Goal: Use online tool/utility: Use online tool/utility

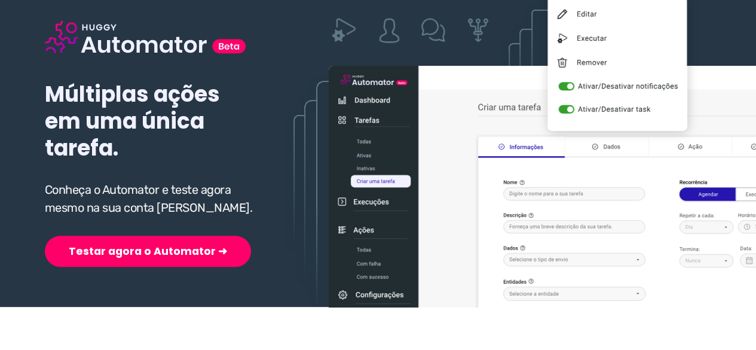
scroll to position [179, 0]
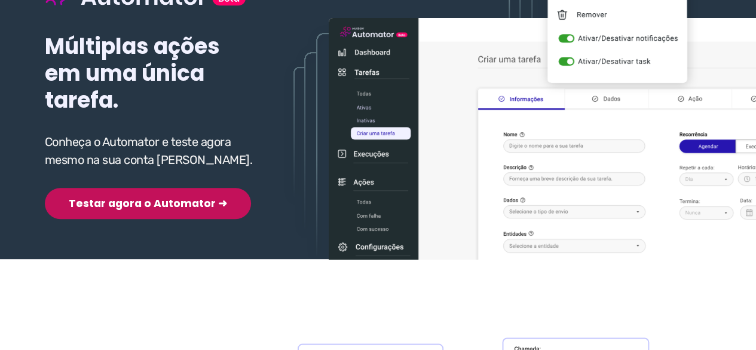
click at [128, 207] on button "Testar agora o Automator ➜" at bounding box center [148, 203] width 206 height 31
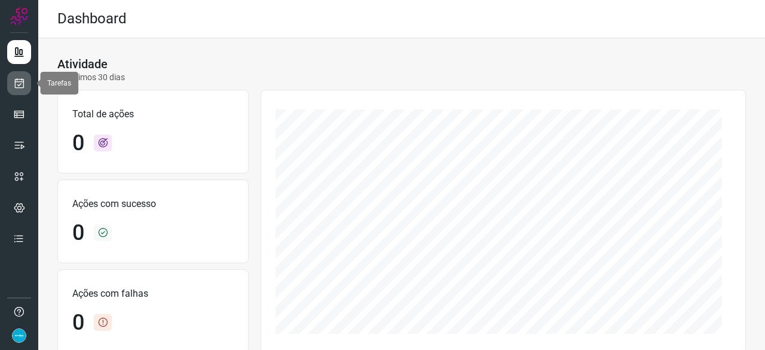
click at [22, 82] on icon at bounding box center [19, 83] width 13 height 12
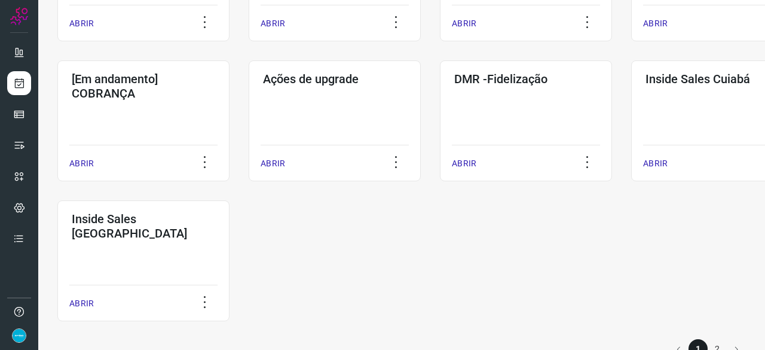
scroll to position [598, 0]
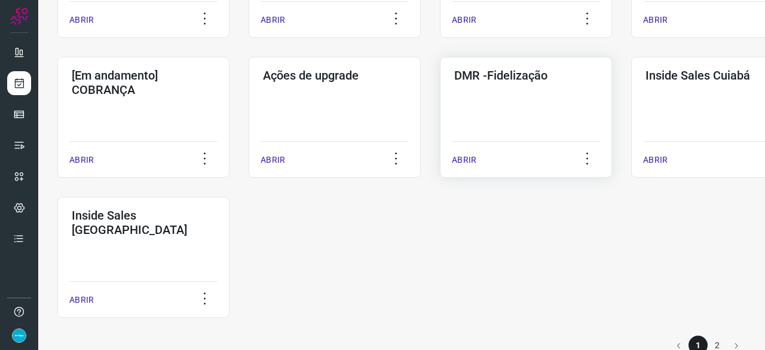
click at [462, 160] on p "ABRIR" at bounding box center [464, 160] width 25 height 13
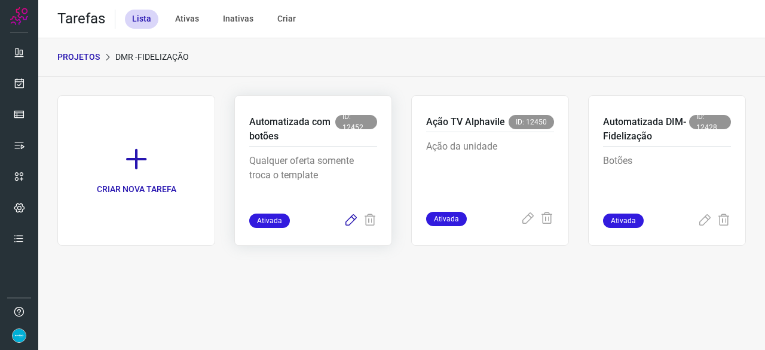
click at [350, 221] on icon at bounding box center [351, 220] width 14 height 14
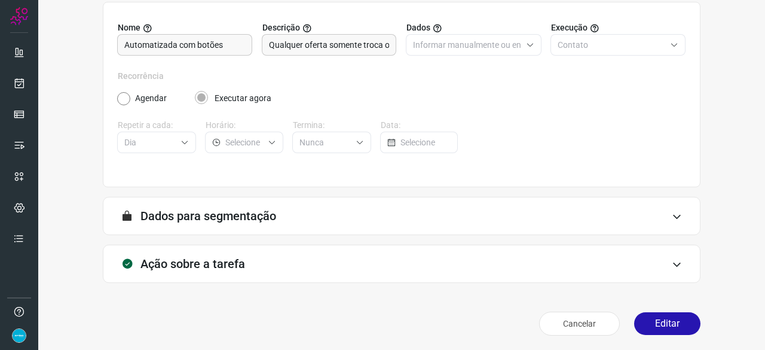
scroll to position [117, 0]
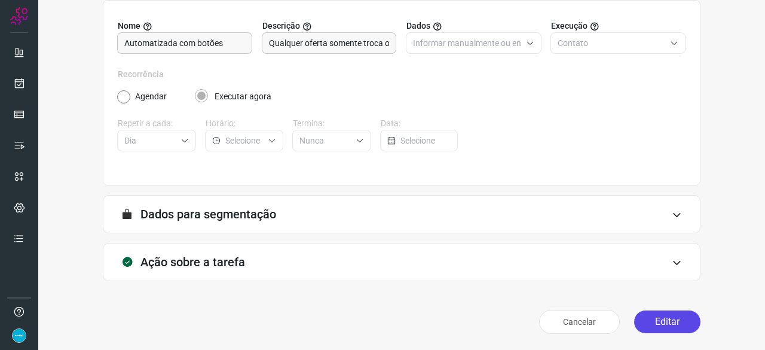
click at [664, 318] on button "Editar" at bounding box center [667, 321] width 66 height 23
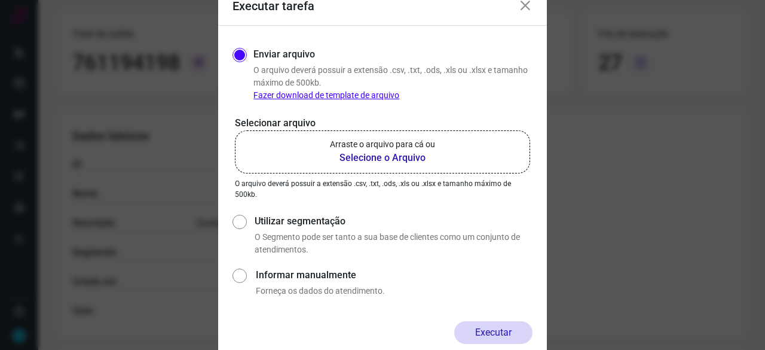
click at [361, 154] on b "Selecione o Arquivo" at bounding box center [382, 158] width 105 height 14
click at [0, 0] on input "Arraste o arquivo para cá ou Selecione o Arquivo" at bounding box center [0, 0] width 0 height 0
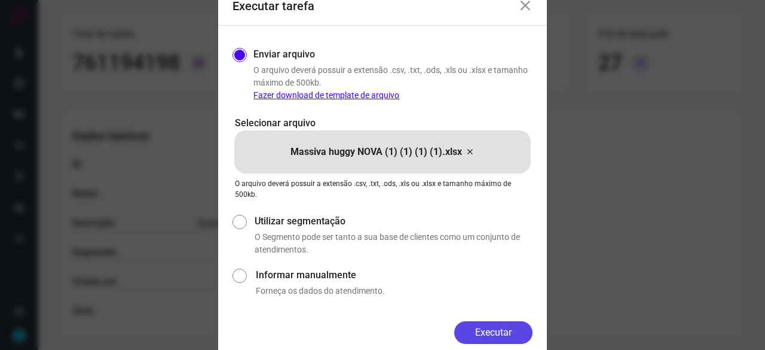
click at [500, 334] on button "Executar" at bounding box center [493, 332] width 78 height 23
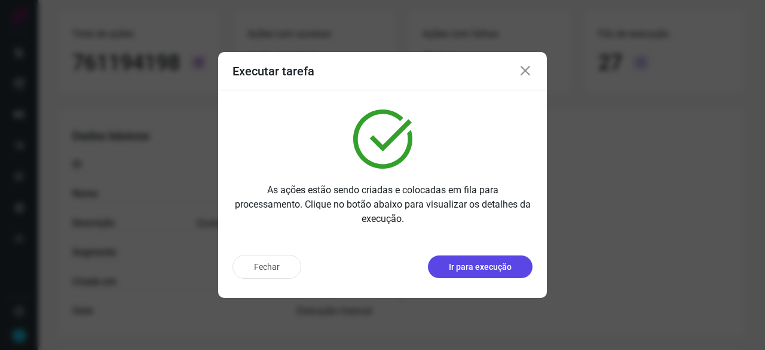
click at [459, 271] on p "Ir para execução" at bounding box center [480, 267] width 63 height 13
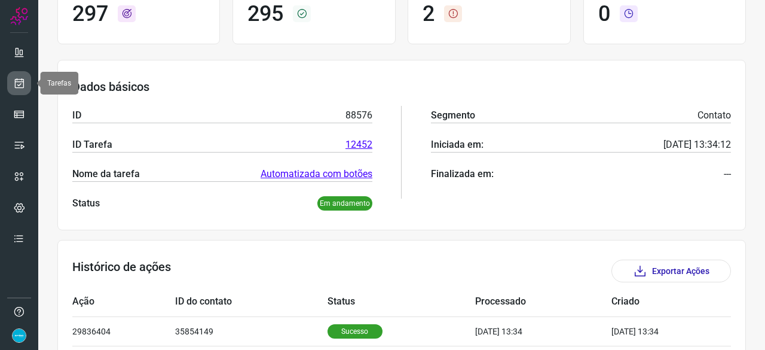
click at [16, 83] on icon at bounding box center [19, 83] width 13 height 12
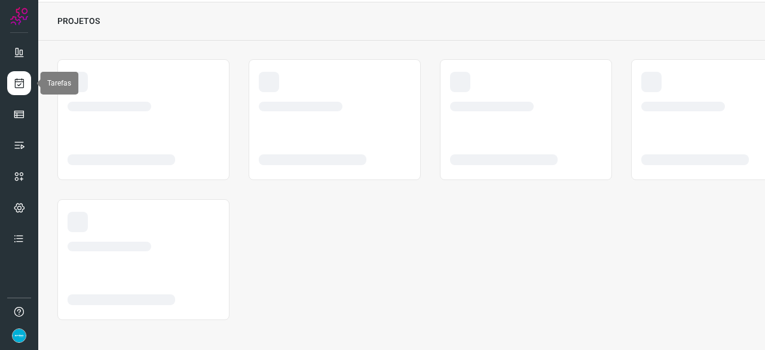
scroll to position [36, 0]
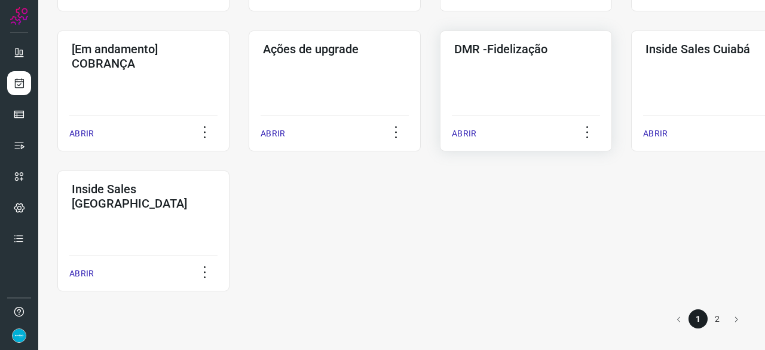
click at [461, 134] on p "ABRIR" at bounding box center [464, 133] width 25 height 13
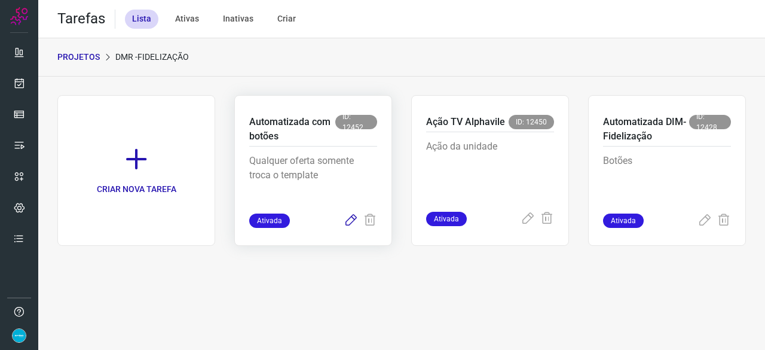
click at [353, 219] on icon at bounding box center [351, 220] width 14 height 14
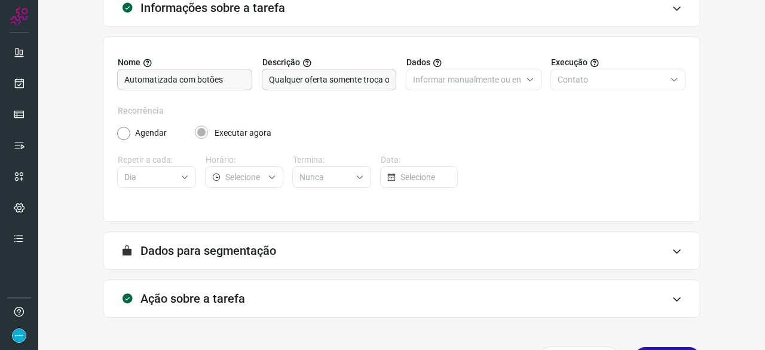
scroll to position [117, 0]
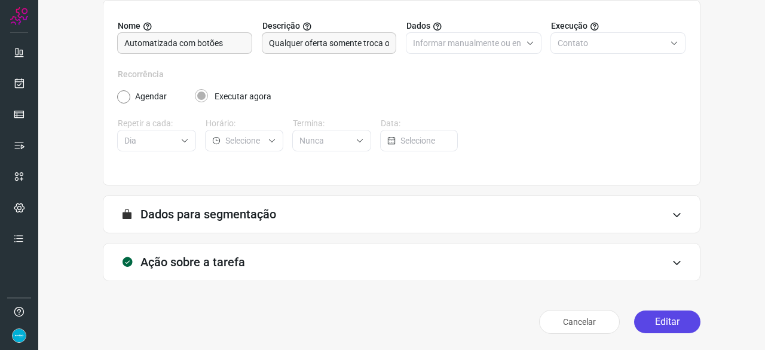
click at [654, 321] on button "Editar" at bounding box center [667, 321] width 66 height 23
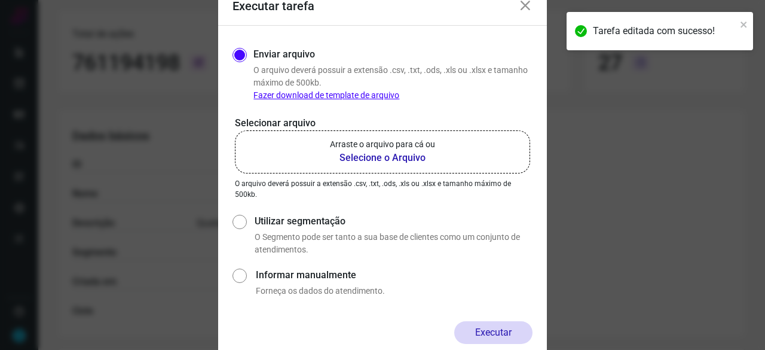
click at [367, 158] on b "Selecione o Arquivo" at bounding box center [382, 158] width 105 height 14
click at [0, 0] on input "Arraste o arquivo para cá ou Selecione o Arquivo" at bounding box center [0, 0] width 0 height 0
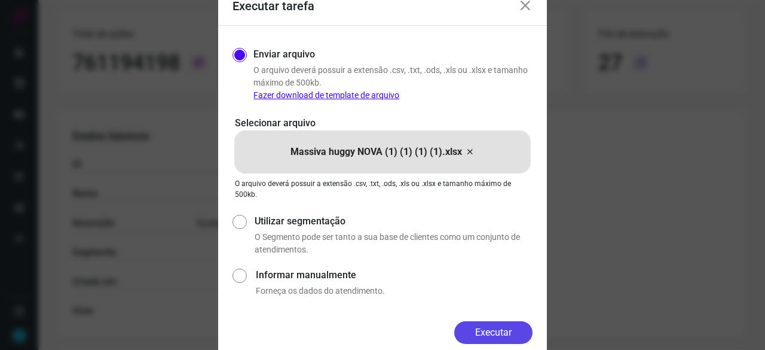
click at [512, 329] on button "Executar" at bounding box center [493, 332] width 78 height 23
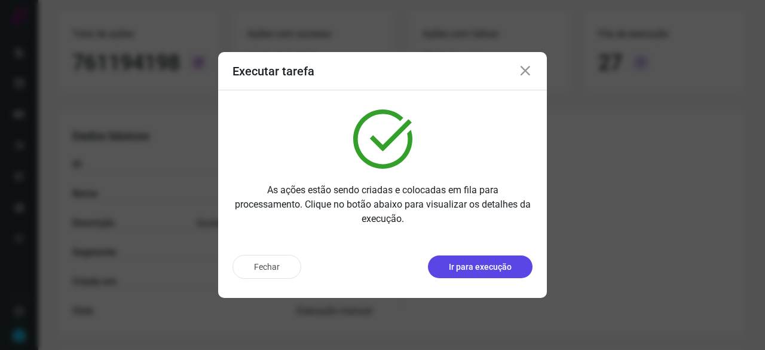
click at [487, 270] on p "Ir para execução" at bounding box center [480, 267] width 63 height 13
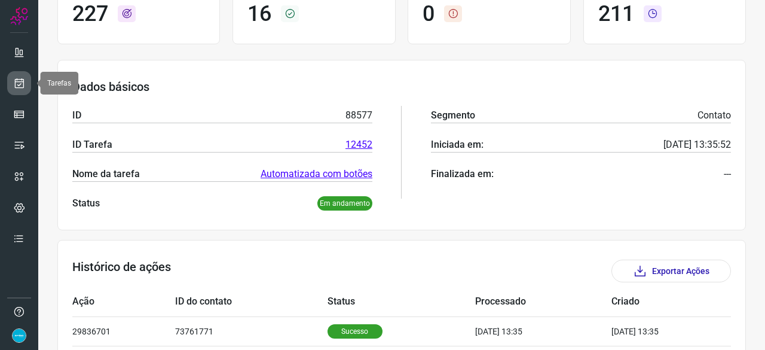
click at [14, 85] on icon at bounding box center [19, 83] width 13 height 12
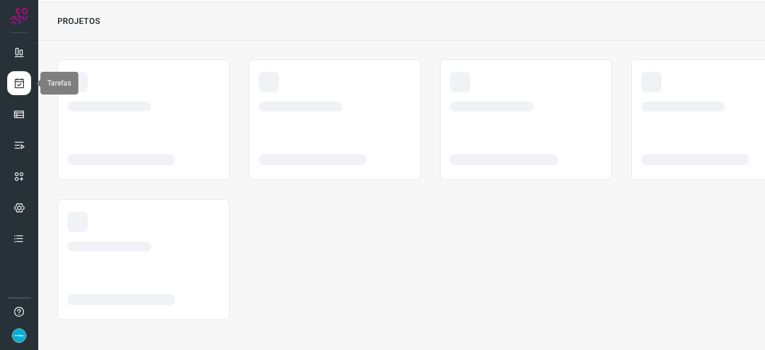
scroll to position [36, 0]
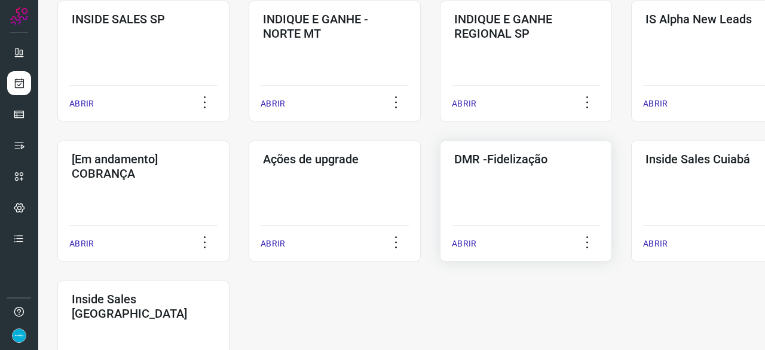
click at [468, 243] on p "ABRIR" at bounding box center [464, 243] width 25 height 13
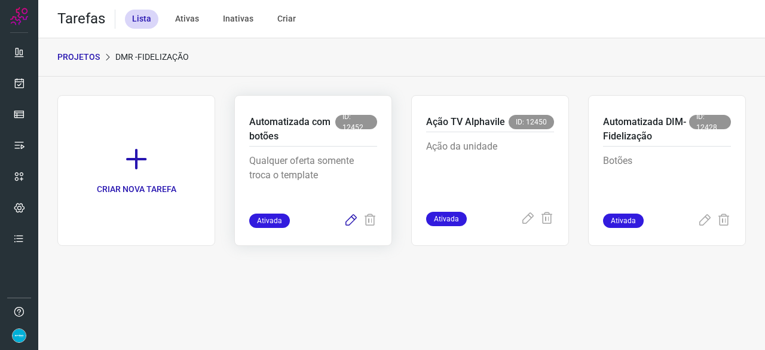
click at [350, 216] on icon at bounding box center [351, 220] width 14 height 14
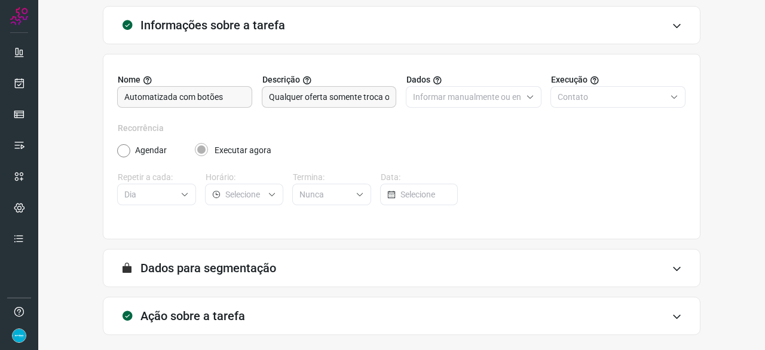
scroll to position [117, 0]
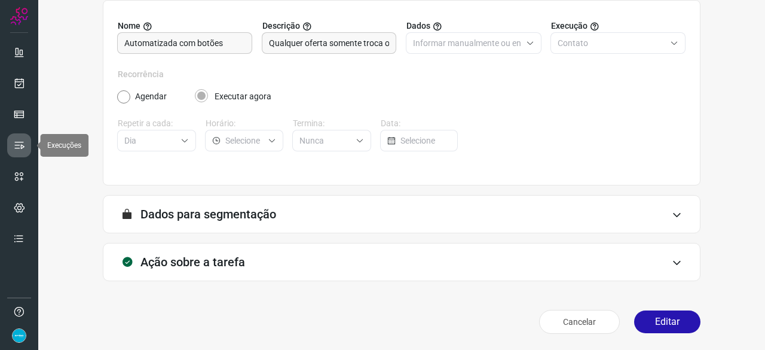
click at [15, 144] on icon at bounding box center [19, 145] width 12 height 12
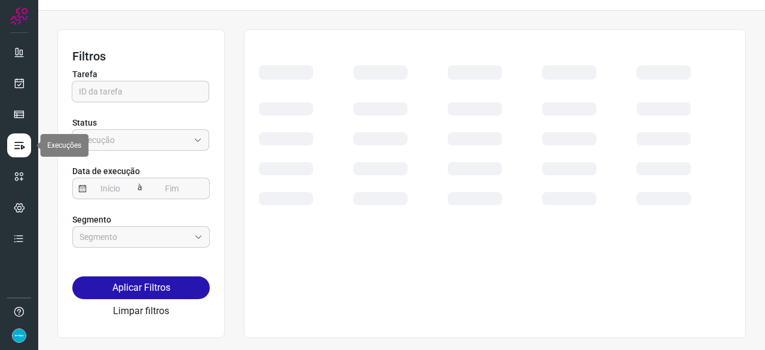
scroll to position [27, 0]
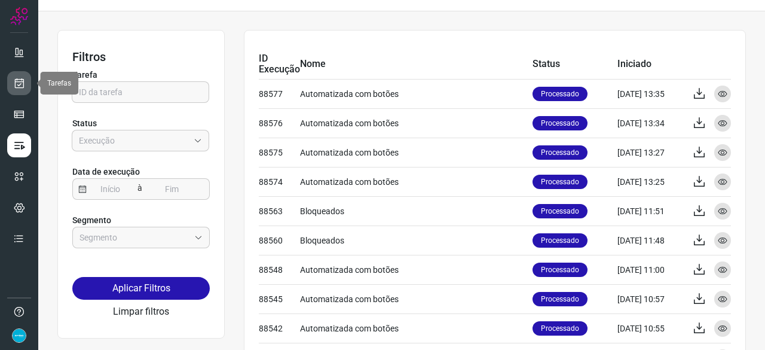
click at [22, 80] on icon at bounding box center [19, 83] width 13 height 12
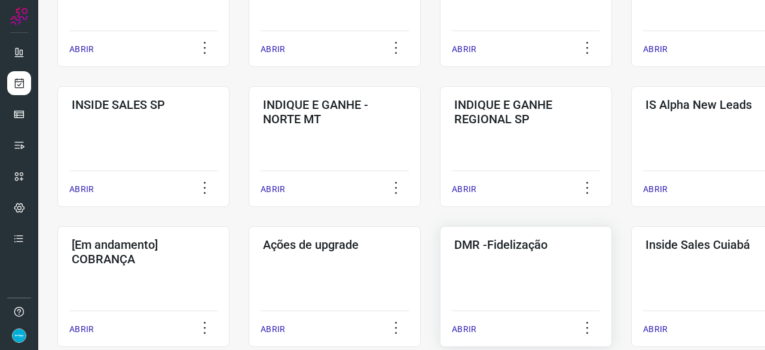
scroll to position [505, 0]
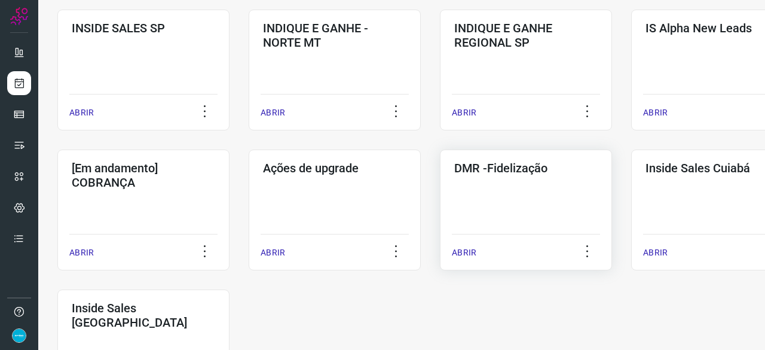
click at [462, 252] on p "ABRIR" at bounding box center [464, 252] width 25 height 13
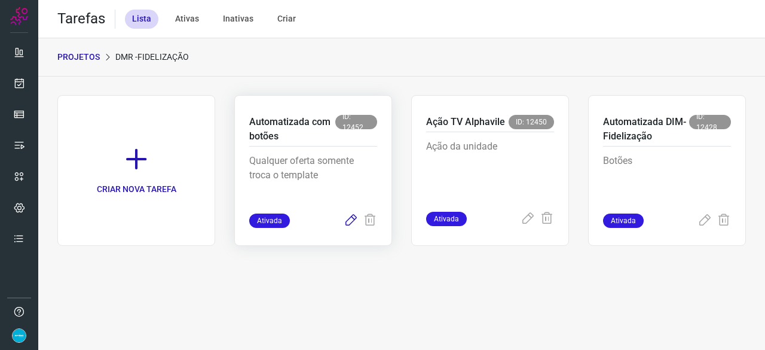
click at [352, 222] on icon at bounding box center [351, 220] width 14 height 14
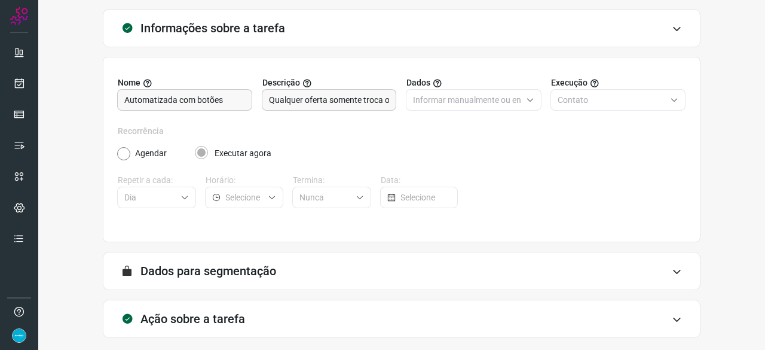
scroll to position [117, 0]
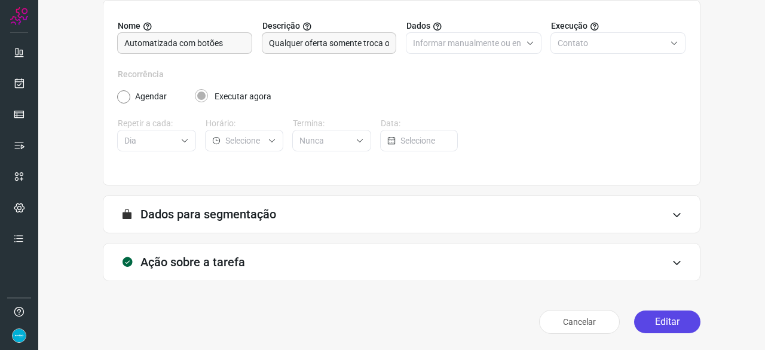
click at [656, 317] on button "Editar" at bounding box center [667, 321] width 66 height 23
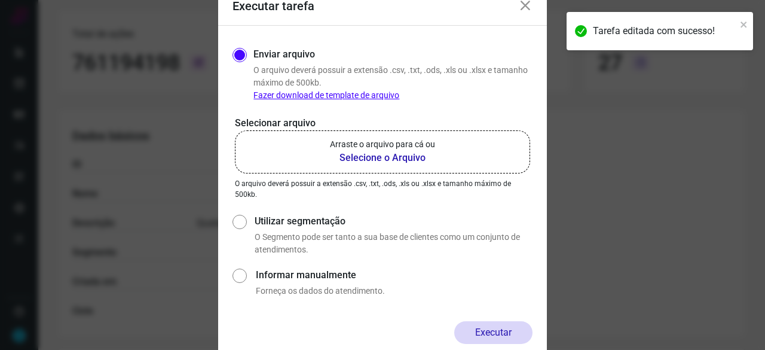
click at [346, 158] on b "Selecione o Arquivo" at bounding box center [382, 158] width 105 height 14
click at [0, 0] on input "Arraste o arquivo para cá ou Selecione o Arquivo" at bounding box center [0, 0] width 0 height 0
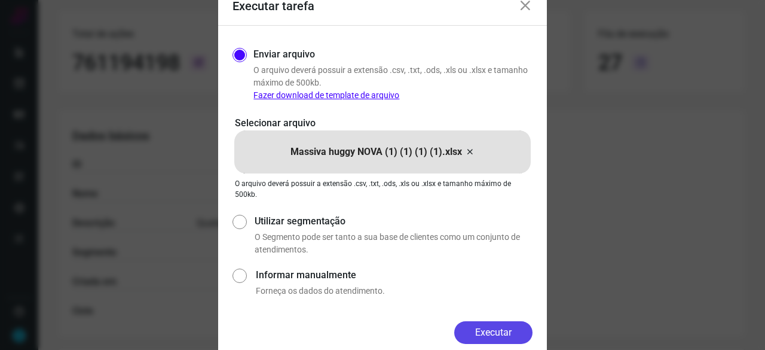
click at [485, 333] on button "Executar" at bounding box center [493, 332] width 78 height 23
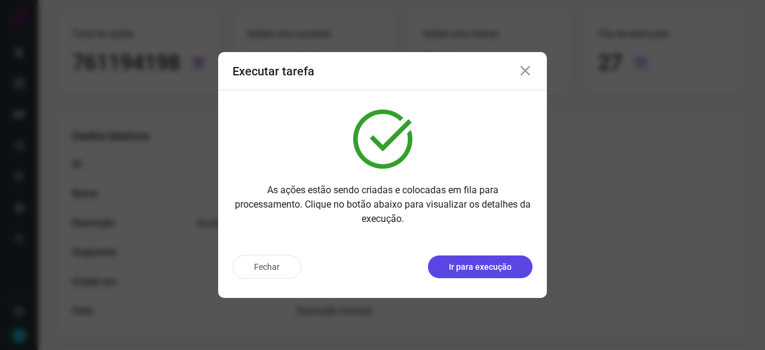
click at [481, 268] on p "Ir para execução" at bounding box center [480, 267] width 63 height 13
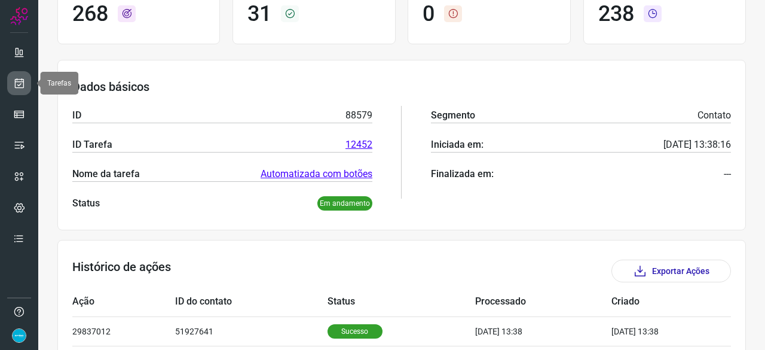
click at [21, 79] on icon at bounding box center [19, 83] width 13 height 12
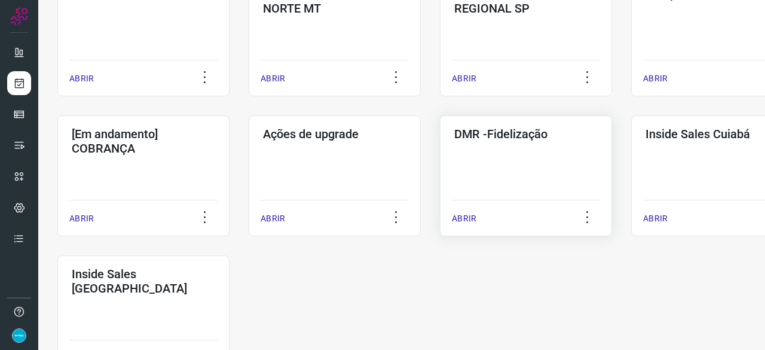
scroll to position [505, 0]
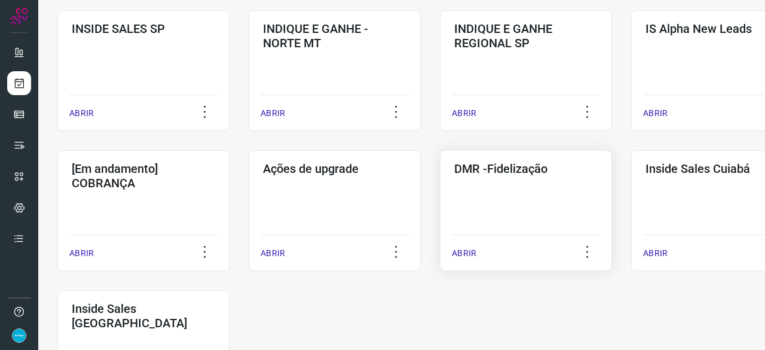
click at [469, 248] on p "ABRIR" at bounding box center [464, 253] width 25 height 13
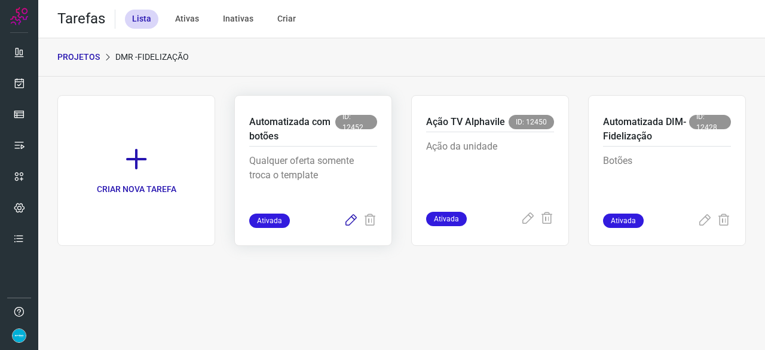
click at [349, 219] on icon at bounding box center [351, 220] width 14 height 14
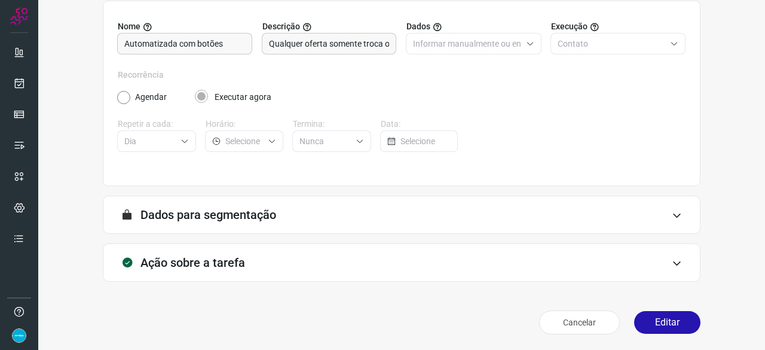
scroll to position [117, 0]
click at [659, 325] on button "Editar" at bounding box center [667, 321] width 66 height 23
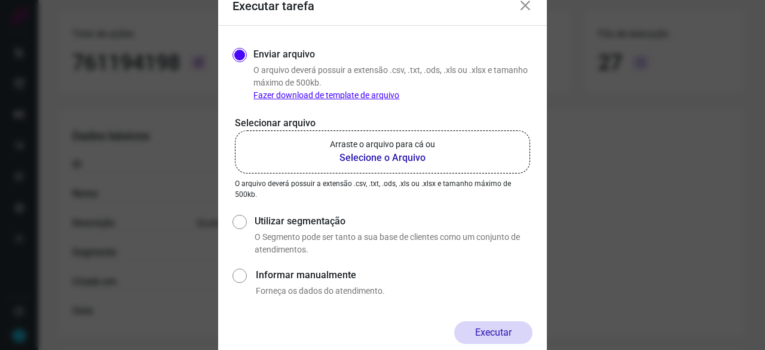
click at [360, 157] on b "Selecione o Arquivo" at bounding box center [382, 158] width 105 height 14
click at [0, 0] on input "Arraste o arquivo para cá ou Selecione o Arquivo" at bounding box center [0, 0] width 0 height 0
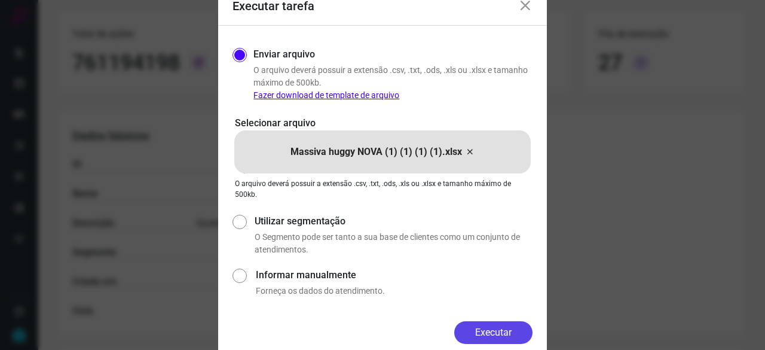
click at [514, 337] on button "Executar" at bounding box center [493, 332] width 78 height 23
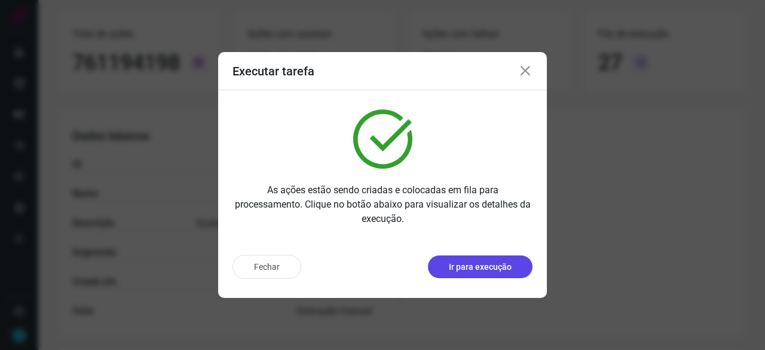
click at [512, 262] on button "Ir para execução" at bounding box center [480, 266] width 105 height 23
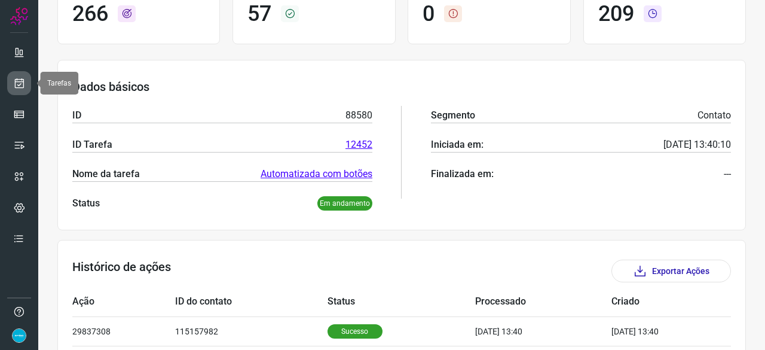
click at [17, 82] on icon at bounding box center [19, 83] width 13 height 12
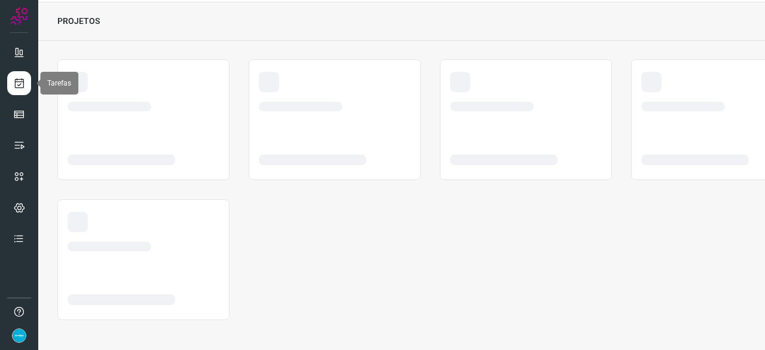
scroll to position [36, 0]
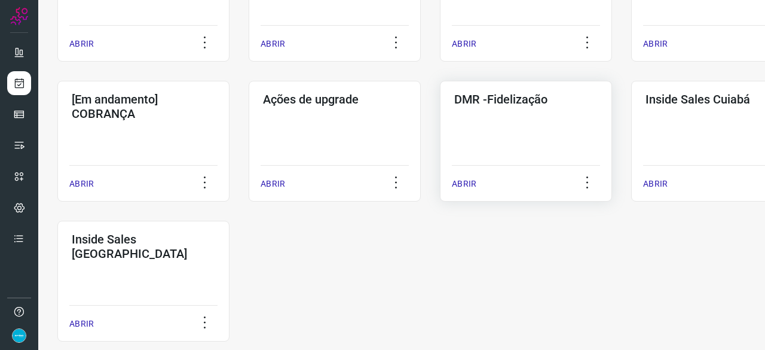
click at [463, 179] on p "ABRIR" at bounding box center [464, 184] width 25 height 13
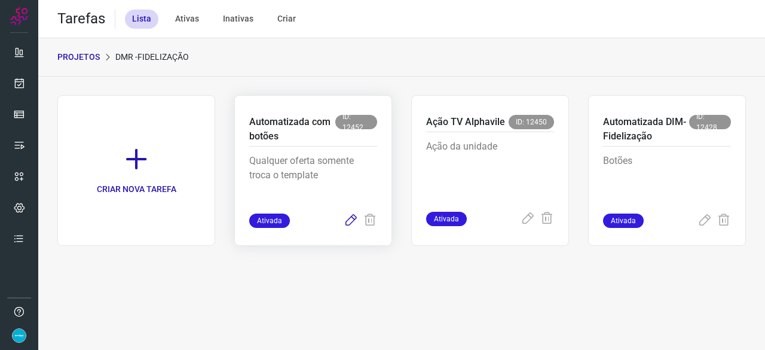
click at [348, 219] on icon at bounding box center [351, 220] width 14 height 14
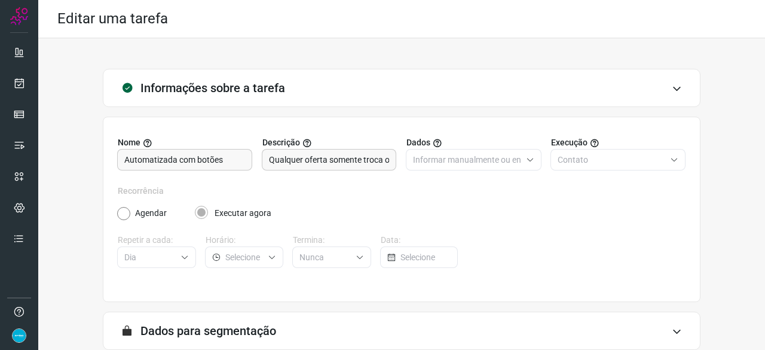
scroll to position [117, 0]
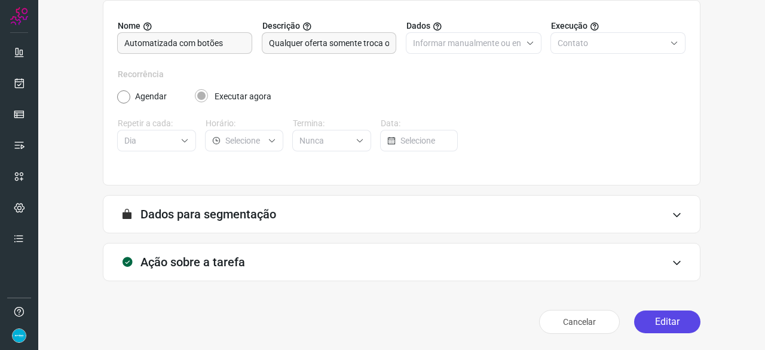
click at [668, 320] on button "Editar" at bounding box center [667, 321] width 66 height 23
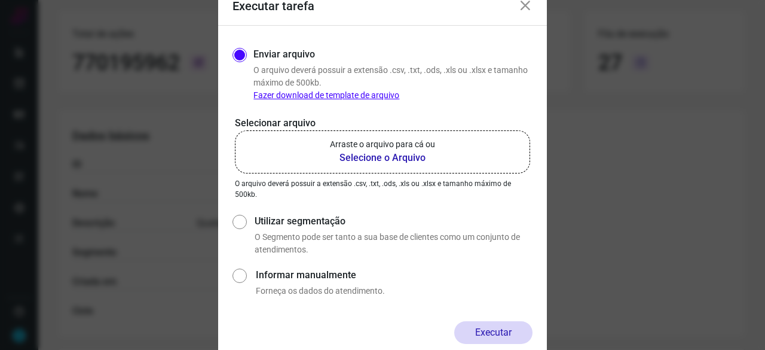
click at [361, 155] on b "Selecione o Arquivo" at bounding box center [382, 158] width 105 height 14
click at [0, 0] on input "Arraste o arquivo para cá ou Selecione o Arquivo" at bounding box center [0, 0] width 0 height 0
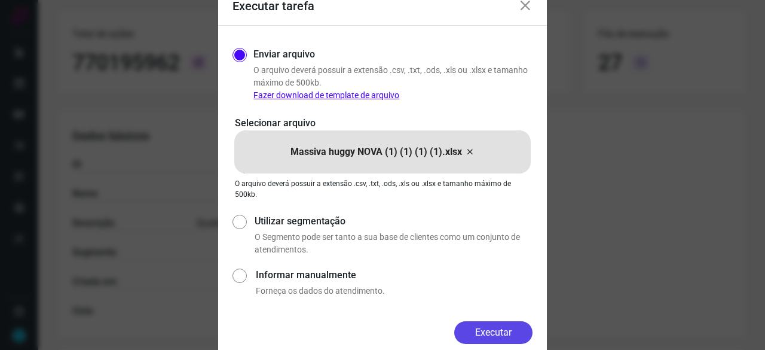
click at [491, 325] on button "Executar" at bounding box center [493, 332] width 78 height 23
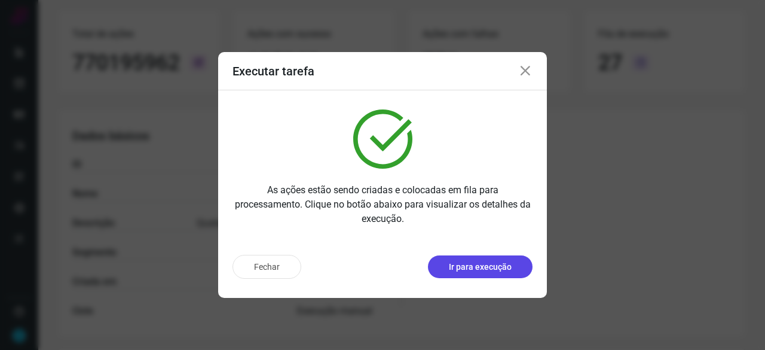
click at [477, 268] on p "Ir para execução" at bounding box center [480, 267] width 63 height 13
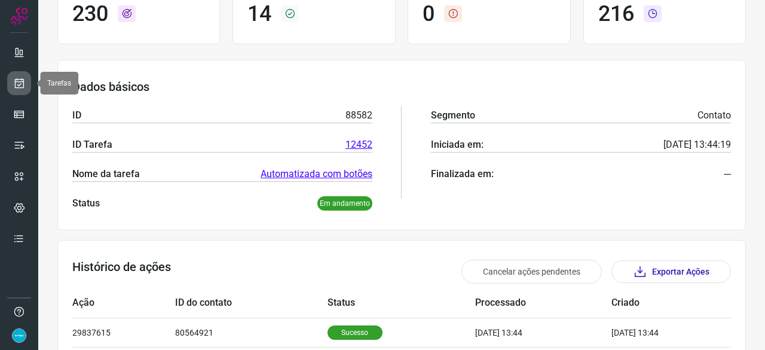
click at [18, 83] on icon at bounding box center [19, 83] width 13 height 12
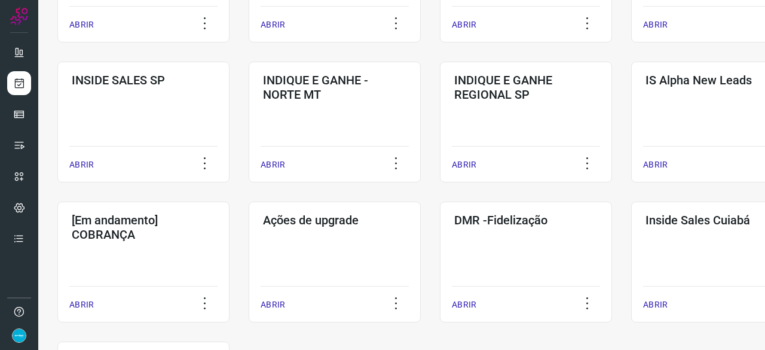
scroll to position [574, 0]
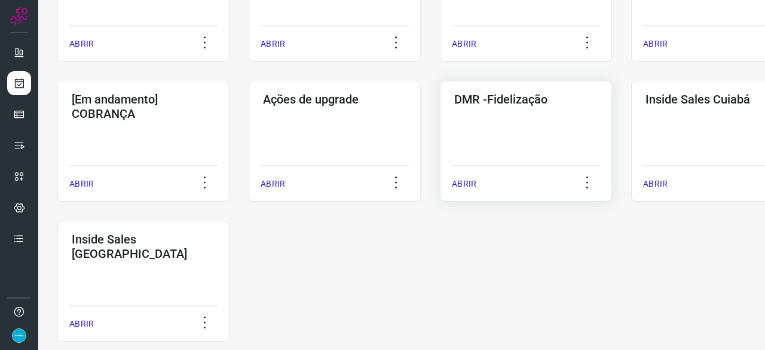
click at [462, 183] on p "ABRIR" at bounding box center [464, 184] width 25 height 13
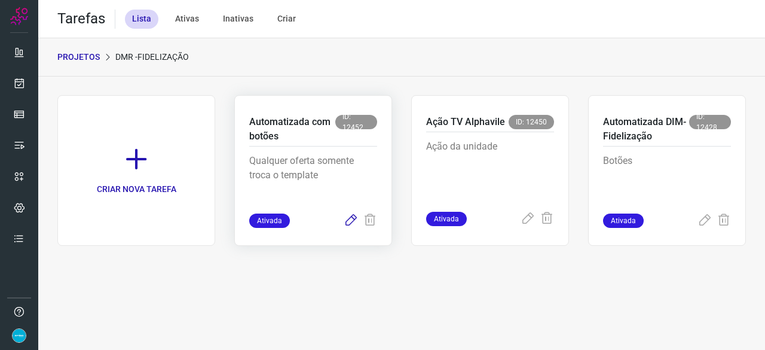
click at [348, 220] on icon at bounding box center [351, 220] width 14 height 14
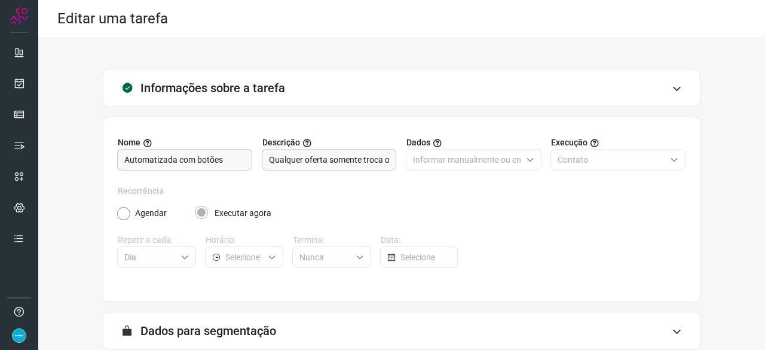
scroll to position [117, 0]
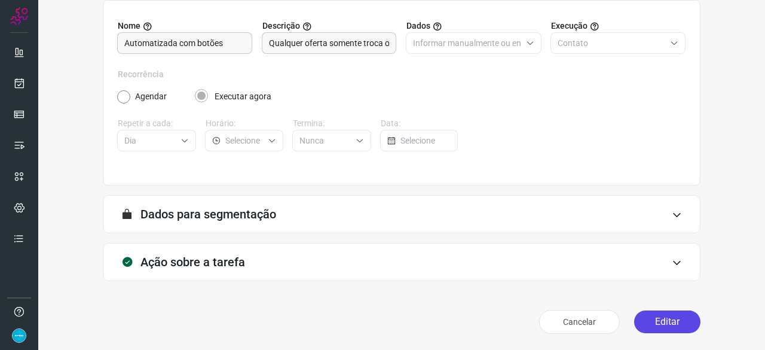
click at [671, 319] on button "Editar" at bounding box center [667, 321] width 66 height 23
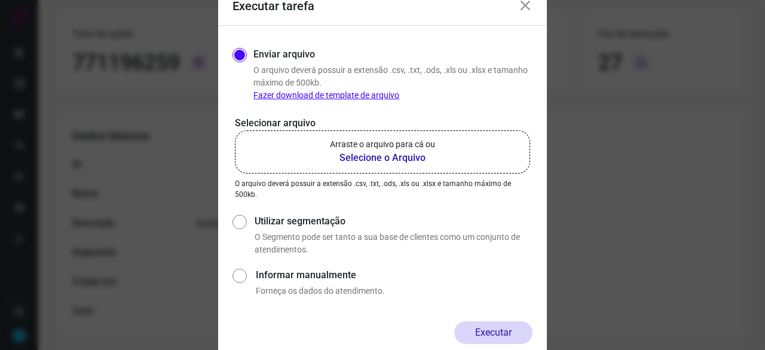
click at [360, 160] on b "Selecione o Arquivo" at bounding box center [382, 158] width 105 height 14
click at [0, 0] on input "Arraste o arquivo para cá ou Selecione o Arquivo" at bounding box center [0, 0] width 0 height 0
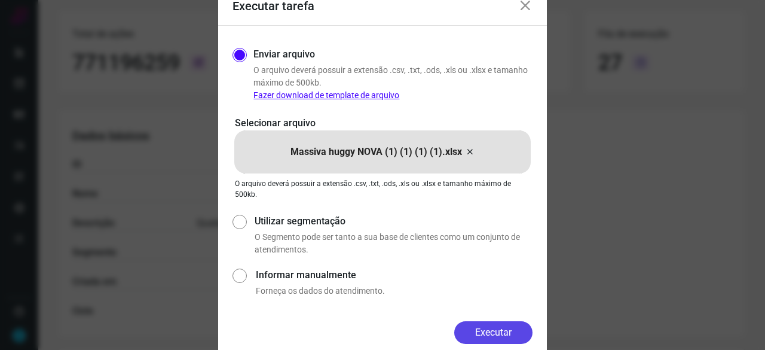
click at [497, 330] on button "Executar" at bounding box center [493, 332] width 78 height 23
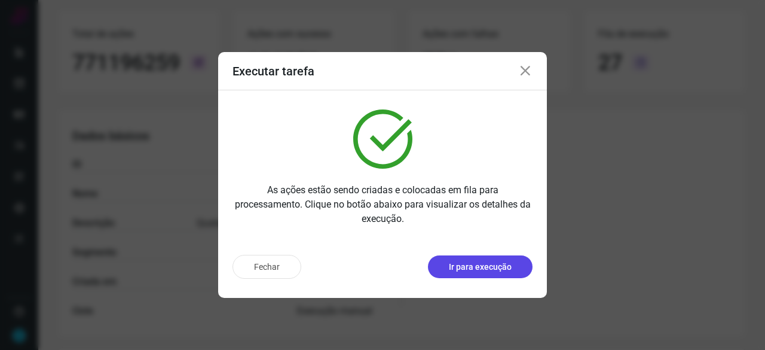
click at [466, 268] on p "Ir para execução" at bounding box center [480, 267] width 63 height 13
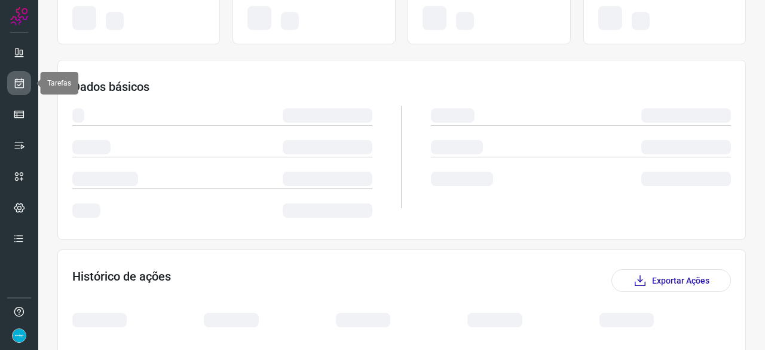
click at [24, 80] on icon at bounding box center [19, 83] width 13 height 12
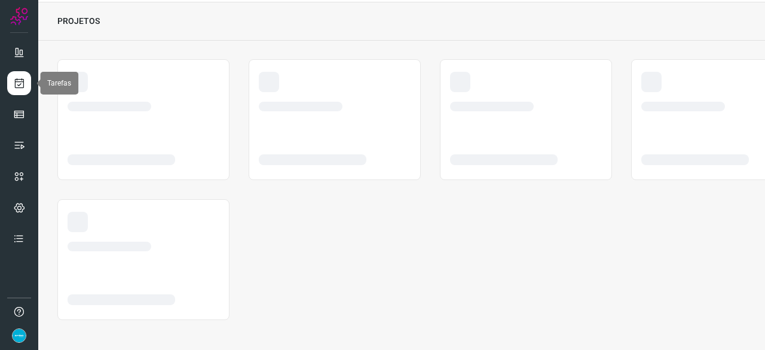
scroll to position [36, 0]
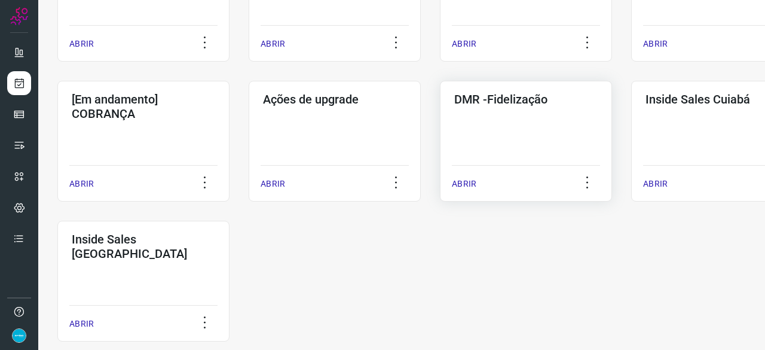
click at [459, 182] on p "ABRIR" at bounding box center [464, 184] width 25 height 13
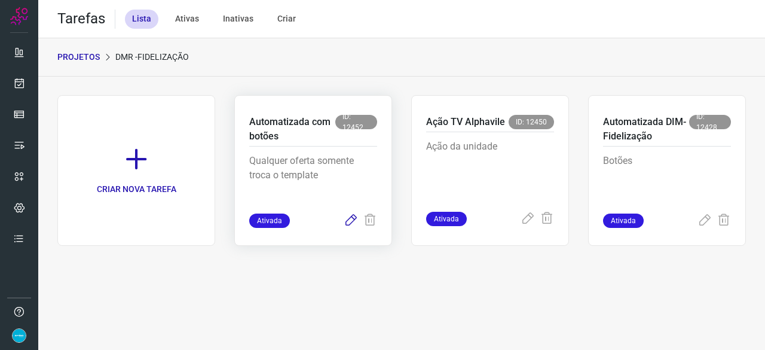
click at [355, 219] on icon at bounding box center [351, 220] width 14 height 14
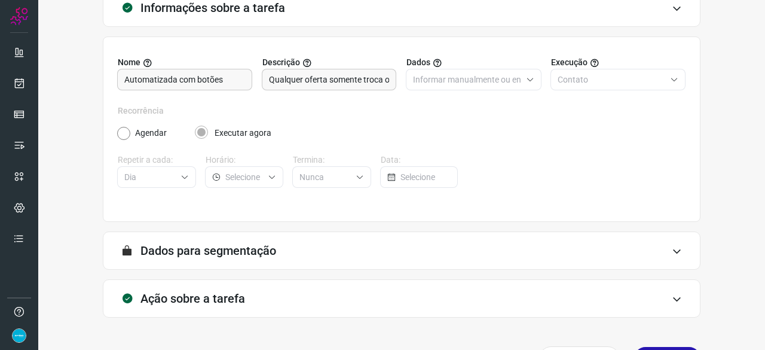
scroll to position [117, 0]
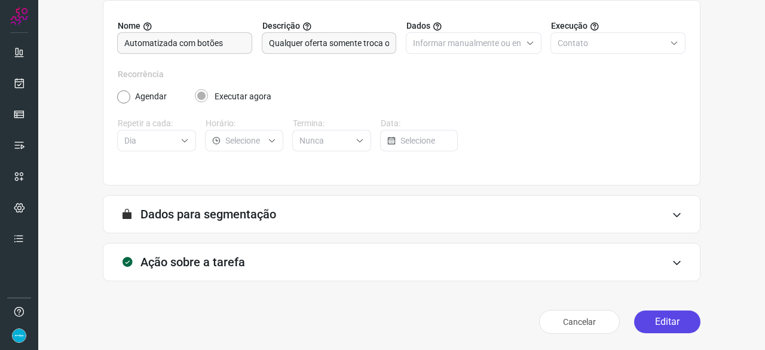
click at [673, 317] on button "Editar" at bounding box center [667, 321] width 66 height 23
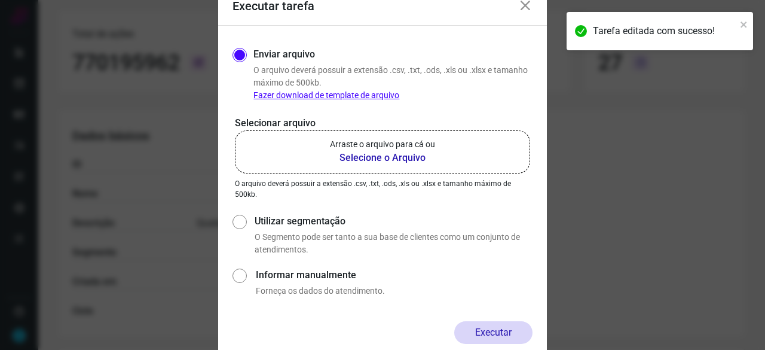
click at [415, 156] on b "Selecione o Arquivo" at bounding box center [382, 158] width 105 height 14
click at [0, 0] on input "Arraste o arquivo para cá ou Selecione o Arquivo" at bounding box center [0, 0] width 0 height 0
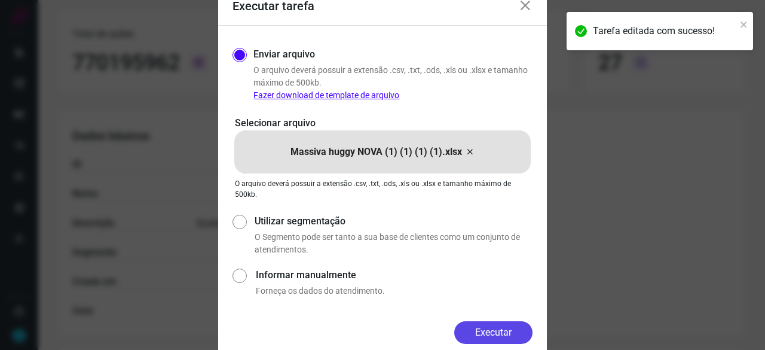
click at [481, 329] on button "Executar" at bounding box center [493, 332] width 78 height 23
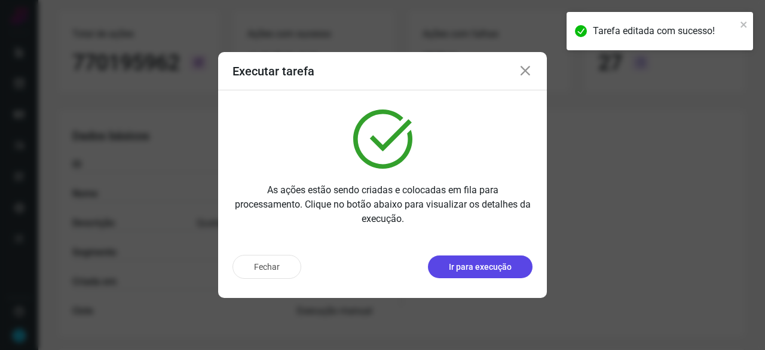
click at [484, 265] on p "Ir para execução" at bounding box center [480, 267] width 63 height 13
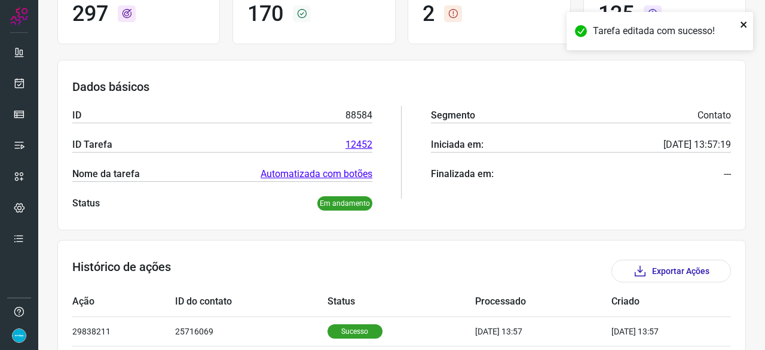
click at [743, 25] on icon "close" at bounding box center [744, 25] width 6 height 6
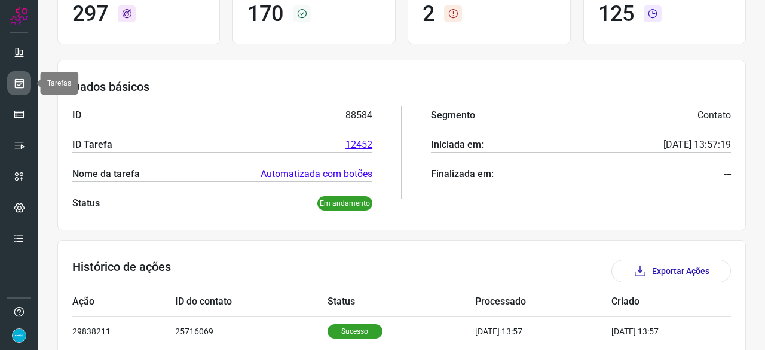
click at [18, 87] on icon at bounding box center [19, 83] width 13 height 12
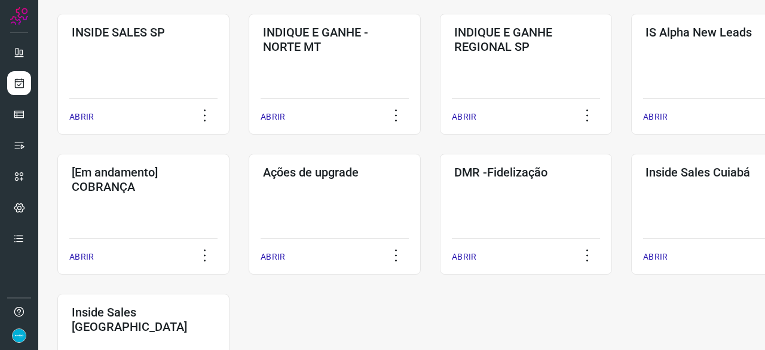
scroll to position [624, 0]
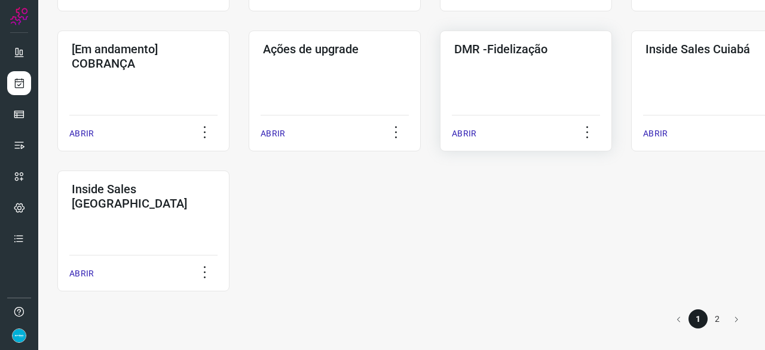
click at [462, 136] on p "ABRIR" at bounding box center [464, 133] width 25 height 13
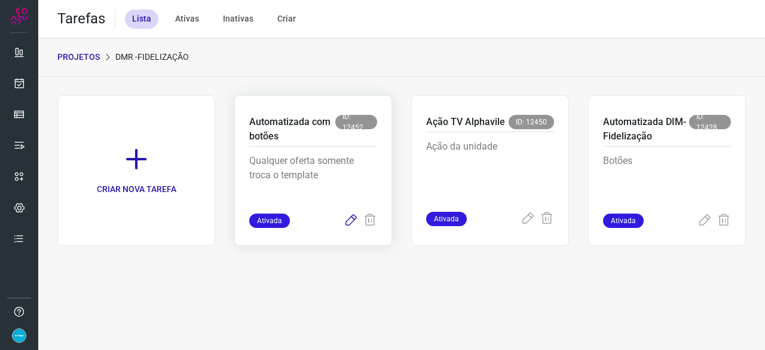
click at [347, 220] on icon at bounding box center [351, 220] width 14 height 14
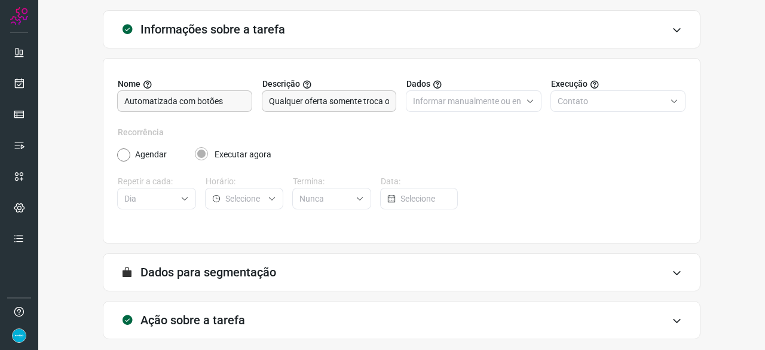
scroll to position [117, 0]
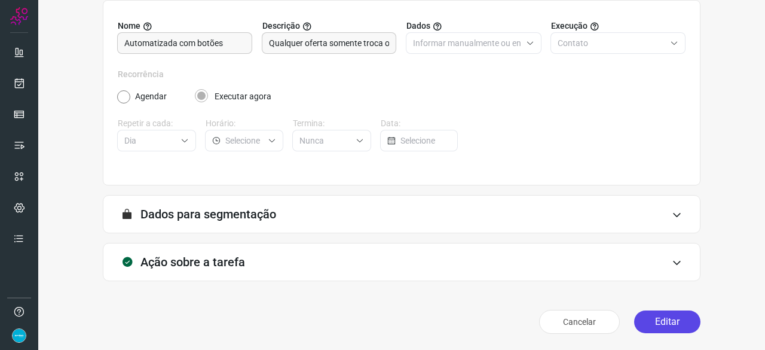
click at [672, 323] on button "Editar" at bounding box center [667, 321] width 66 height 23
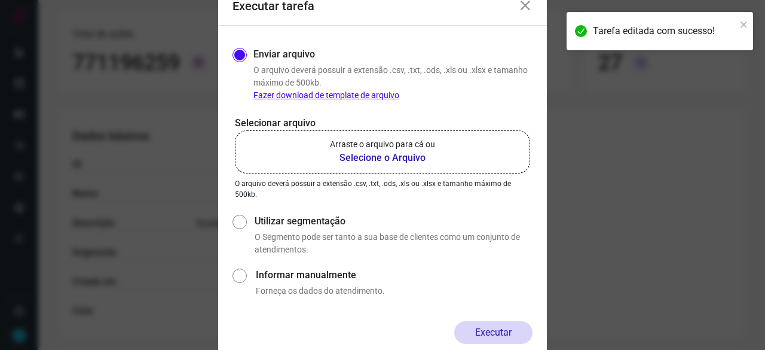
click at [378, 155] on b "Selecione o Arquivo" at bounding box center [382, 158] width 105 height 14
click at [0, 0] on input "Arraste o arquivo para cá ou Selecione o Arquivo" at bounding box center [0, 0] width 0 height 0
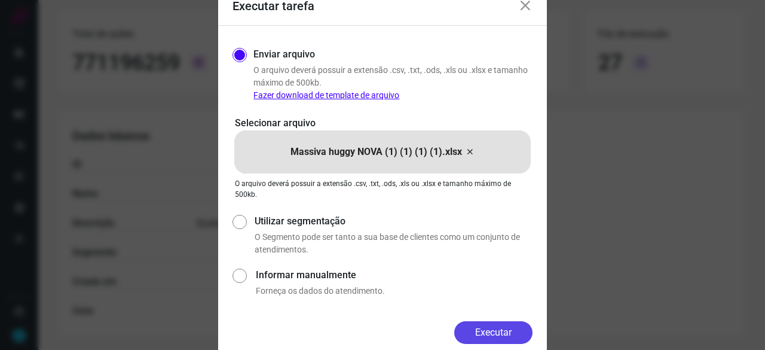
click at [503, 328] on button "Executar" at bounding box center [493, 332] width 78 height 23
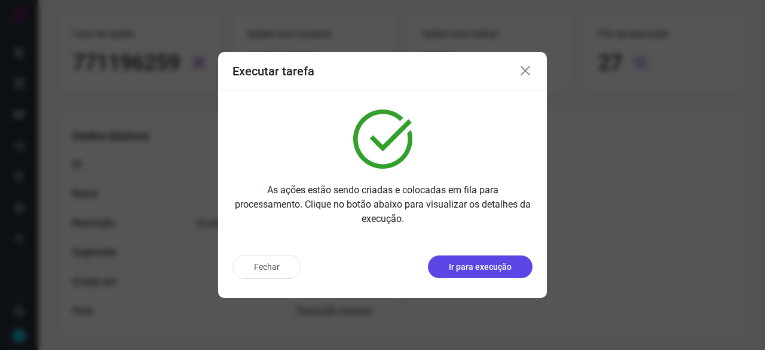
click at [475, 264] on p "Ir para execução" at bounding box center [480, 267] width 63 height 13
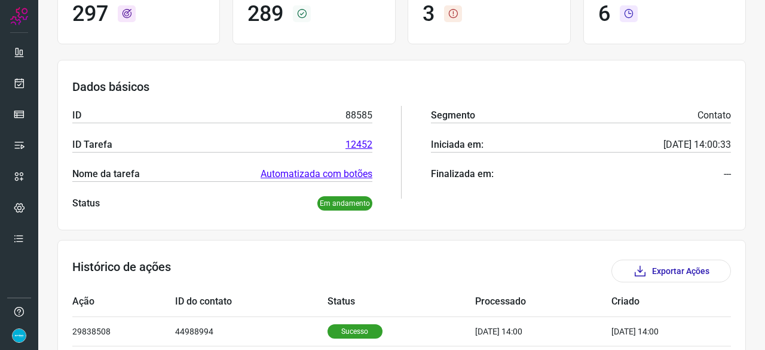
click at [31, 83] on div at bounding box center [19, 175] width 38 height 350
click at [25, 83] on link at bounding box center [19, 83] width 24 height 24
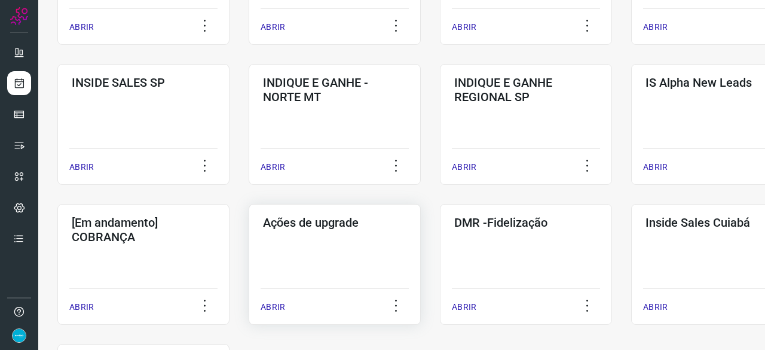
scroll to position [514, 0]
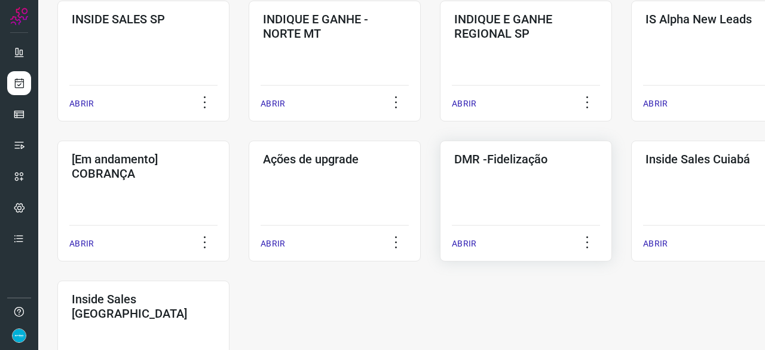
click at [469, 246] on p "ABRIR" at bounding box center [464, 243] width 25 height 13
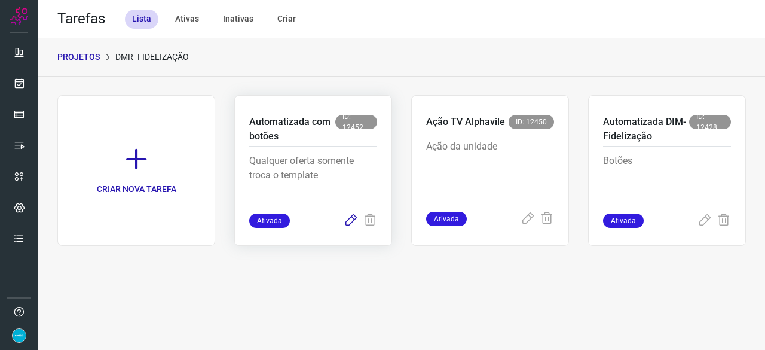
click at [350, 221] on icon at bounding box center [351, 220] width 14 height 14
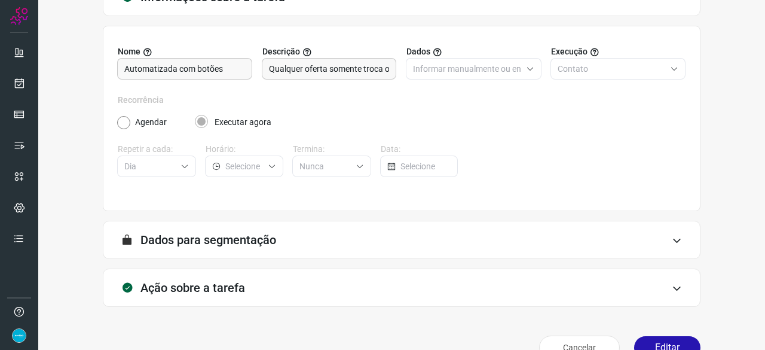
scroll to position [117, 0]
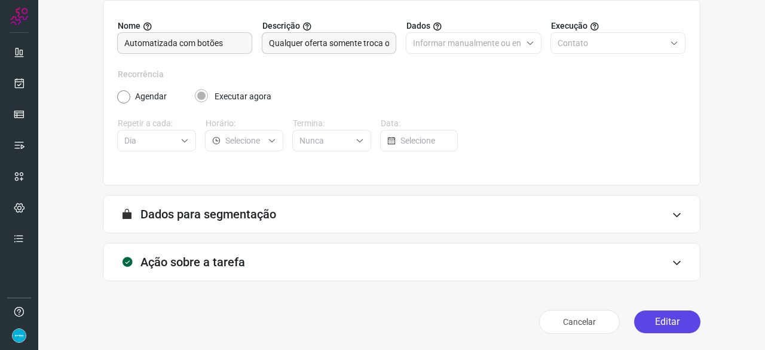
click at [648, 317] on button "Editar" at bounding box center [667, 321] width 66 height 23
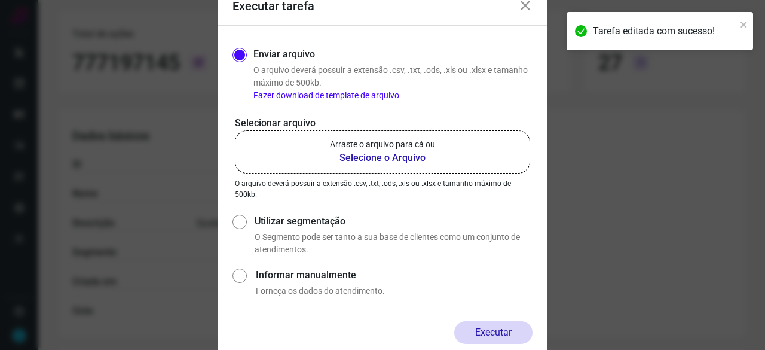
click at [396, 159] on b "Selecione o Arquivo" at bounding box center [382, 158] width 105 height 14
click at [0, 0] on input "Arraste o arquivo para cá ou Selecione o Arquivo" at bounding box center [0, 0] width 0 height 0
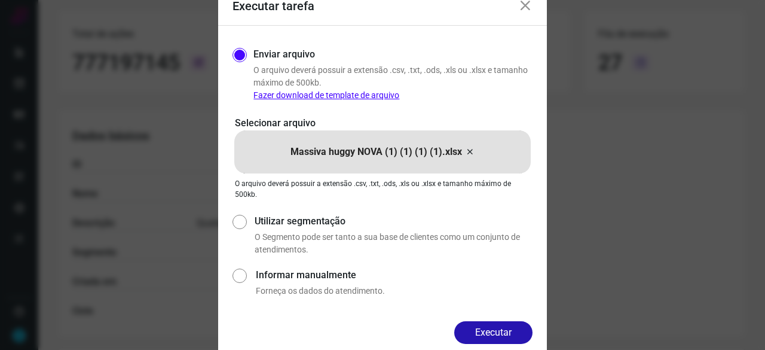
click at [509, 329] on button "Executar" at bounding box center [493, 332] width 78 height 23
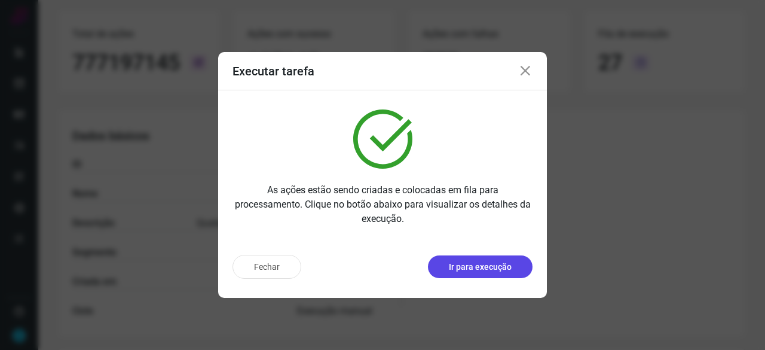
click at [475, 260] on button "Ir para execução" at bounding box center [480, 266] width 105 height 23
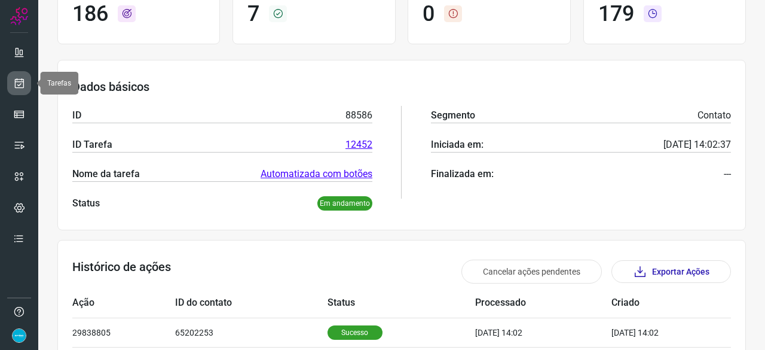
click at [25, 81] on link at bounding box center [19, 83] width 24 height 24
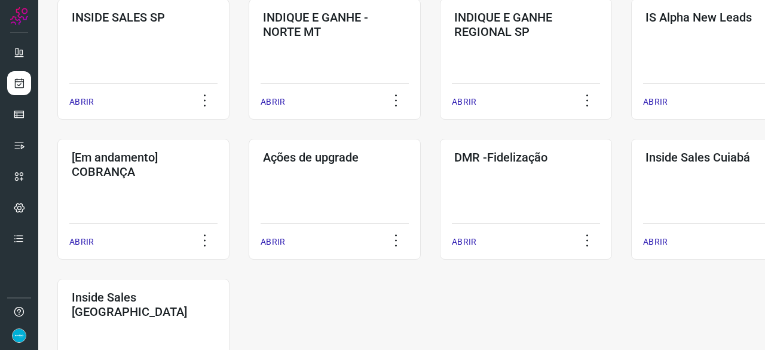
scroll to position [574, 0]
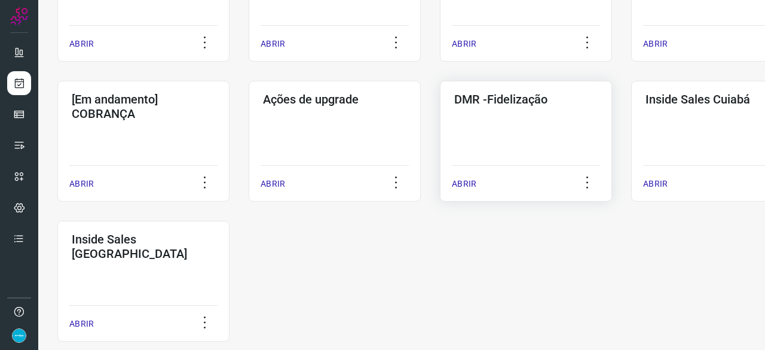
click at [469, 184] on p "ABRIR" at bounding box center [464, 184] width 25 height 13
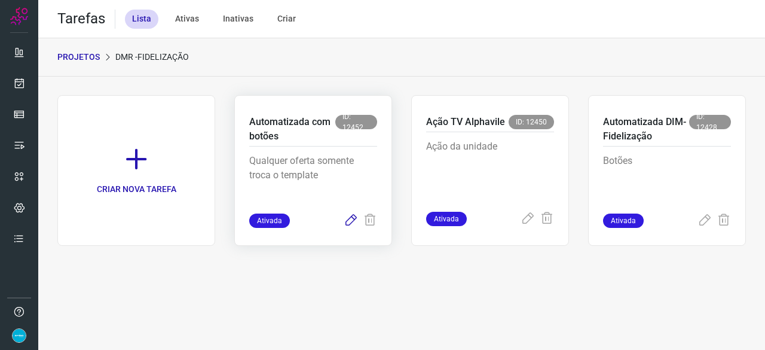
click at [349, 224] on icon at bounding box center [351, 220] width 14 height 14
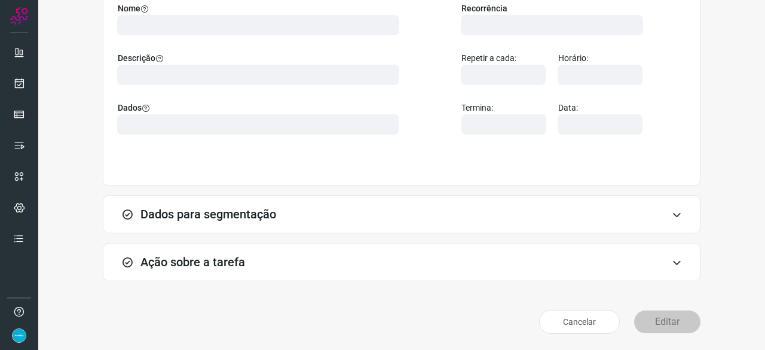
scroll to position [117, 0]
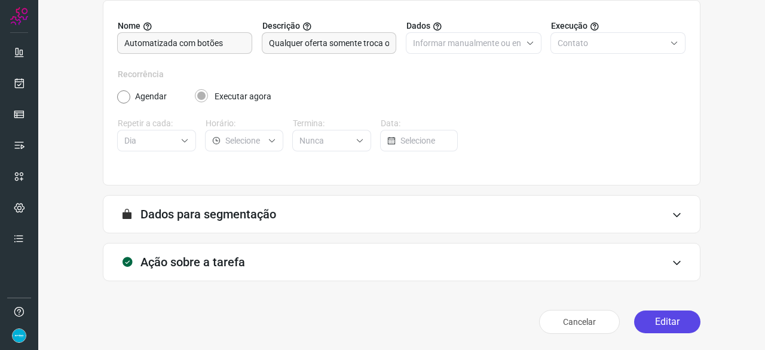
click at [681, 320] on button "Editar" at bounding box center [667, 321] width 66 height 23
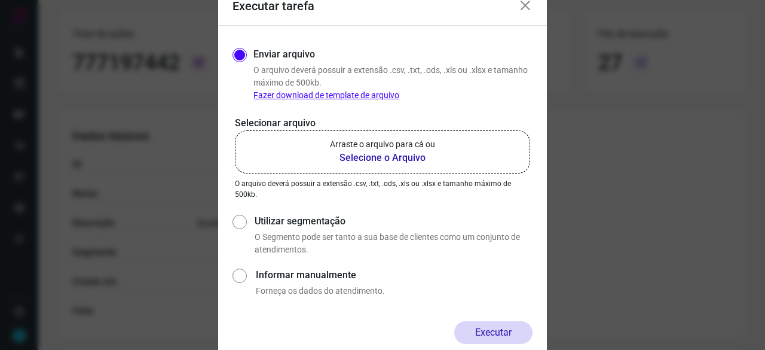
click at [359, 158] on b "Selecione o Arquivo" at bounding box center [382, 158] width 105 height 14
click at [0, 0] on input "Arraste o arquivo para cá ou Selecione o Arquivo" at bounding box center [0, 0] width 0 height 0
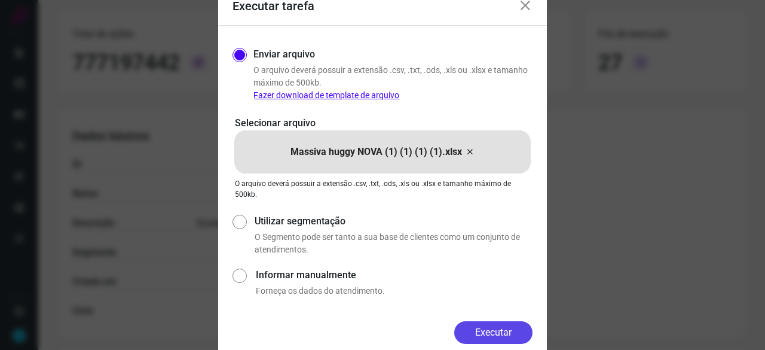
click at [503, 328] on button "Executar" at bounding box center [493, 332] width 78 height 23
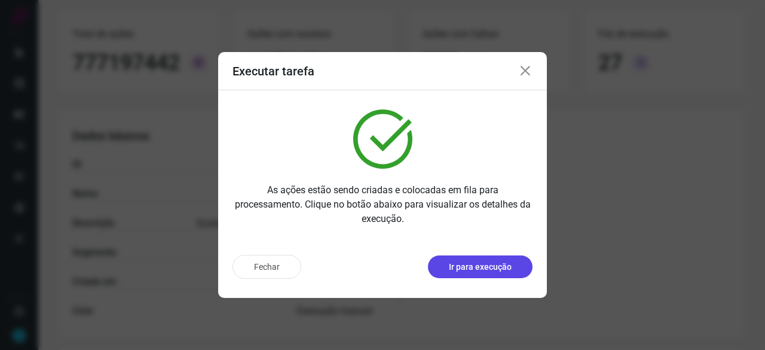
click at [476, 264] on p "Ir para execução" at bounding box center [480, 267] width 63 height 13
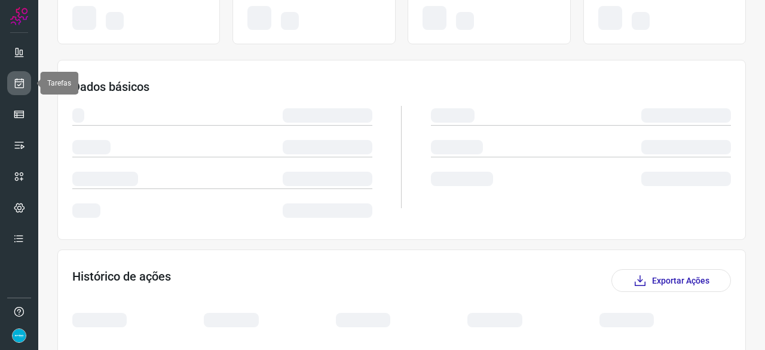
click at [20, 82] on icon at bounding box center [19, 83] width 13 height 12
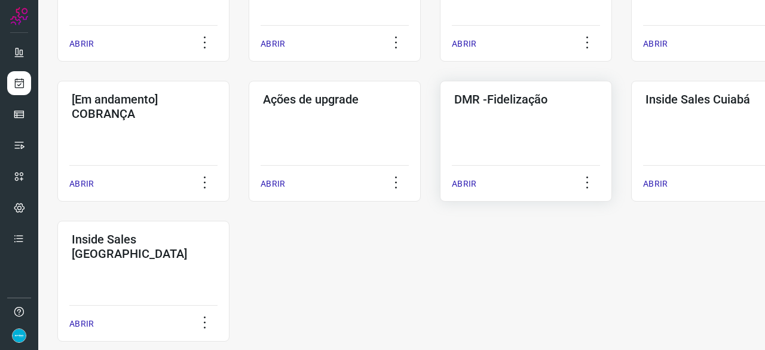
click at [468, 185] on p "ABRIR" at bounding box center [464, 184] width 25 height 13
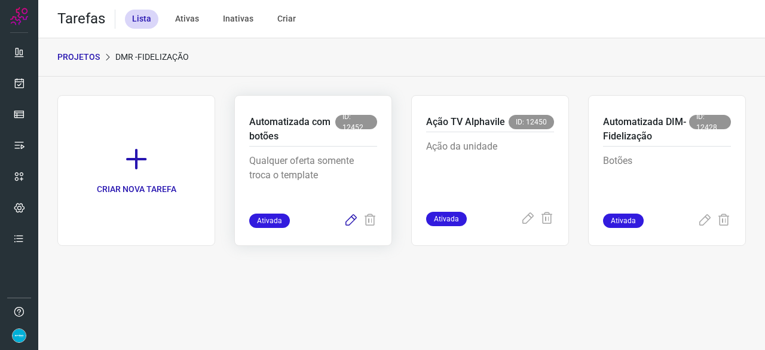
click at [350, 219] on icon at bounding box center [351, 220] width 14 height 14
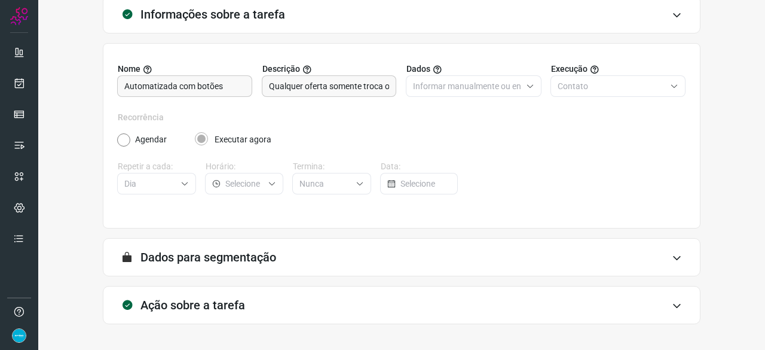
scroll to position [117, 0]
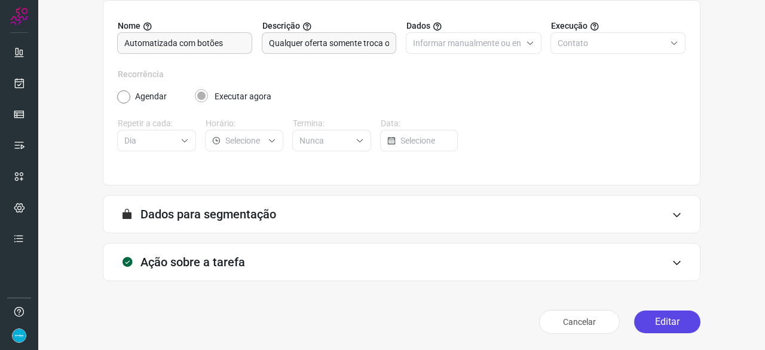
click at [662, 325] on button "Editar" at bounding box center [667, 321] width 66 height 23
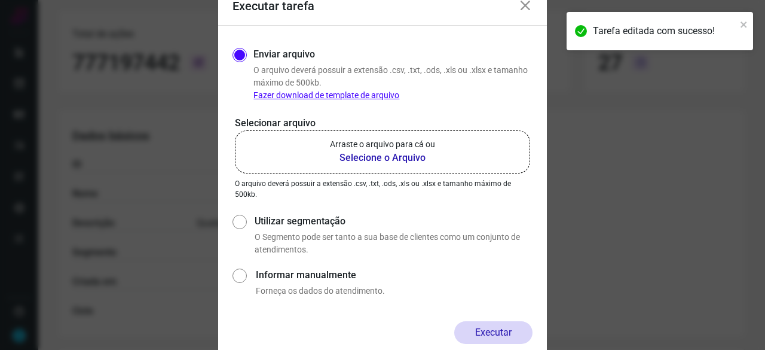
click at [387, 155] on b "Selecione o Arquivo" at bounding box center [382, 158] width 105 height 14
click at [0, 0] on input "Arraste o arquivo para cá ou Selecione o Arquivo" at bounding box center [0, 0] width 0 height 0
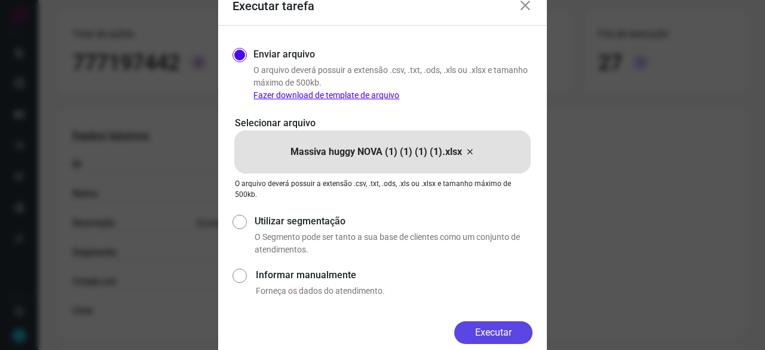
click at [494, 328] on button "Executar" at bounding box center [493, 332] width 78 height 23
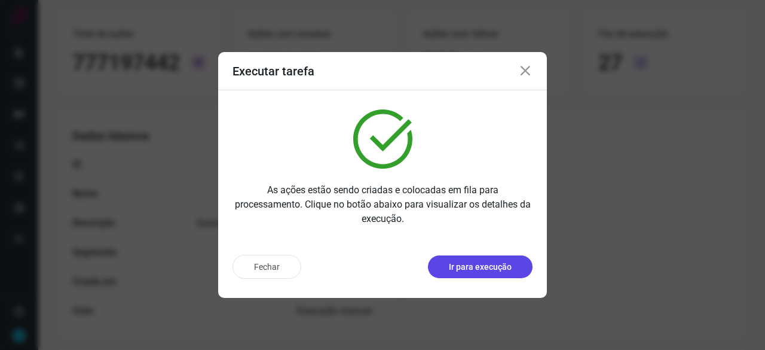
click at [478, 265] on p "Ir para execução" at bounding box center [480, 267] width 63 height 13
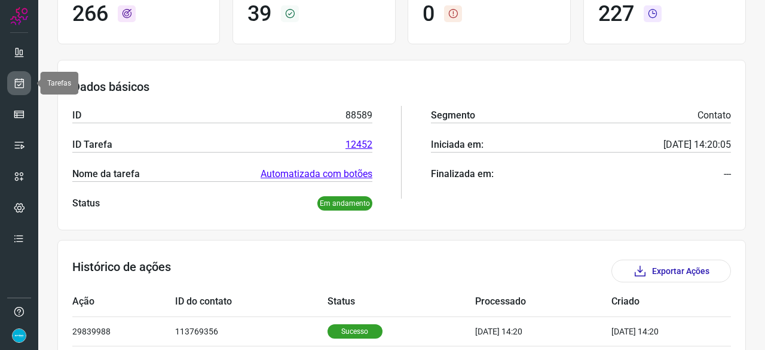
click at [23, 78] on icon at bounding box center [19, 83] width 13 height 12
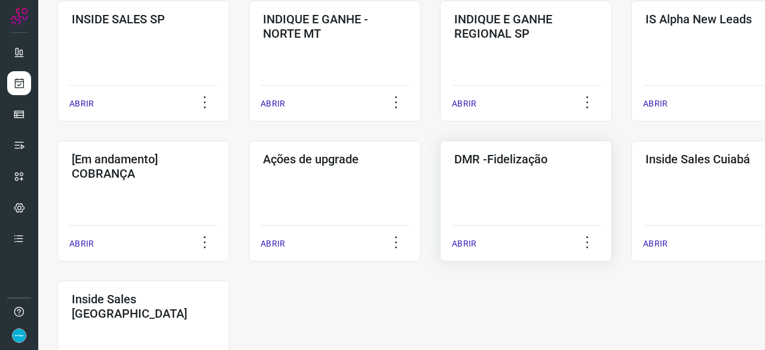
click at [458, 243] on p "ABRIR" at bounding box center [464, 243] width 25 height 13
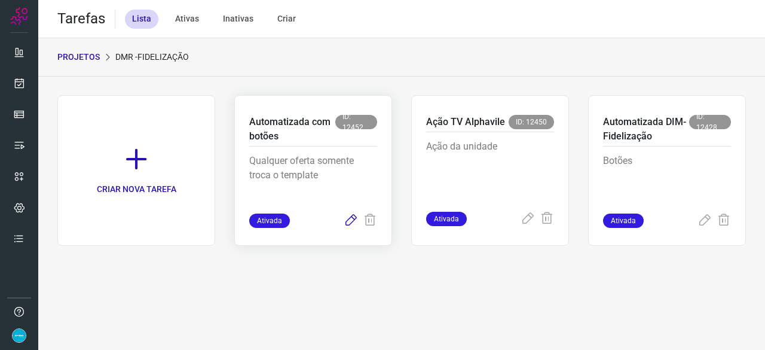
click at [352, 219] on icon at bounding box center [351, 220] width 14 height 14
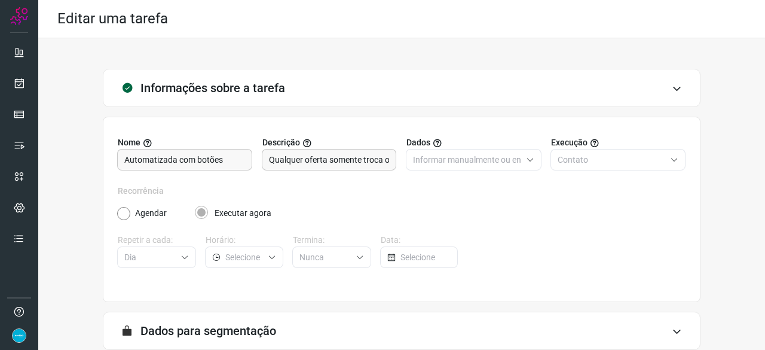
scroll to position [117, 0]
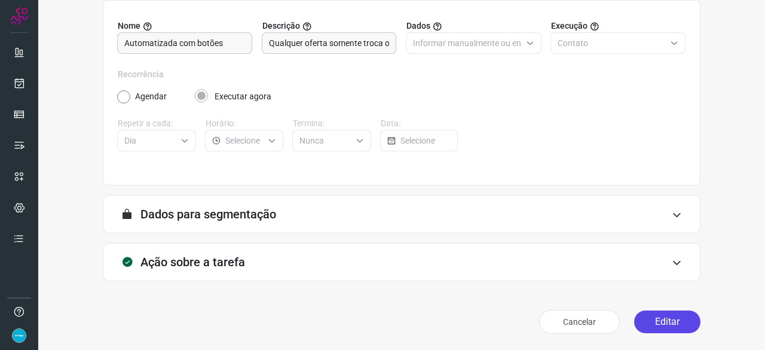
click at [651, 322] on button "Editar" at bounding box center [667, 321] width 66 height 23
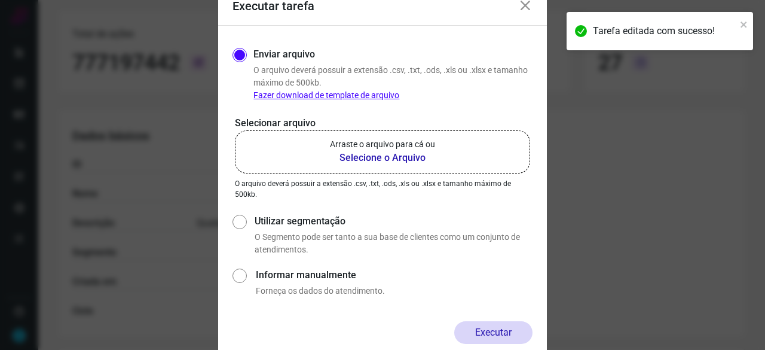
click at [358, 160] on b "Selecione o Arquivo" at bounding box center [382, 158] width 105 height 14
click at [0, 0] on input "Arraste o arquivo para cá ou Selecione o Arquivo" at bounding box center [0, 0] width 0 height 0
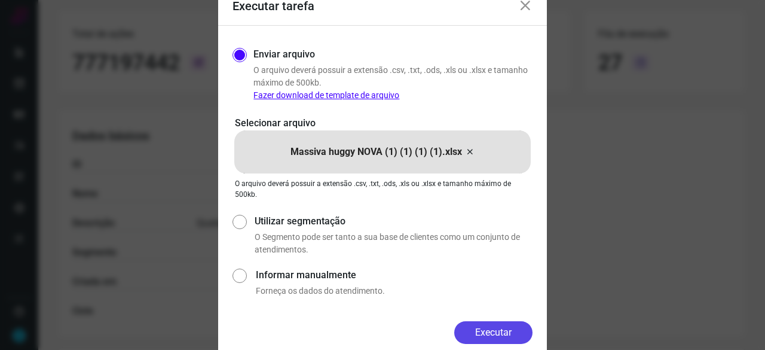
click at [492, 332] on button "Executar" at bounding box center [493, 332] width 78 height 23
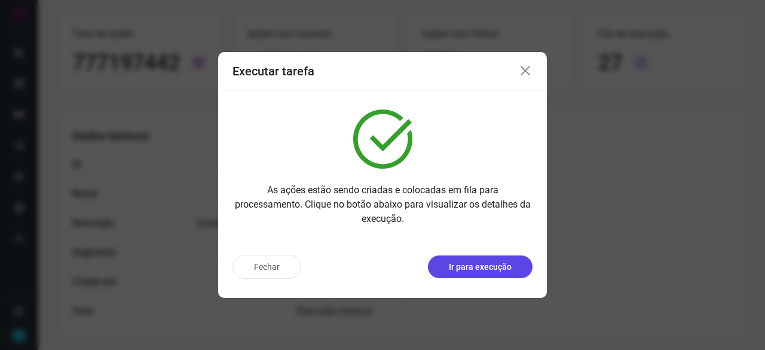
click at [472, 267] on p "Ir para execução" at bounding box center [480, 267] width 63 height 13
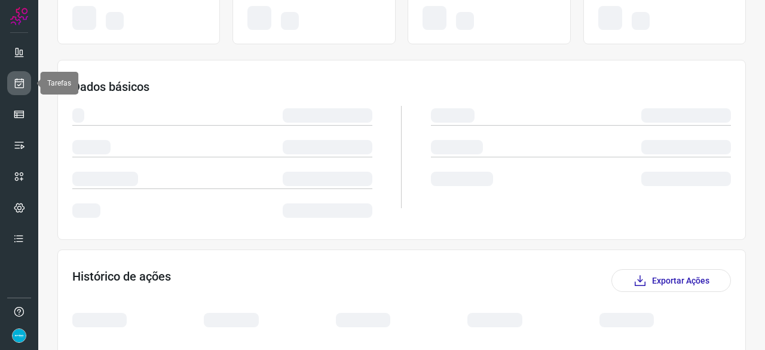
click at [19, 79] on icon at bounding box center [19, 83] width 13 height 12
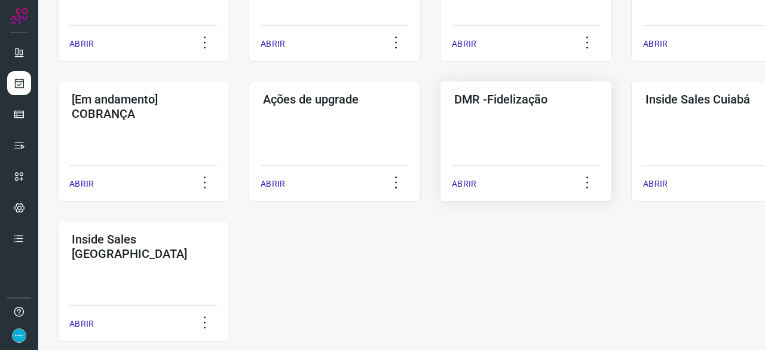
click at [459, 183] on p "ABRIR" at bounding box center [464, 184] width 25 height 13
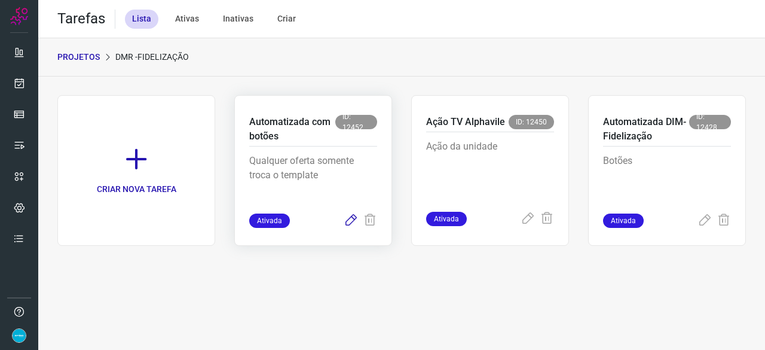
click at [353, 218] on icon at bounding box center [351, 220] width 14 height 14
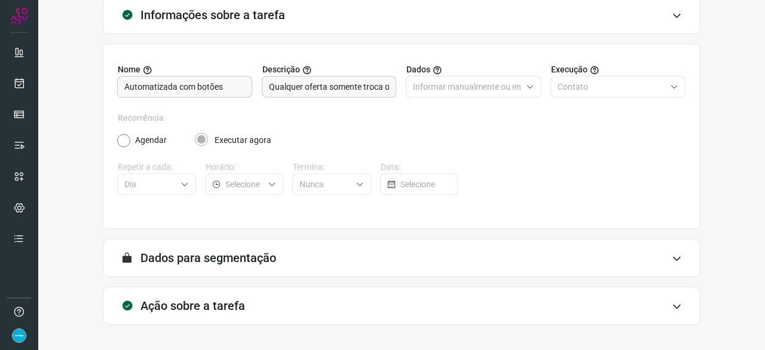
scroll to position [117, 0]
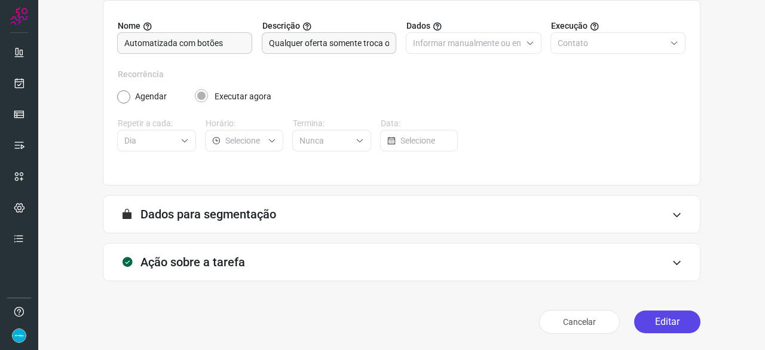
click at [664, 322] on button "Editar" at bounding box center [667, 321] width 66 height 23
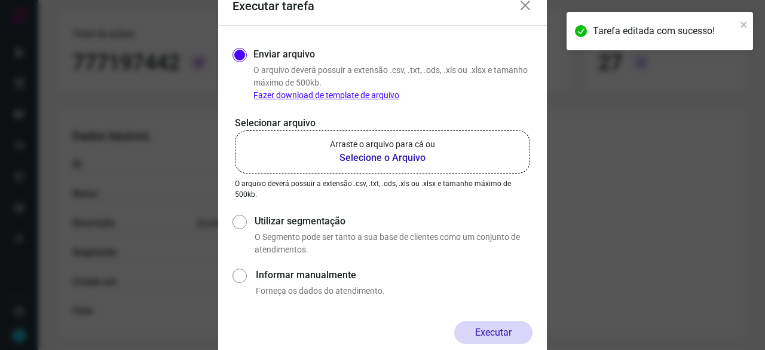
click at [349, 158] on b "Selecione o Arquivo" at bounding box center [382, 158] width 105 height 14
click at [0, 0] on input "Arraste o arquivo para cá ou Selecione o Arquivo" at bounding box center [0, 0] width 0 height 0
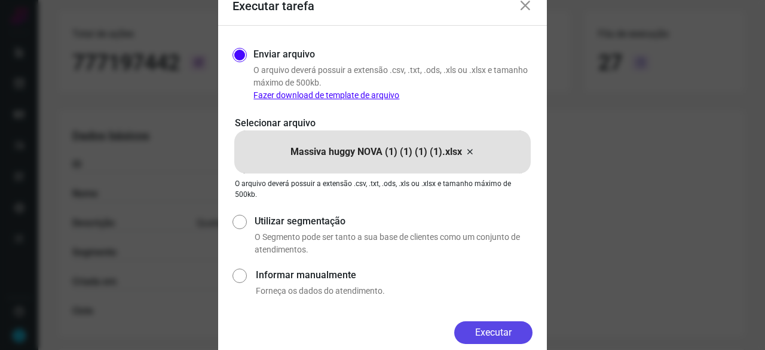
click at [520, 329] on button "Executar" at bounding box center [493, 332] width 78 height 23
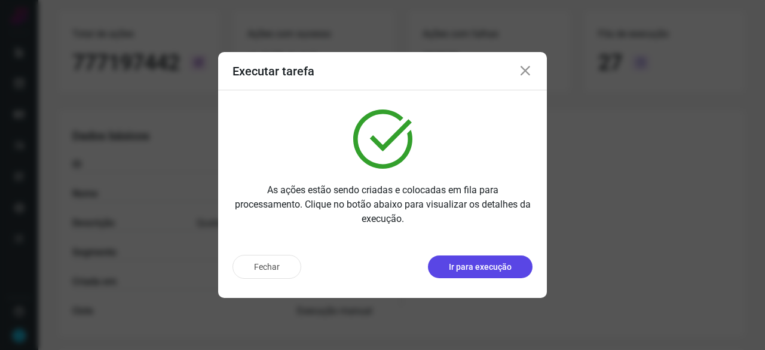
click at [474, 262] on p "Ir para execução" at bounding box center [480, 267] width 63 height 13
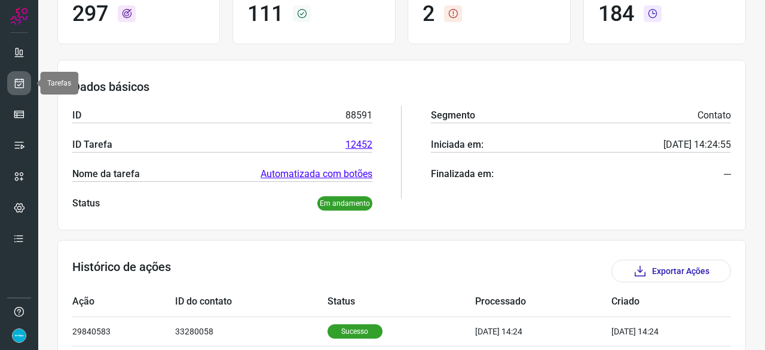
click at [18, 83] on icon at bounding box center [19, 83] width 13 height 12
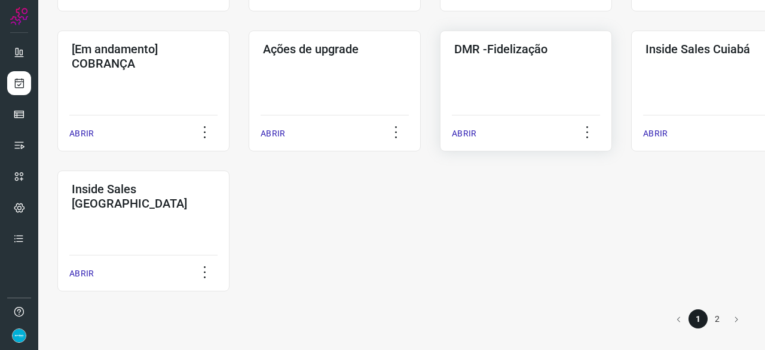
click at [468, 137] on p "ABRIR" at bounding box center [464, 133] width 25 height 13
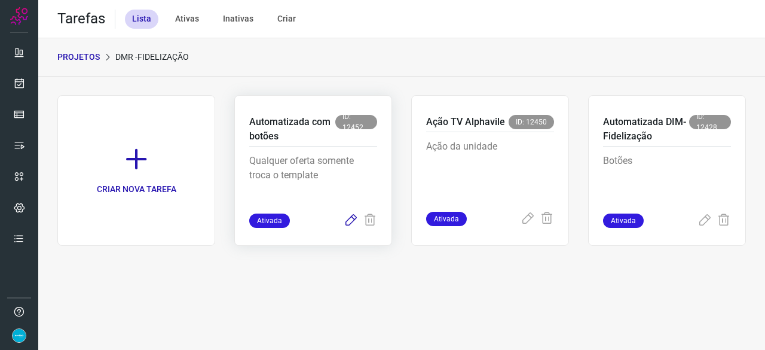
click at [352, 219] on icon at bounding box center [351, 220] width 14 height 14
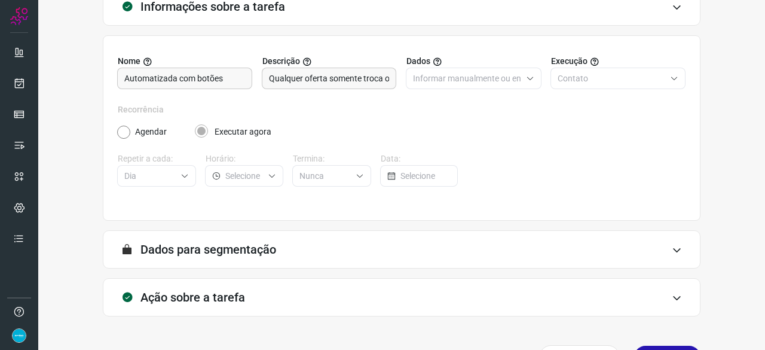
scroll to position [117, 0]
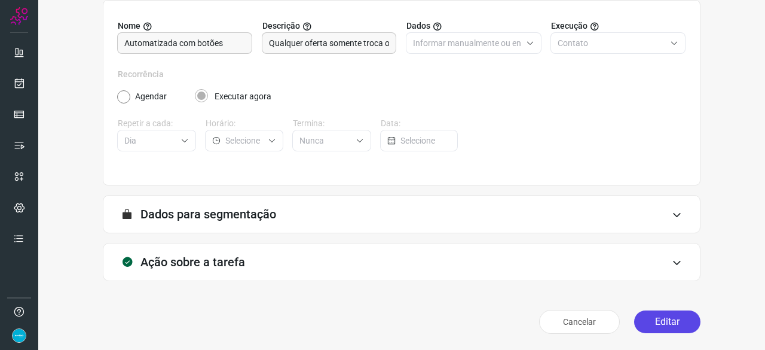
click at [653, 328] on button "Editar" at bounding box center [667, 321] width 66 height 23
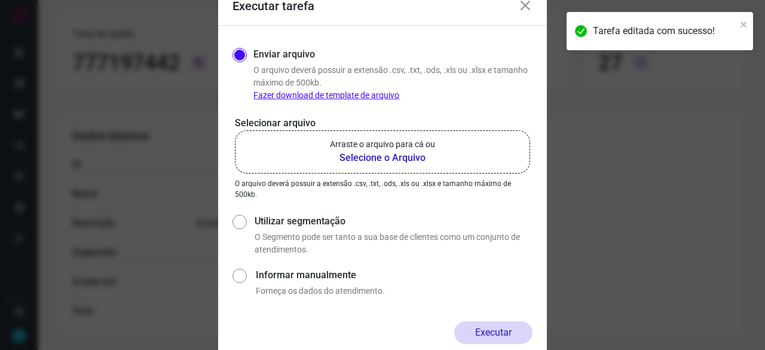
click at [385, 157] on b "Selecione o Arquivo" at bounding box center [382, 158] width 105 height 14
click at [0, 0] on input "Arraste o arquivo para cá ou Selecione o Arquivo" at bounding box center [0, 0] width 0 height 0
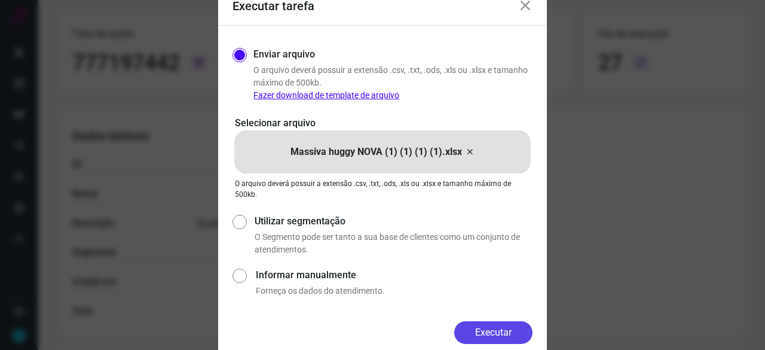
click at [506, 335] on button "Executar" at bounding box center [493, 332] width 78 height 23
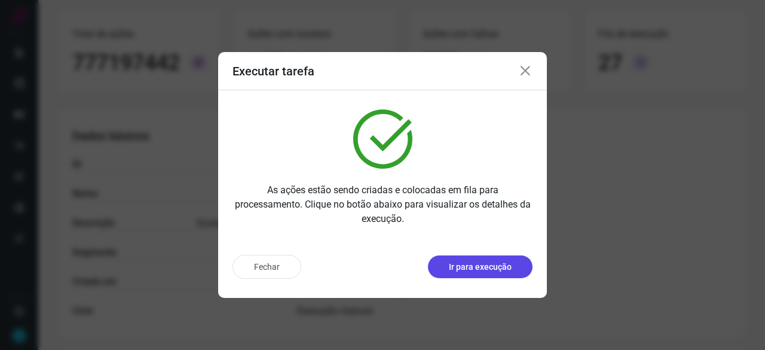
click at [461, 271] on p "Ir para execução" at bounding box center [480, 267] width 63 height 13
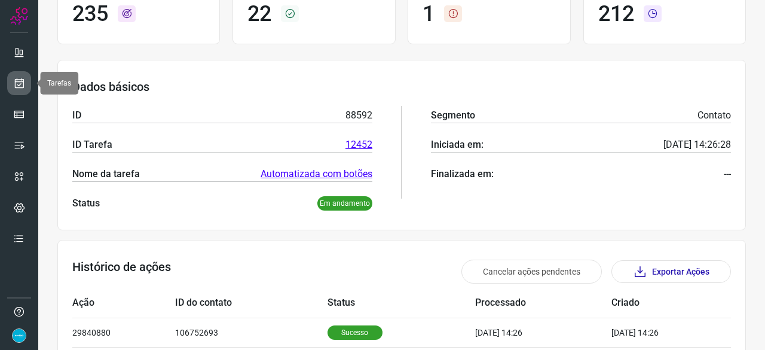
click at [16, 77] on icon at bounding box center [19, 83] width 13 height 12
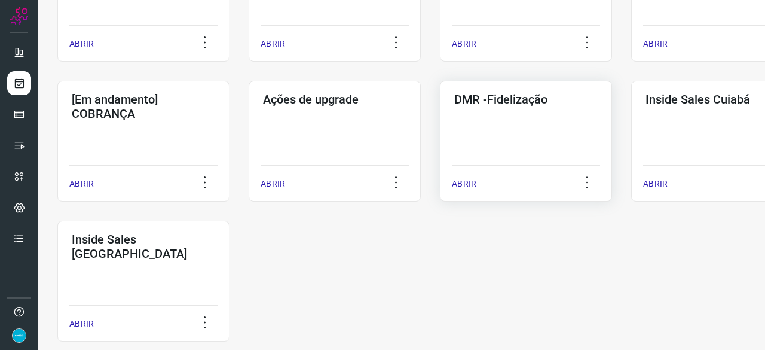
click at [466, 182] on p "ABRIR" at bounding box center [464, 184] width 25 height 13
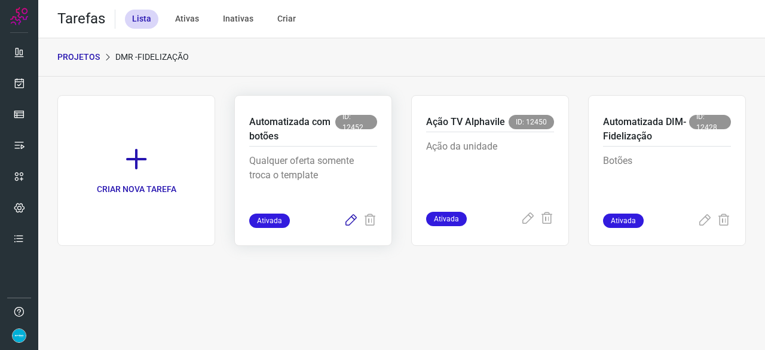
click at [348, 216] on icon at bounding box center [351, 220] width 14 height 14
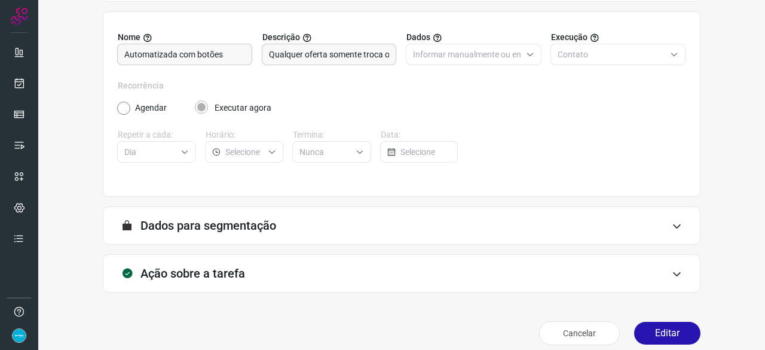
scroll to position [117, 0]
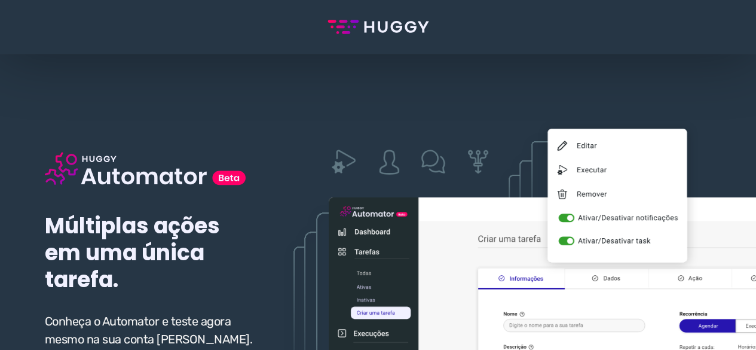
scroll to position [179, 0]
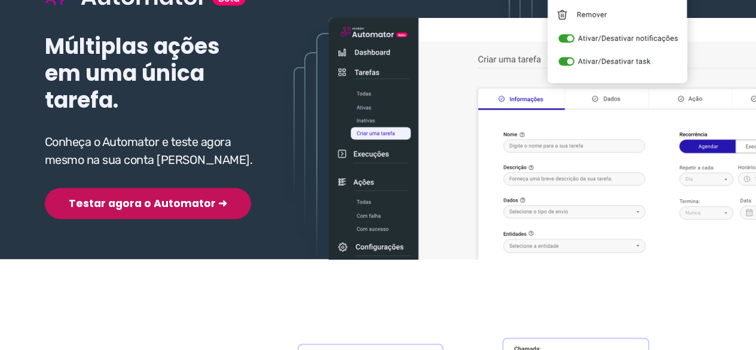
click at [139, 210] on button "Testar agora o Automator ➜" at bounding box center [148, 203] width 206 height 31
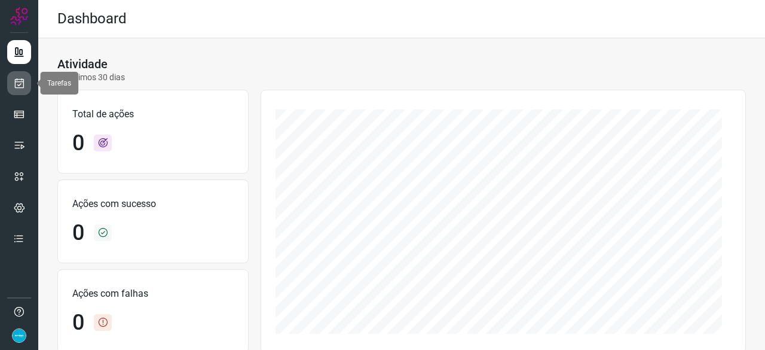
click at [21, 82] on icon at bounding box center [19, 83] width 13 height 12
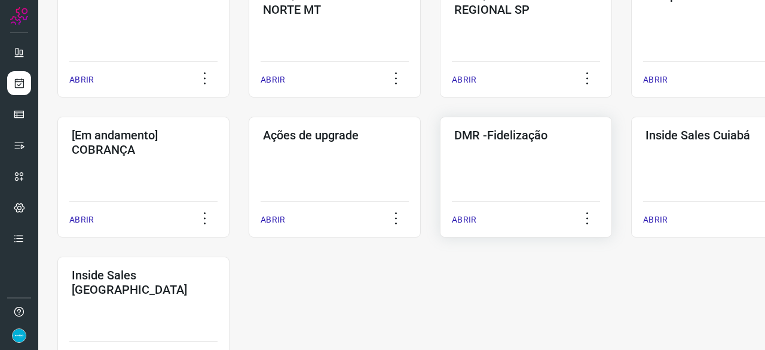
click at [464, 219] on p "ABRIR" at bounding box center [464, 219] width 25 height 13
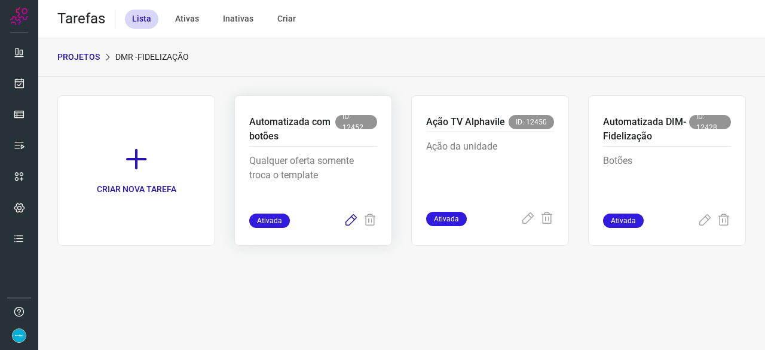
click at [353, 218] on icon at bounding box center [351, 220] width 14 height 14
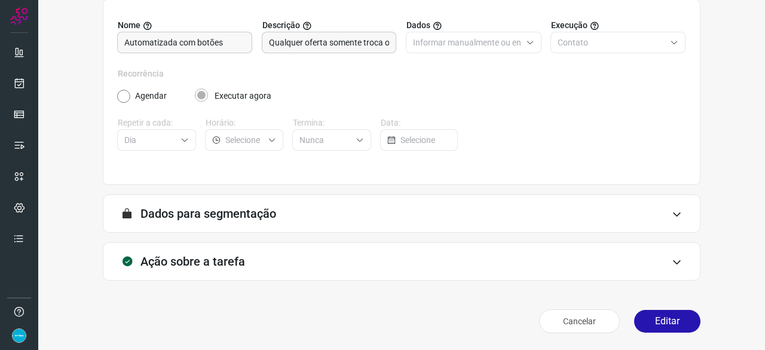
scroll to position [117, 0]
click at [682, 315] on button "Editar" at bounding box center [667, 321] width 66 height 23
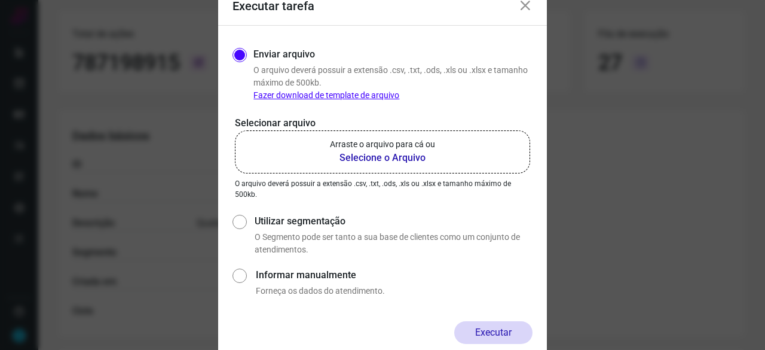
click at [378, 155] on b "Selecione o Arquivo" at bounding box center [382, 158] width 105 height 14
click at [0, 0] on input "Arraste o arquivo para cá ou Selecione o Arquivo" at bounding box center [0, 0] width 0 height 0
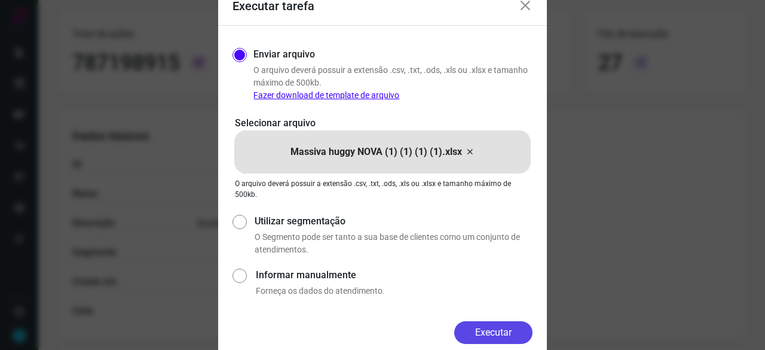
click at [491, 329] on button "Executar" at bounding box center [493, 332] width 78 height 23
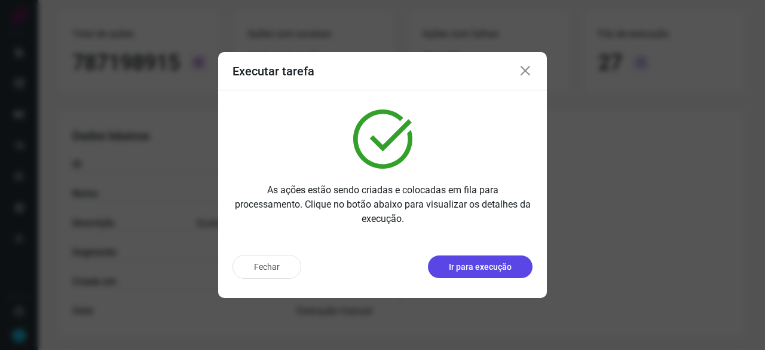
click at [477, 272] on p "Ir para execução" at bounding box center [480, 267] width 63 height 13
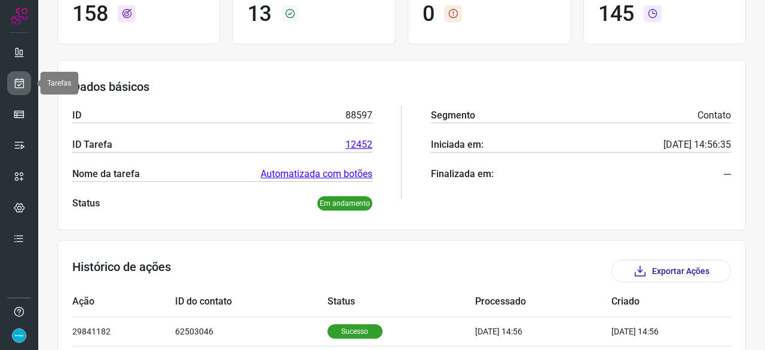
click at [18, 81] on icon at bounding box center [19, 83] width 13 height 12
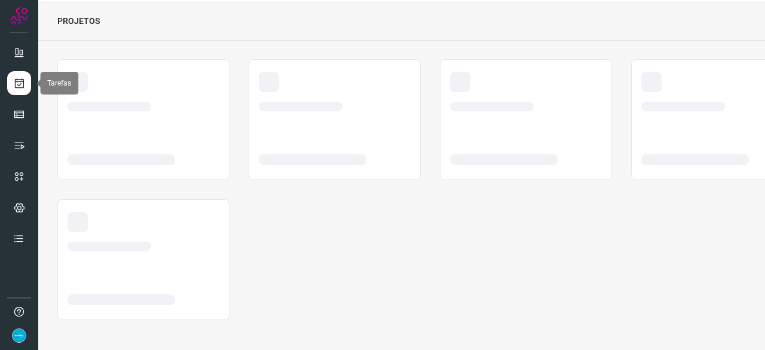
scroll to position [36, 0]
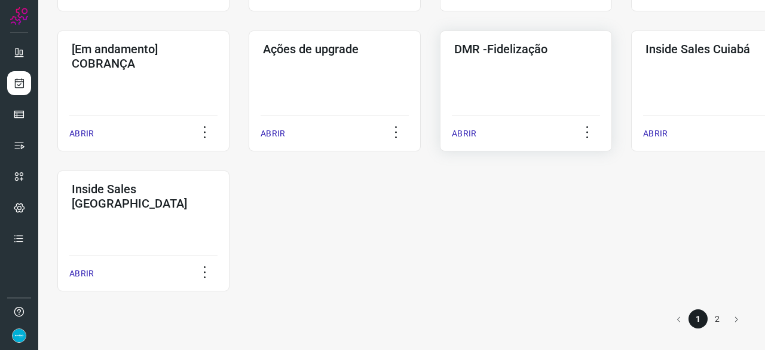
click at [459, 135] on p "ABRIR" at bounding box center [464, 133] width 25 height 13
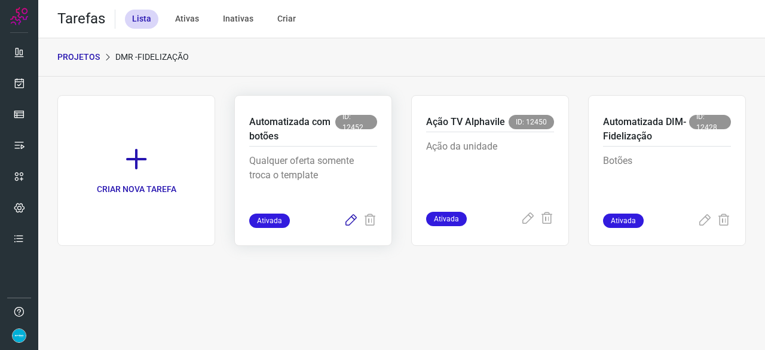
click at [348, 218] on icon at bounding box center [351, 220] width 14 height 14
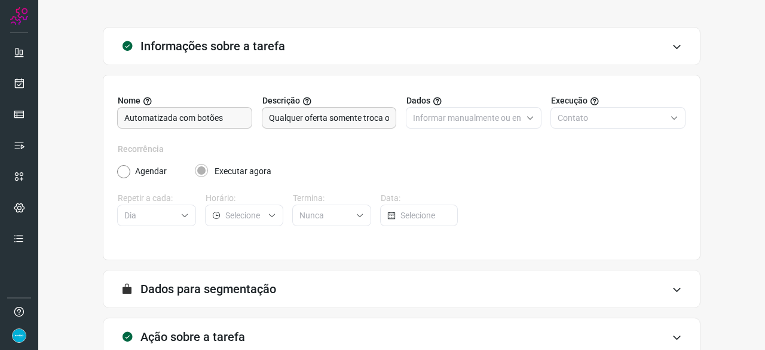
scroll to position [117, 0]
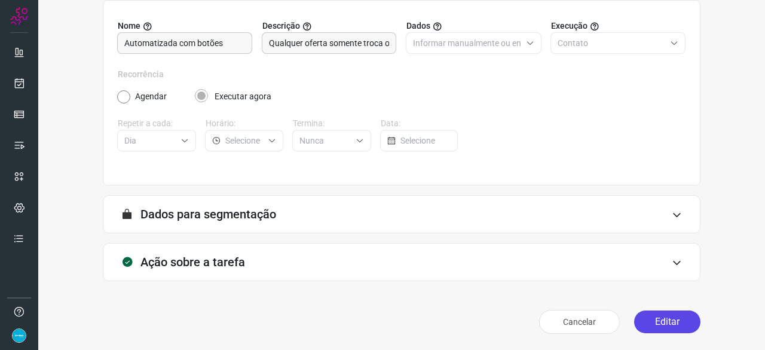
click at [659, 323] on button "Editar" at bounding box center [667, 321] width 66 height 23
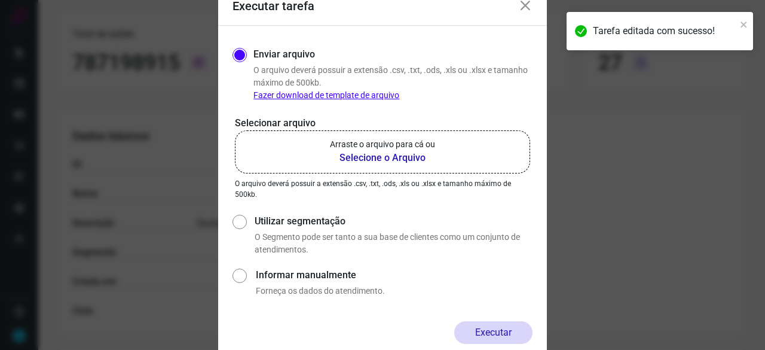
click at [349, 157] on b "Selecione o Arquivo" at bounding box center [382, 158] width 105 height 14
click at [0, 0] on input "Arraste o arquivo para cá ou Selecione o Arquivo" at bounding box center [0, 0] width 0 height 0
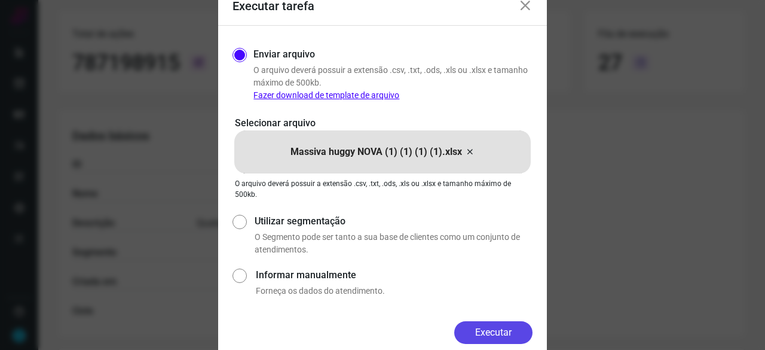
click at [489, 331] on button "Executar" at bounding box center [493, 332] width 78 height 23
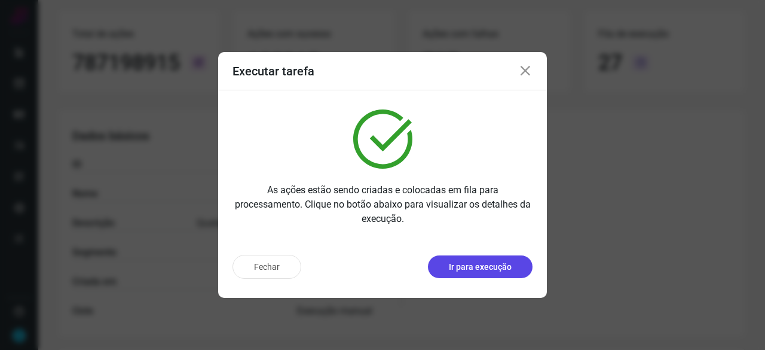
click at [479, 270] on p "Ir para execução" at bounding box center [480, 267] width 63 height 13
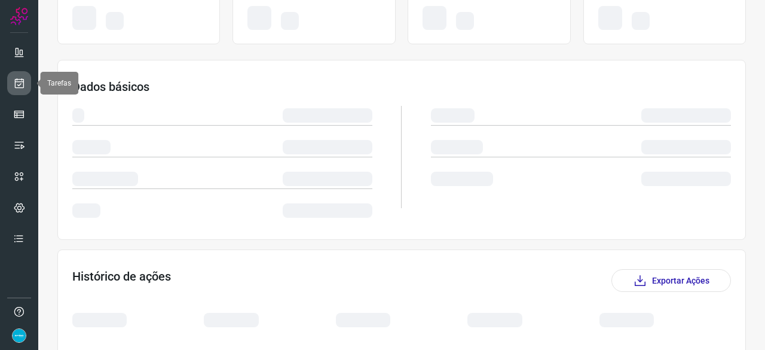
click at [20, 82] on icon at bounding box center [19, 83] width 13 height 12
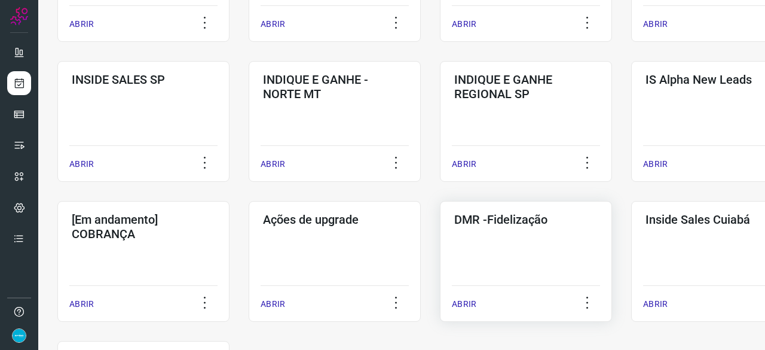
scroll to position [454, 0]
click at [464, 301] on p "ABRIR" at bounding box center [464, 303] width 25 height 13
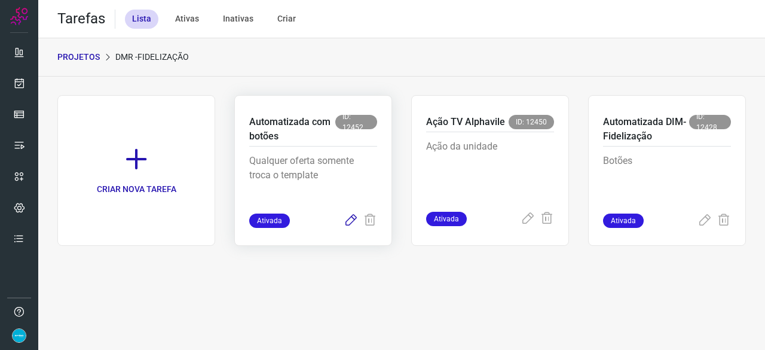
click at [346, 221] on icon at bounding box center [351, 220] width 14 height 14
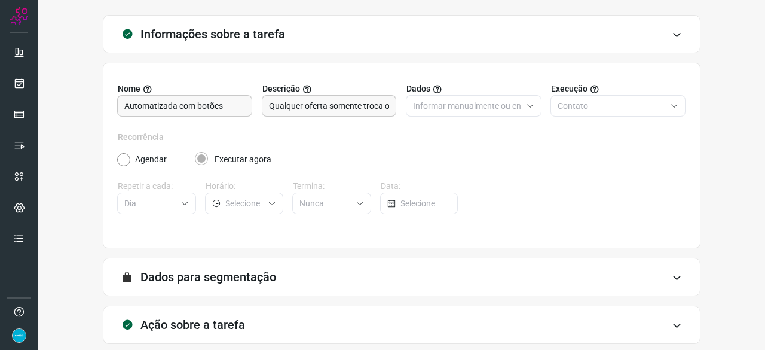
scroll to position [117, 0]
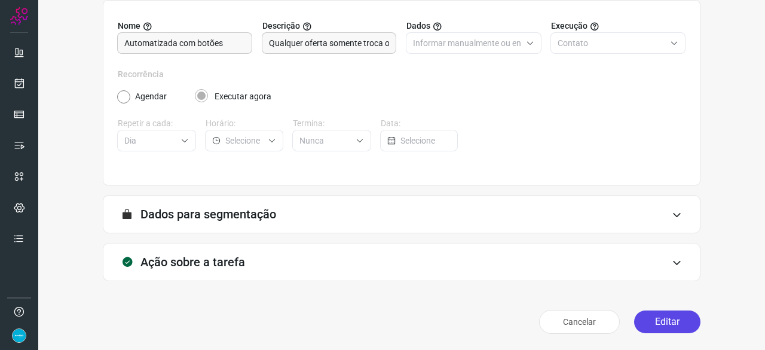
click at [643, 316] on button "Editar" at bounding box center [667, 321] width 66 height 23
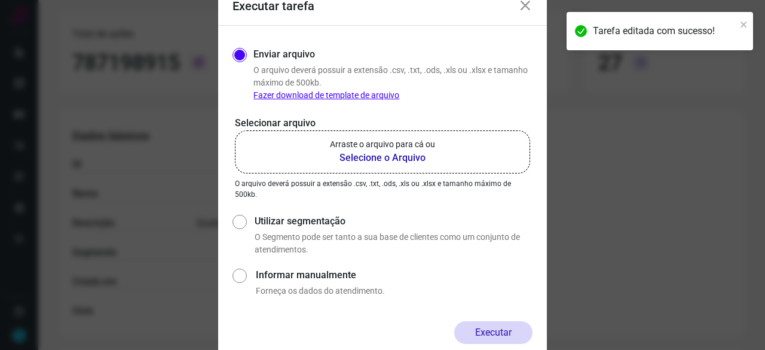
click at [367, 157] on b "Selecione o Arquivo" at bounding box center [382, 158] width 105 height 14
click at [0, 0] on input "Arraste o arquivo para cá ou Selecione o Arquivo" at bounding box center [0, 0] width 0 height 0
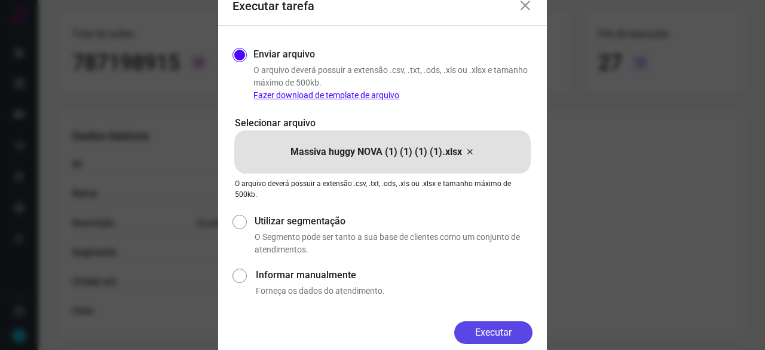
click at [506, 332] on button "Executar" at bounding box center [493, 332] width 78 height 23
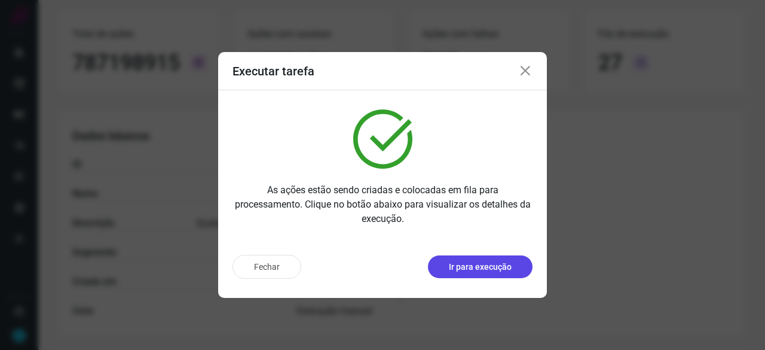
click at [460, 267] on p "Ir para execução" at bounding box center [480, 267] width 63 height 13
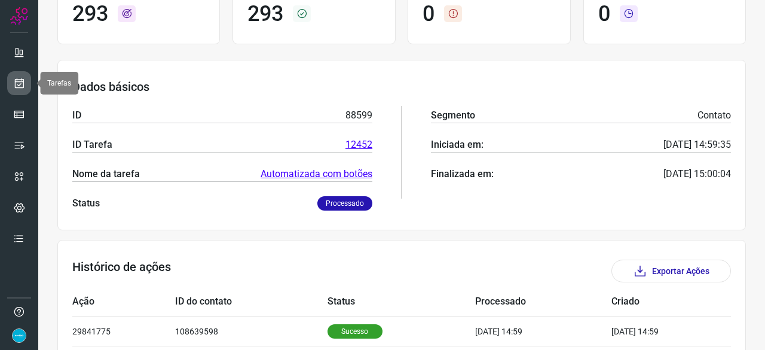
click at [22, 84] on icon at bounding box center [19, 83] width 13 height 12
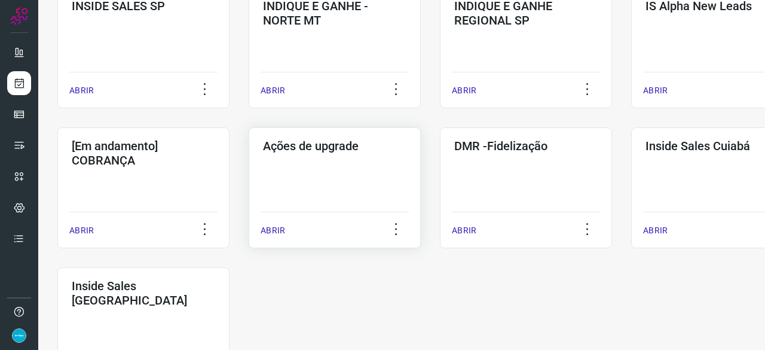
scroll to position [574, 0]
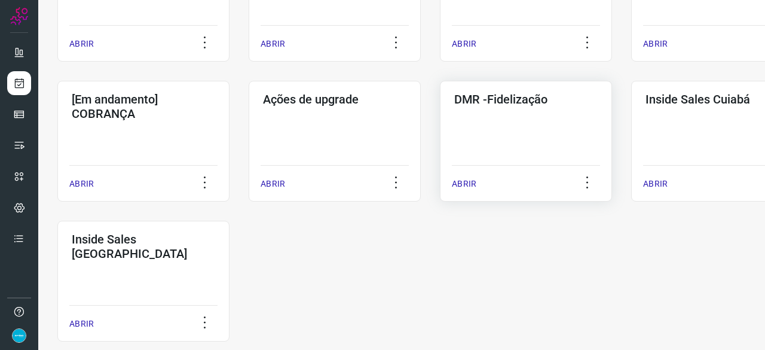
click at [460, 182] on p "ABRIR" at bounding box center [464, 184] width 25 height 13
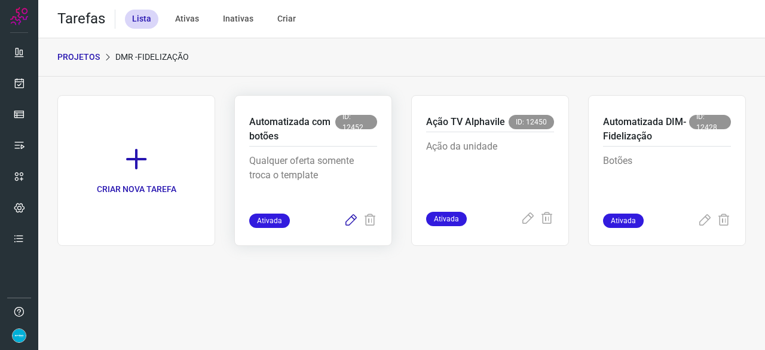
click at [353, 219] on icon at bounding box center [351, 220] width 14 height 14
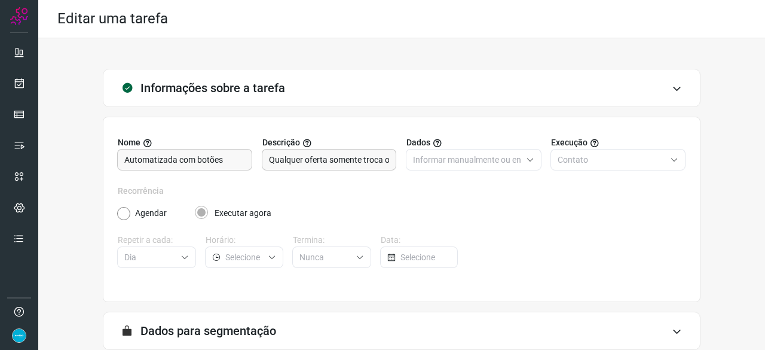
scroll to position [117, 0]
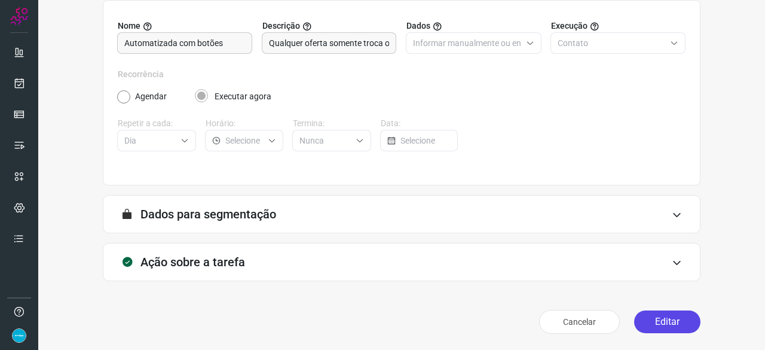
click at [672, 317] on button "Editar" at bounding box center [667, 321] width 66 height 23
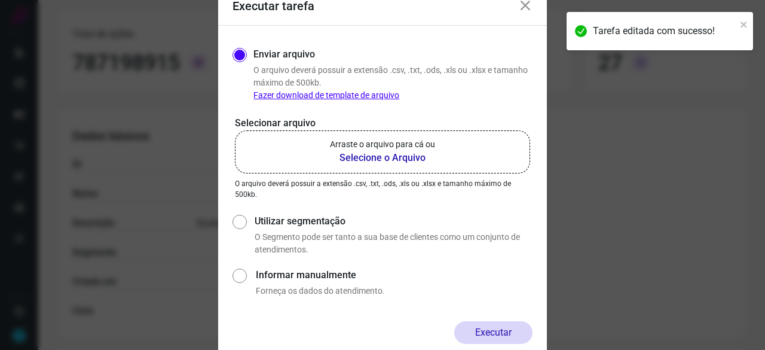
click at [370, 157] on b "Selecione o Arquivo" at bounding box center [382, 158] width 105 height 14
click at [0, 0] on input "Arraste o arquivo para cá ou Selecione o Arquivo" at bounding box center [0, 0] width 0 height 0
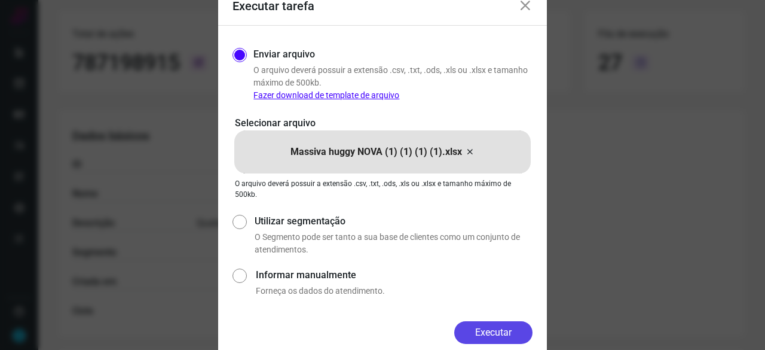
click at [497, 332] on button "Executar" at bounding box center [493, 332] width 78 height 23
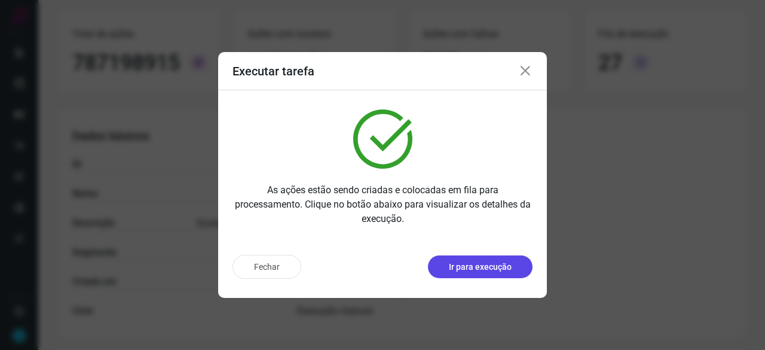
click at [482, 267] on p "Ir para execução" at bounding box center [480, 267] width 63 height 13
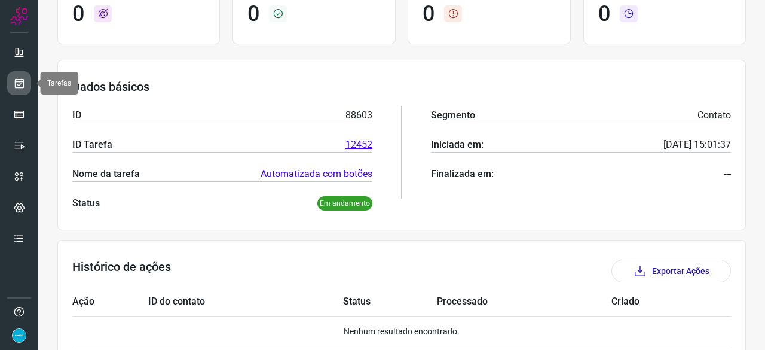
click at [17, 80] on icon at bounding box center [19, 83] width 13 height 12
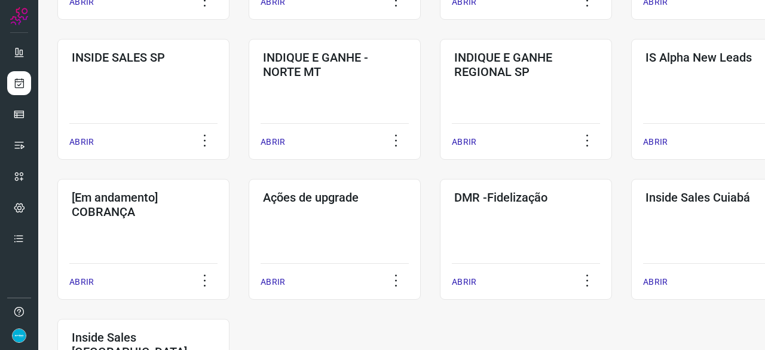
scroll to position [514, 0]
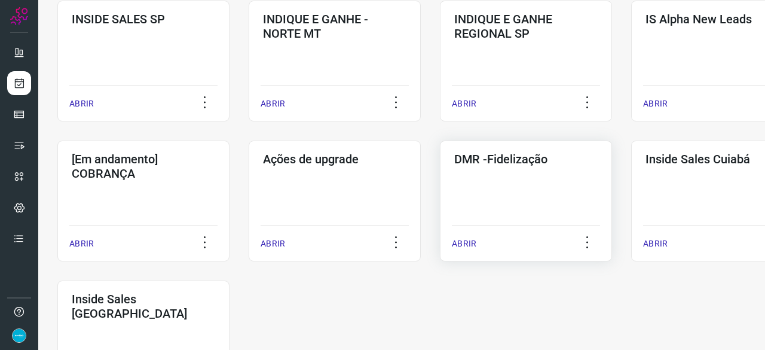
click at [465, 243] on p "ABRIR" at bounding box center [464, 243] width 25 height 13
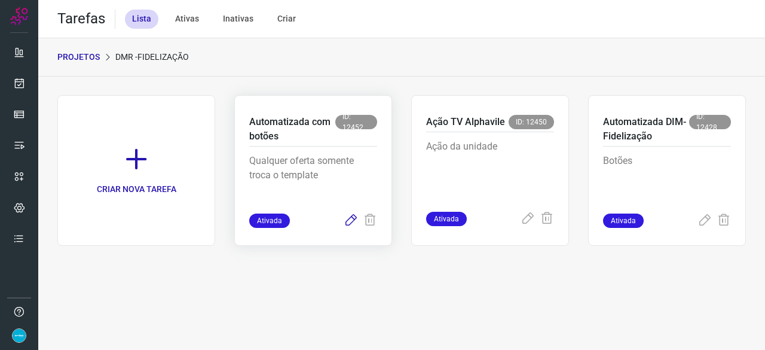
click at [348, 219] on icon at bounding box center [351, 220] width 14 height 14
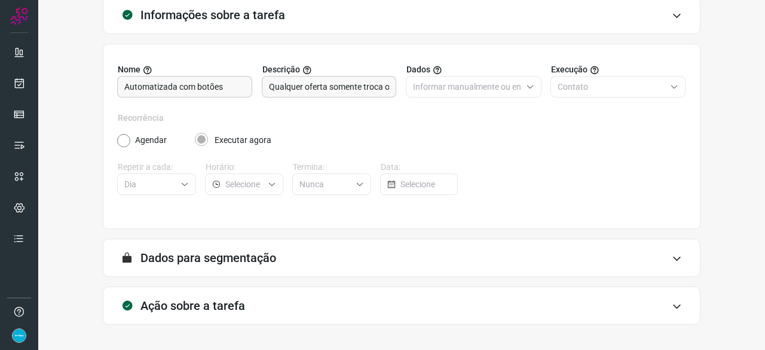
scroll to position [117, 0]
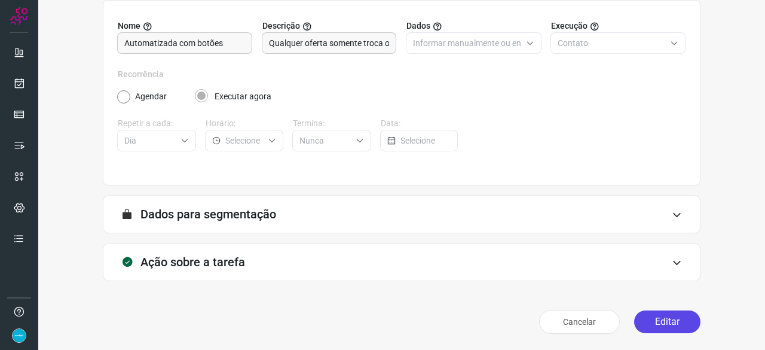
click at [662, 319] on button "Editar" at bounding box center [667, 321] width 66 height 23
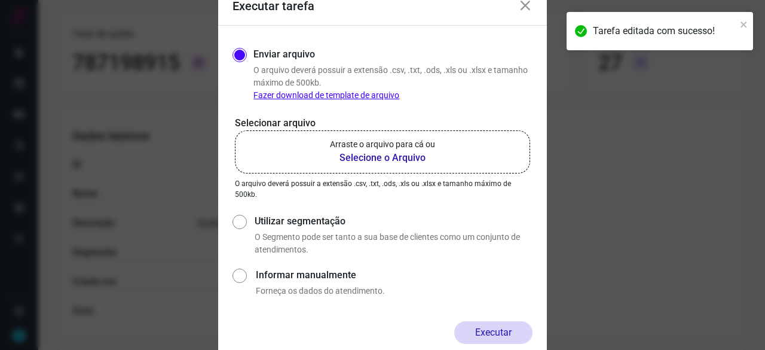
click at [358, 158] on b "Selecione o Arquivo" at bounding box center [382, 158] width 105 height 14
click at [0, 0] on input "Arraste o arquivo para cá ou Selecione o Arquivo" at bounding box center [0, 0] width 0 height 0
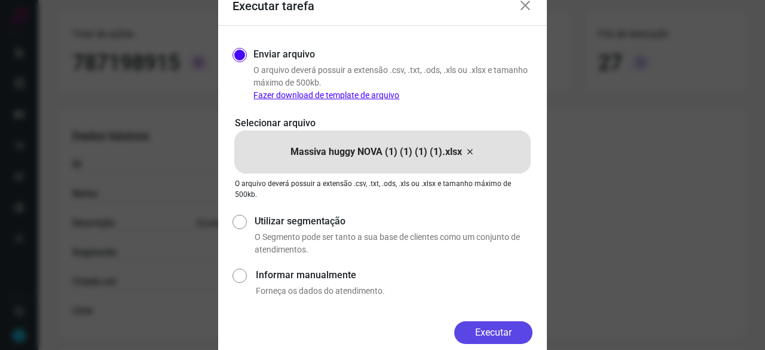
click at [521, 332] on button "Executar" at bounding box center [493, 332] width 78 height 23
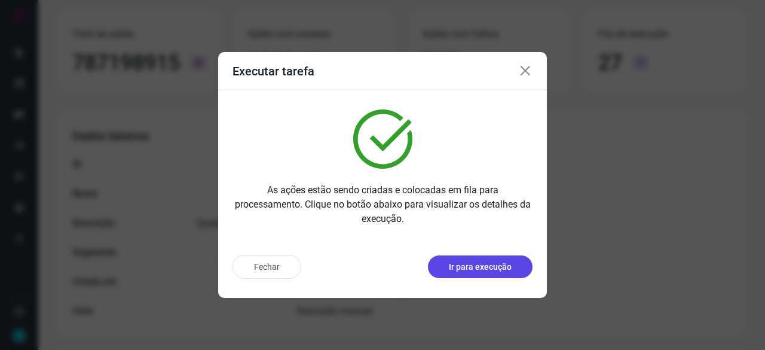
click at [483, 267] on p "Ir para execução" at bounding box center [480, 267] width 63 height 13
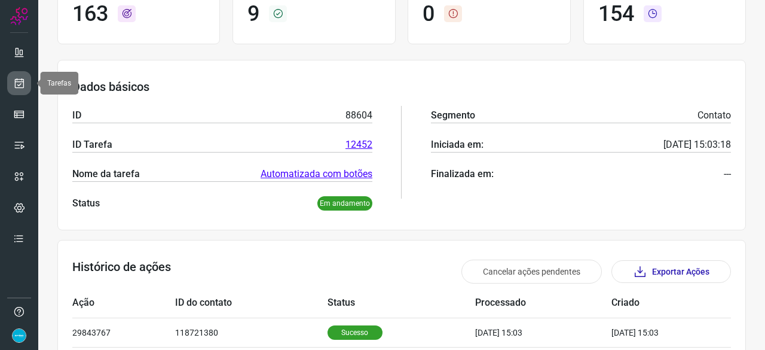
click at [19, 83] on icon at bounding box center [19, 83] width 13 height 12
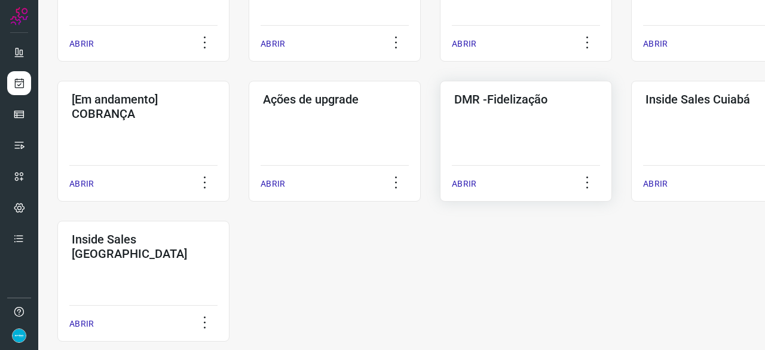
click at [472, 182] on p "ABRIR" at bounding box center [464, 184] width 25 height 13
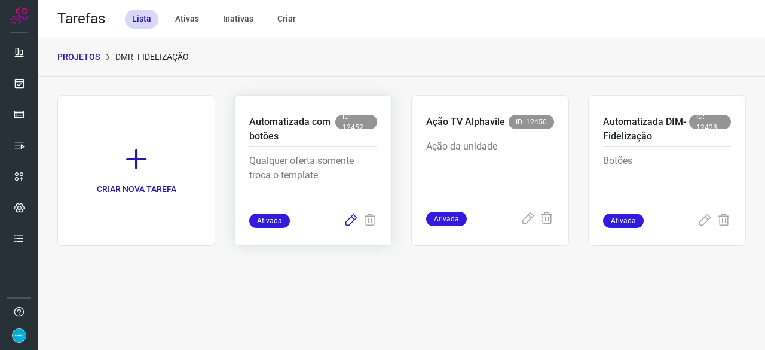
click at [349, 216] on icon at bounding box center [351, 220] width 14 height 14
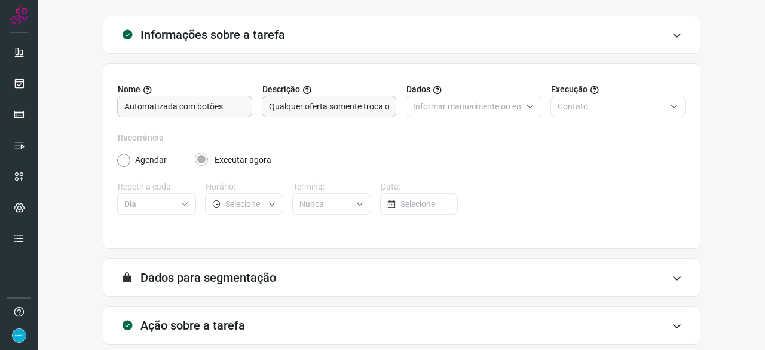
scroll to position [117, 0]
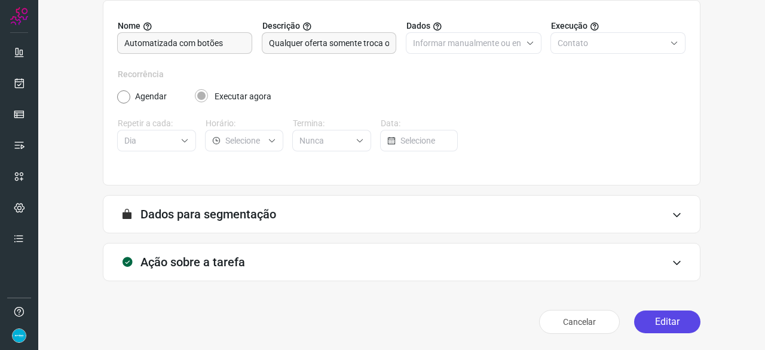
click at [667, 321] on button "Editar" at bounding box center [667, 321] width 66 height 23
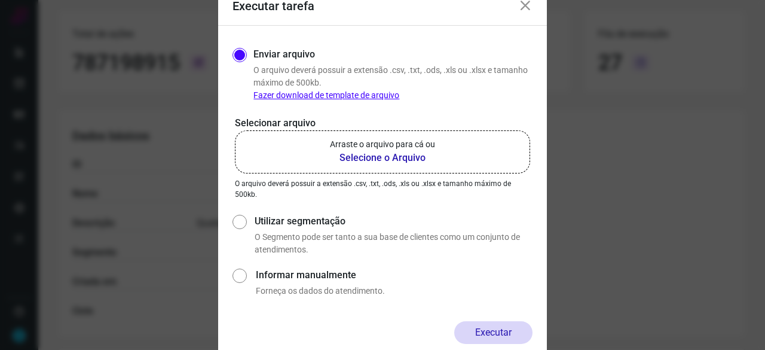
click at [365, 154] on b "Selecione o Arquivo" at bounding box center [382, 158] width 105 height 14
click at [0, 0] on input "Arraste o arquivo para cá ou Selecione o Arquivo" at bounding box center [0, 0] width 0 height 0
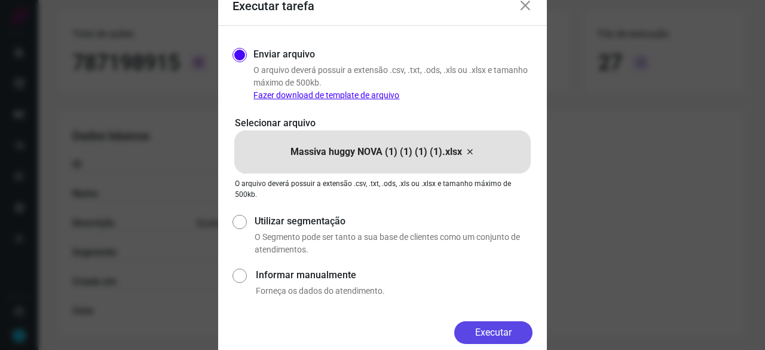
click at [497, 326] on button "Executar" at bounding box center [493, 332] width 78 height 23
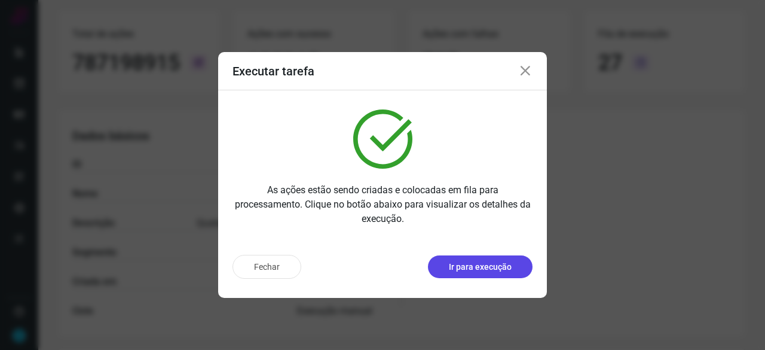
click at [477, 263] on p "Ir para execução" at bounding box center [480, 267] width 63 height 13
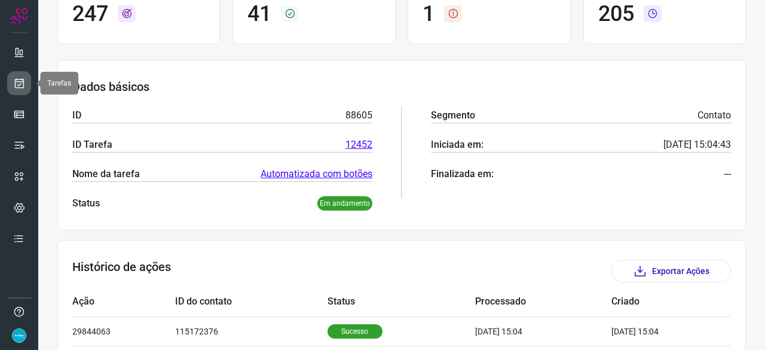
click at [18, 77] on icon at bounding box center [19, 83] width 13 height 12
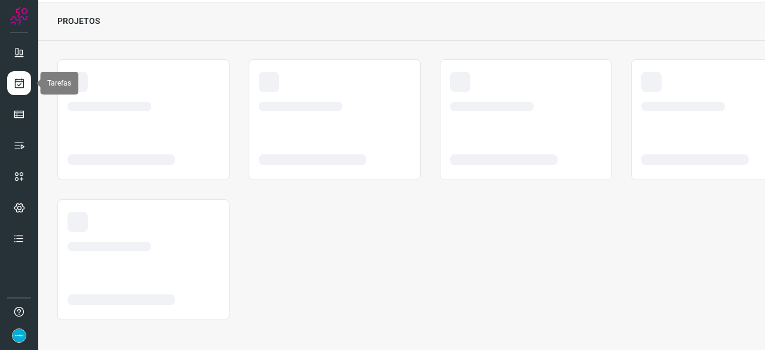
scroll to position [36, 0]
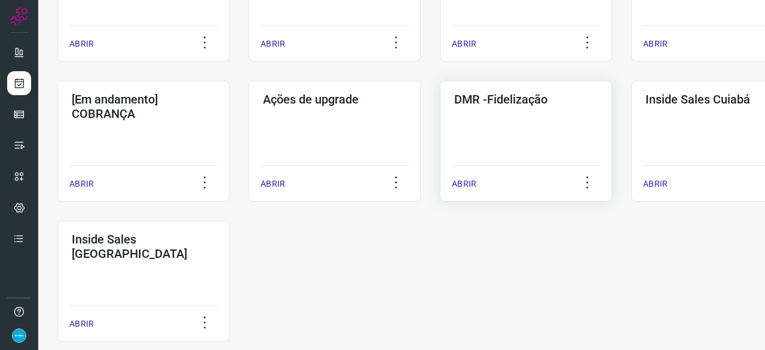
click at [462, 186] on p "ABRIR" at bounding box center [464, 184] width 25 height 13
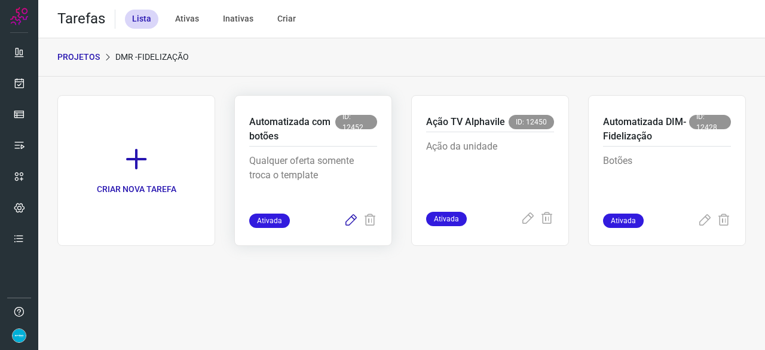
click at [352, 218] on icon at bounding box center [351, 220] width 14 height 14
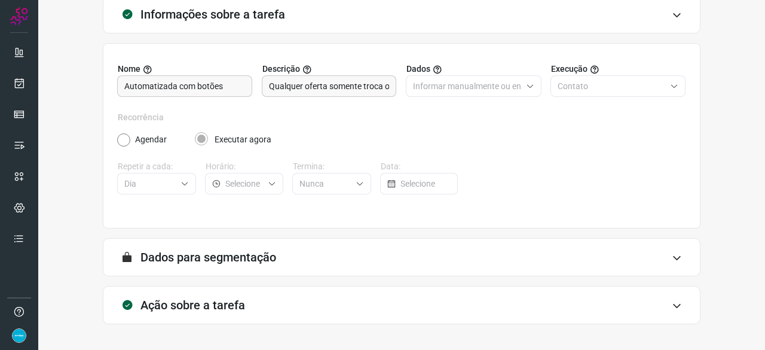
scroll to position [117, 0]
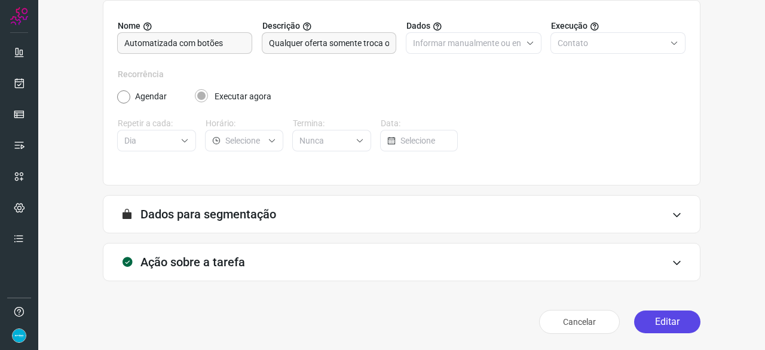
click at [668, 321] on button "Editar" at bounding box center [667, 321] width 66 height 23
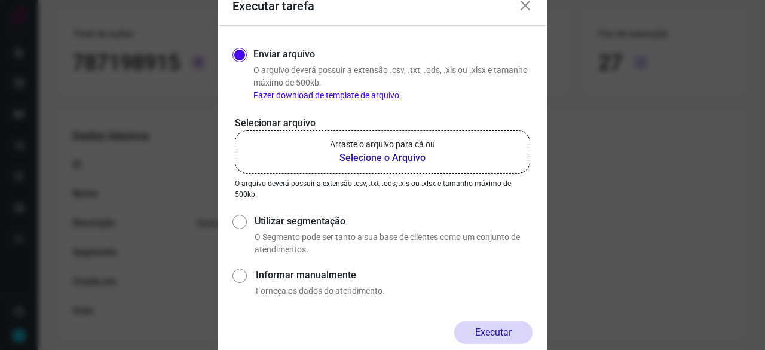
click at [359, 158] on b "Selecione o Arquivo" at bounding box center [382, 158] width 105 height 14
click at [0, 0] on input "Arraste o arquivo para cá ou Selecione o Arquivo" at bounding box center [0, 0] width 0 height 0
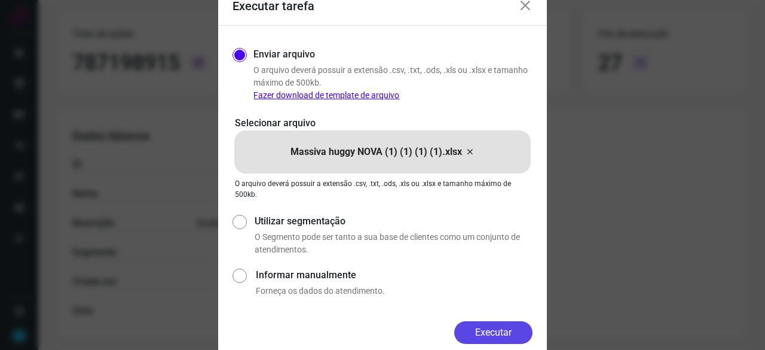
click at [500, 330] on button "Executar" at bounding box center [493, 332] width 78 height 23
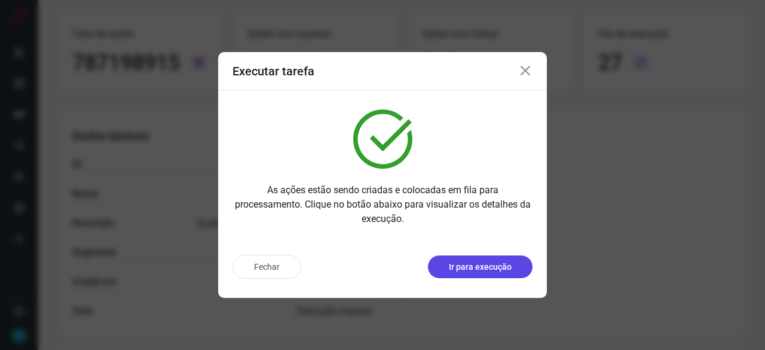
click at [449, 267] on button "Ir para execução" at bounding box center [480, 266] width 105 height 23
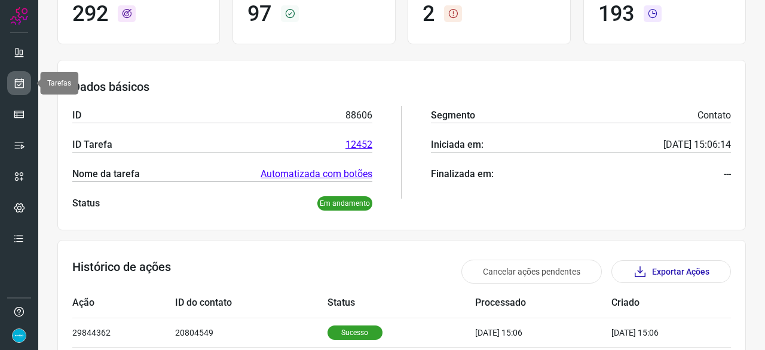
click at [19, 80] on icon at bounding box center [19, 83] width 13 height 12
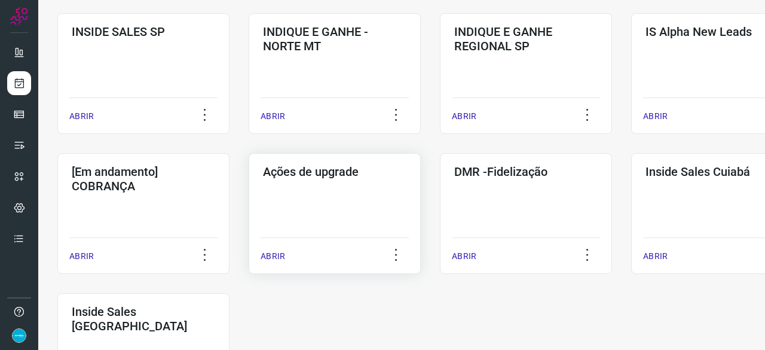
scroll to position [574, 0]
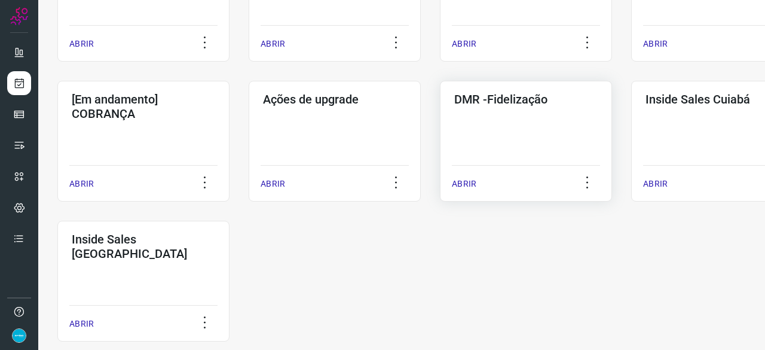
click at [460, 184] on p "ABRIR" at bounding box center [464, 184] width 25 height 13
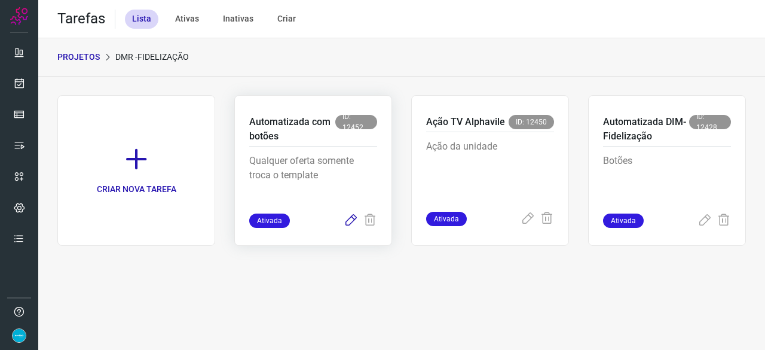
click at [353, 219] on icon at bounding box center [351, 220] width 14 height 14
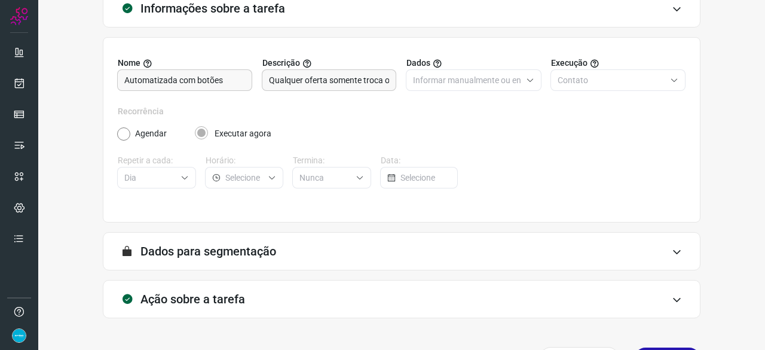
scroll to position [117, 0]
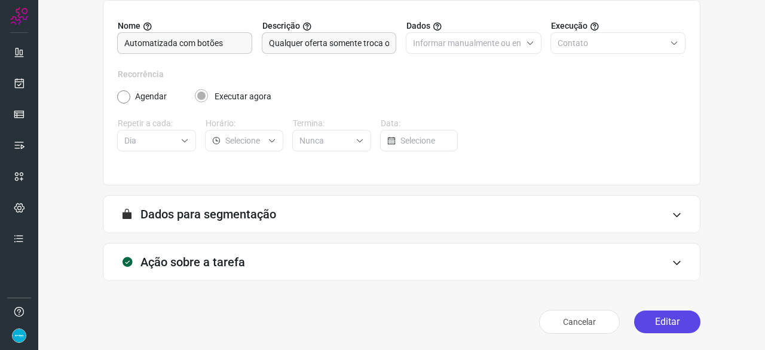
click at [649, 321] on button "Editar" at bounding box center [667, 321] width 66 height 23
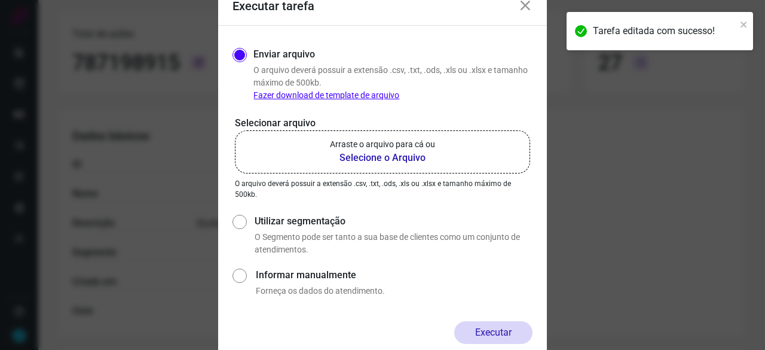
click at [370, 157] on b "Selecione o Arquivo" at bounding box center [382, 158] width 105 height 14
click at [0, 0] on input "Arraste o arquivo para cá ou Selecione o Arquivo" at bounding box center [0, 0] width 0 height 0
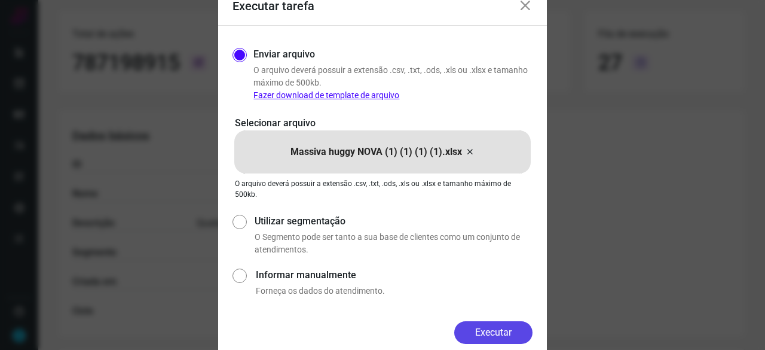
click at [506, 330] on button "Executar" at bounding box center [493, 332] width 78 height 23
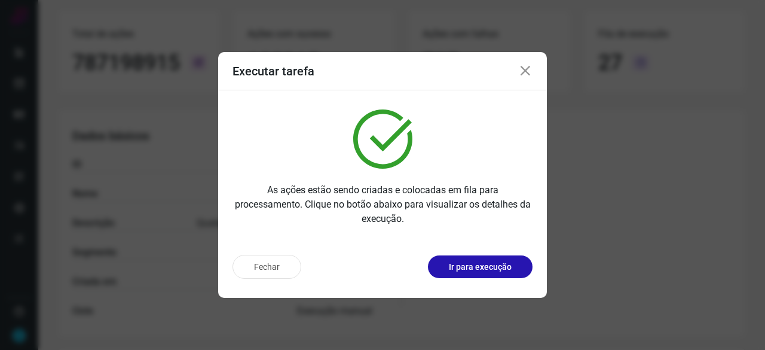
click at [506, 271] on p "Ir para execução" at bounding box center [480, 267] width 63 height 13
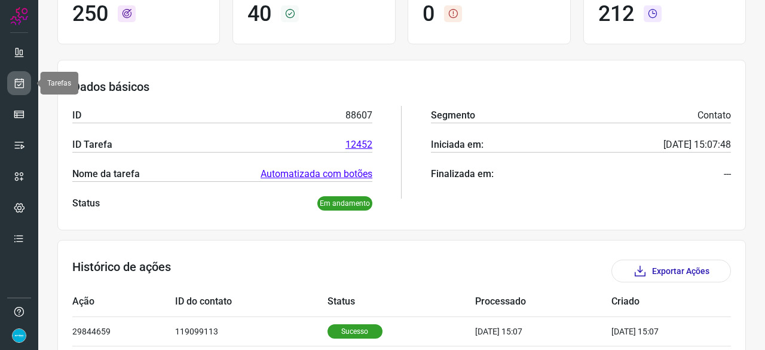
click at [22, 80] on icon at bounding box center [19, 83] width 13 height 12
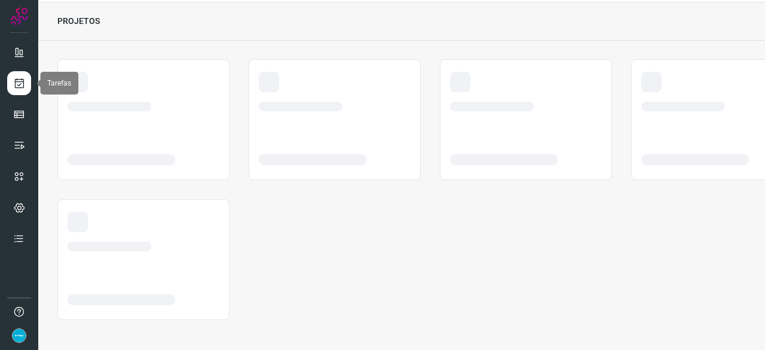
scroll to position [36, 0]
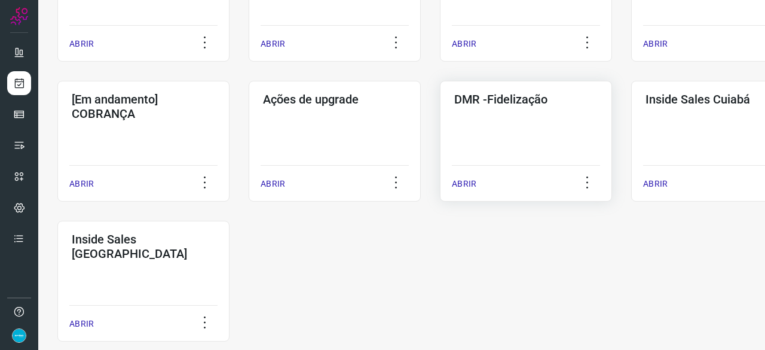
click at [466, 183] on p "ABRIR" at bounding box center [464, 184] width 25 height 13
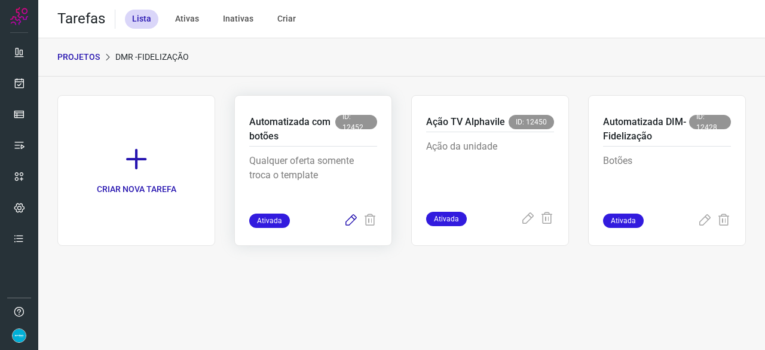
click at [354, 219] on icon at bounding box center [351, 220] width 14 height 14
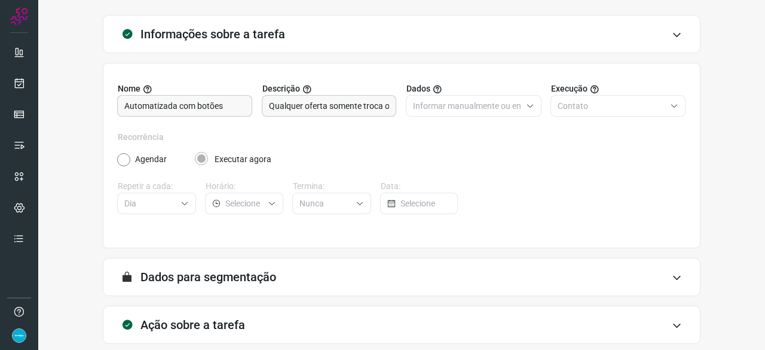
scroll to position [117, 0]
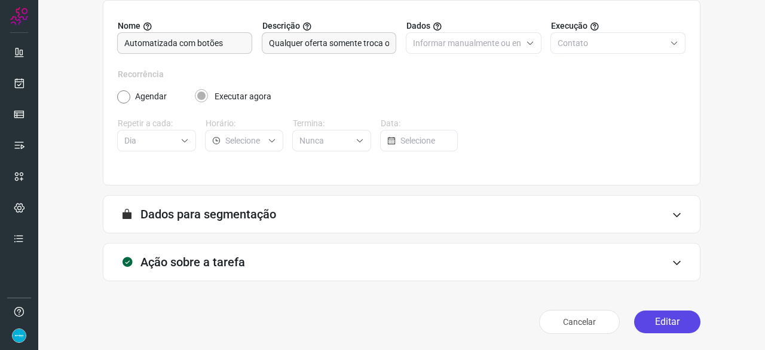
click at [657, 319] on button "Editar" at bounding box center [667, 321] width 66 height 23
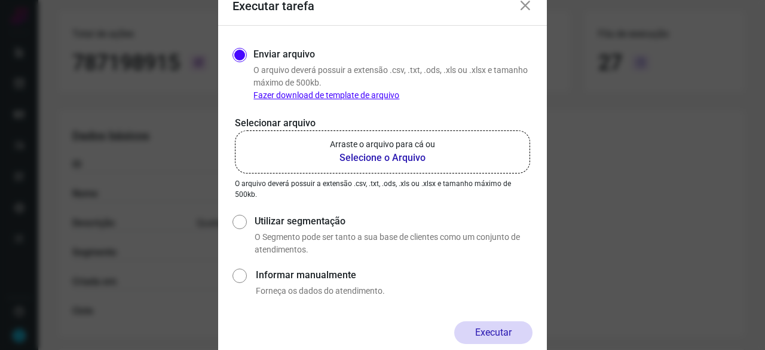
click at [367, 159] on b "Selecione o Arquivo" at bounding box center [382, 158] width 105 height 14
click at [0, 0] on input "Arraste o arquivo para cá ou Selecione o Arquivo" at bounding box center [0, 0] width 0 height 0
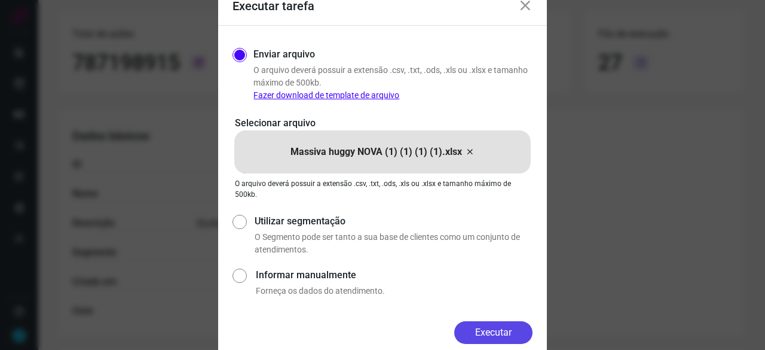
click at [504, 327] on button "Executar" at bounding box center [493, 332] width 78 height 23
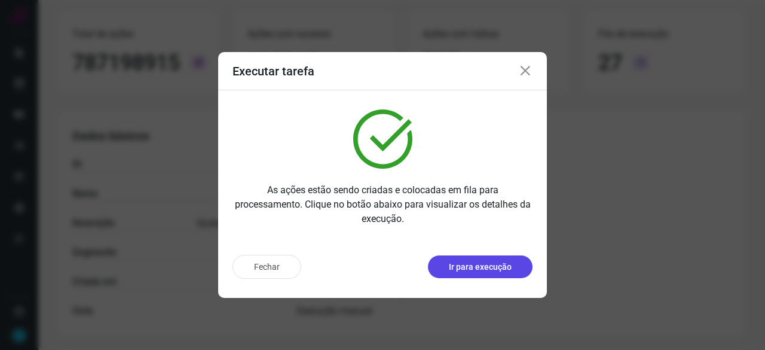
click at [477, 266] on p "Ir para execução" at bounding box center [480, 267] width 63 height 13
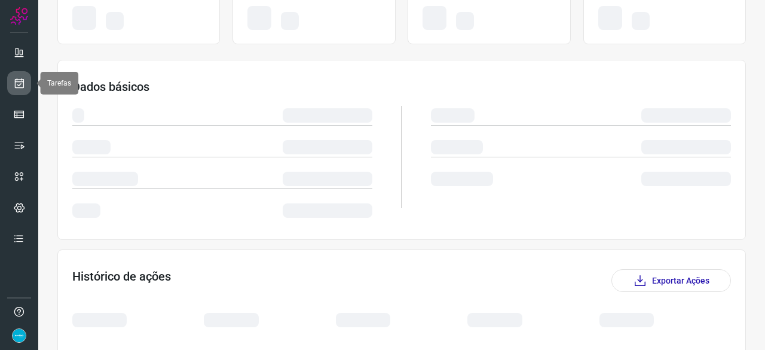
click at [23, 83] on icon at bounding box center [19, 83] width 13 height 12
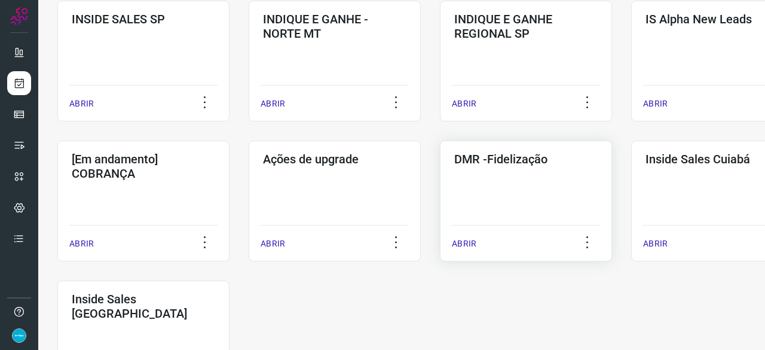
click at [469, 239] on p "ABRIR" at bounding box center [464, 243] width 25 height 13
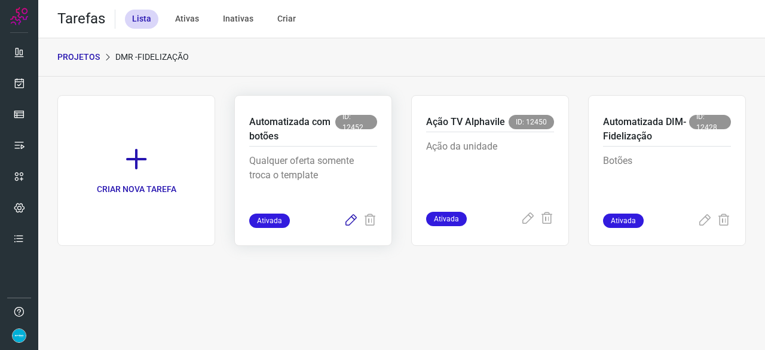
click at [354, 216] on icon at bounding box center [351, 220] width 14 height 14
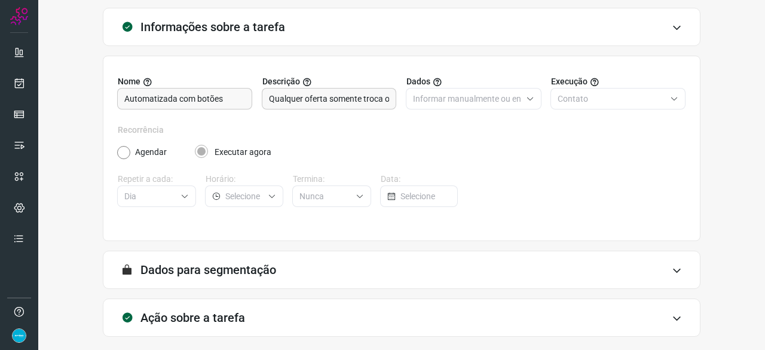
scroll to position [117, 0]
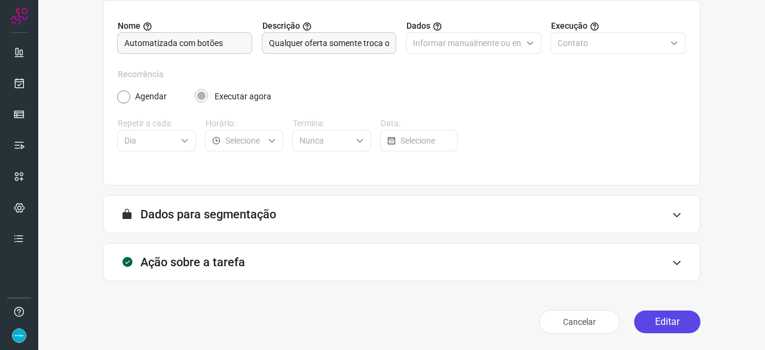
click at [658, 323] on button "Editar" at bounding box center [667, 321] width 66 height 23
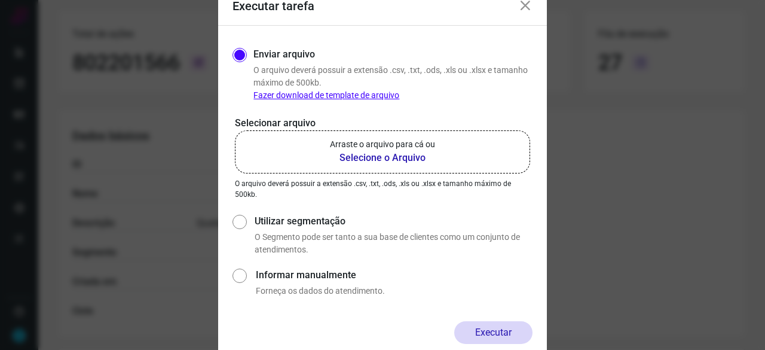
click at [383, 157] on b "Selecione o Arquivo" at bounding box center [382, 158] width 105 height 14
click at [0, 0] on input "Arraste o arquivo para cá ou Selecione o Arquivo" at bounding box center [0, 0] width 0 height 0
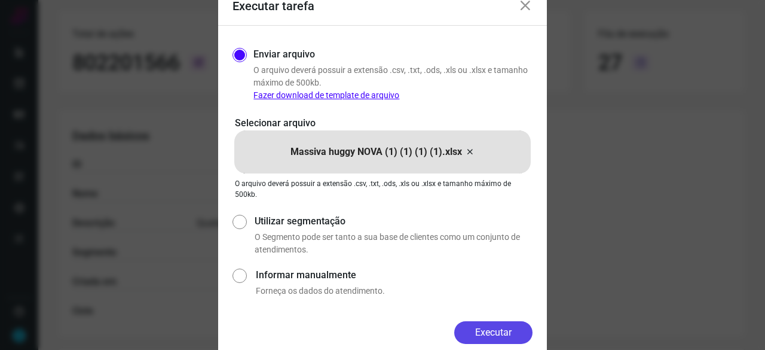
click at [488, 328] on button "Executar" at bounding box center [493, 332] width 78 height 23
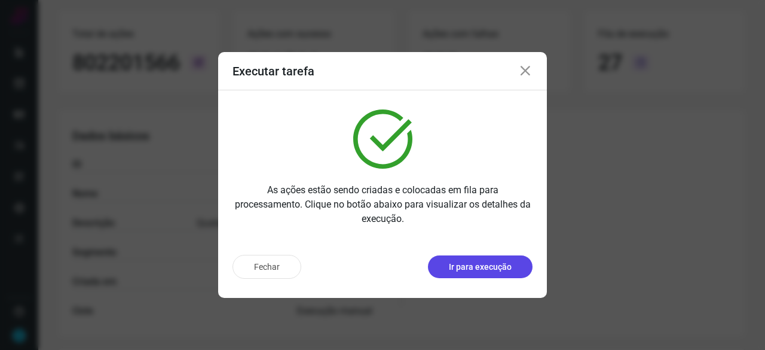
click at [487, 271] on p "Ir para execução" at bounding box center [480, 267] width 63 height 13
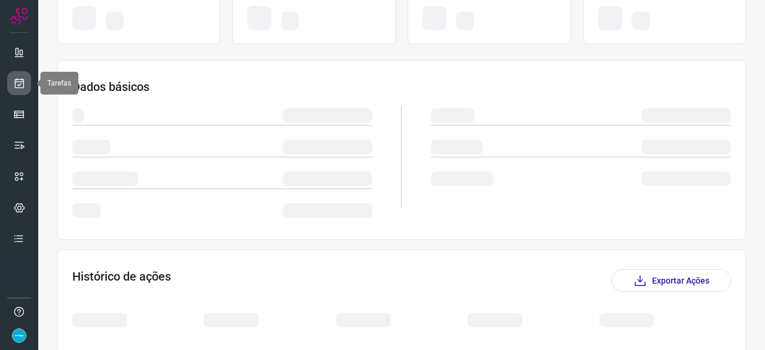
click at [22, 83] on icon at bounding box center [19, 83] width 13 height 12
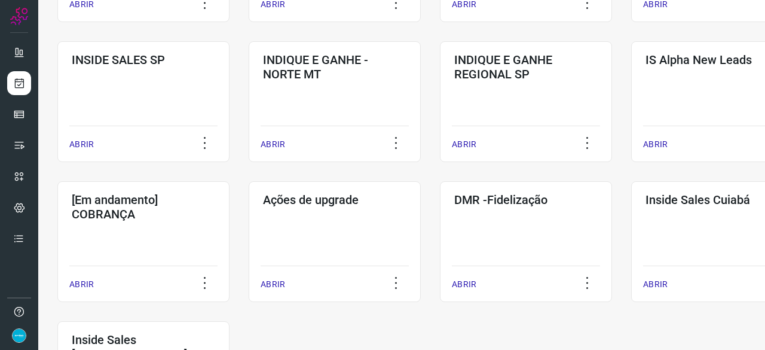
scroll to position [574, 0]
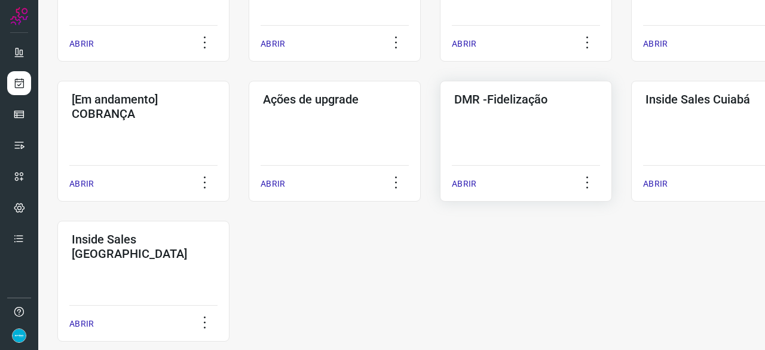
click at [470, 187] on p "ABRIR" at bounding box center [464, 184] width 25 height 13
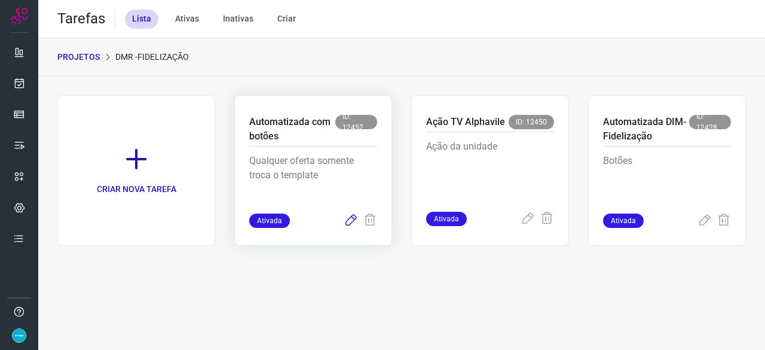
click at [350, 220] on icon at bounding box center [351, 220] width 14 height 14
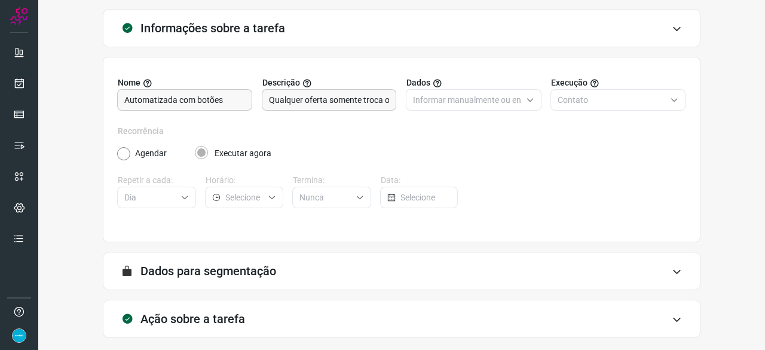
scroll to position [117, 0]
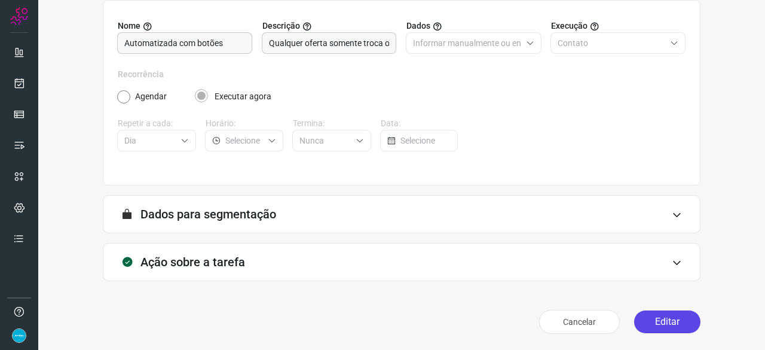
click at [635, 317] on button "Editar" at bounding box center [667, 321] width 66 height 23
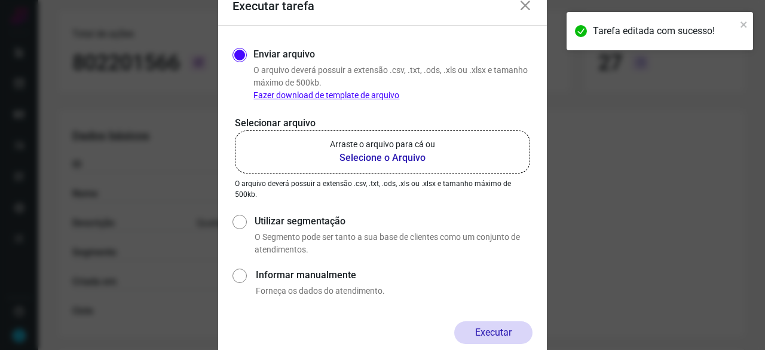
click at [343, 157] on b "Selecione o Arquivo" at bounding box center [382, 158] width 105 height 14
click at [0, 0] on input "Arraste o arquivo para cá ou Selecione o Arquivo" at bounding box center [0, 0] width 0 height 0
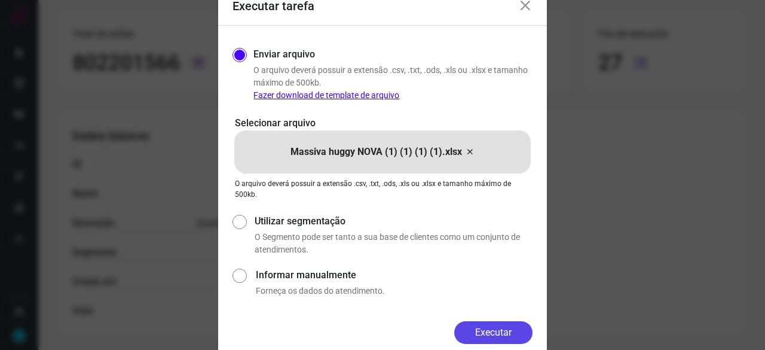
click at [523, 333] on button "Executar" at bounding box center [493, 332] width 78 height 23
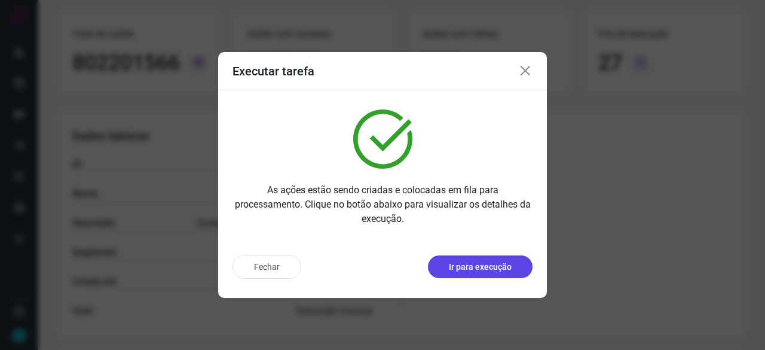
click at [497, 266] on p "Ir para execução" at bounding box center [480, 267] width 63 height 13
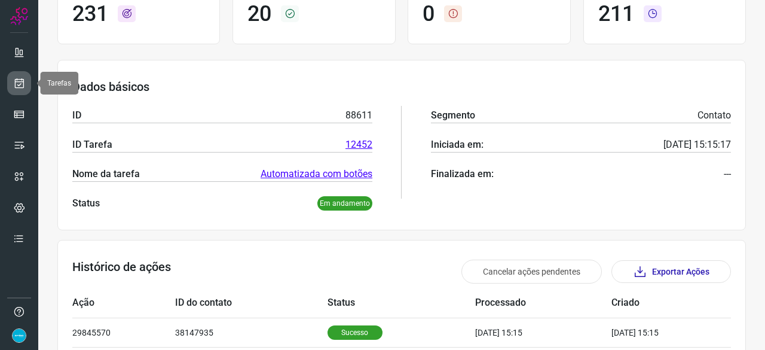
click at [21, 83] on icon at bounding box center [19, 83] width 13 height 12
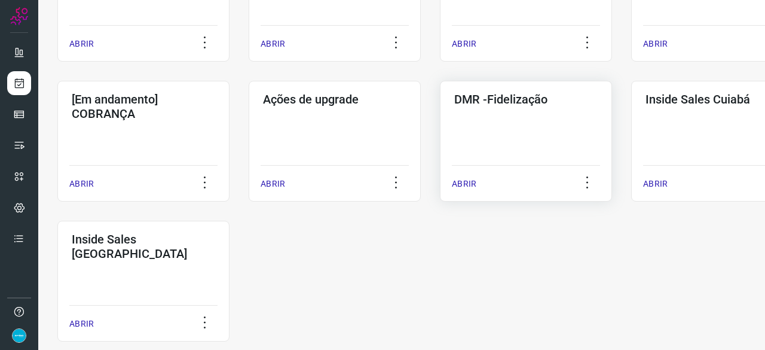
click at [464, 181] on p "ABRIR" at bounding box center [464, 184] width 25 height 13
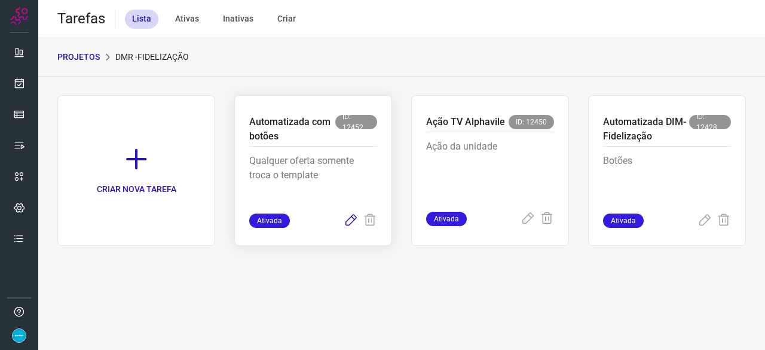
click at [350, 220] on icon at bounding box center [351, 220] width 14 height 14
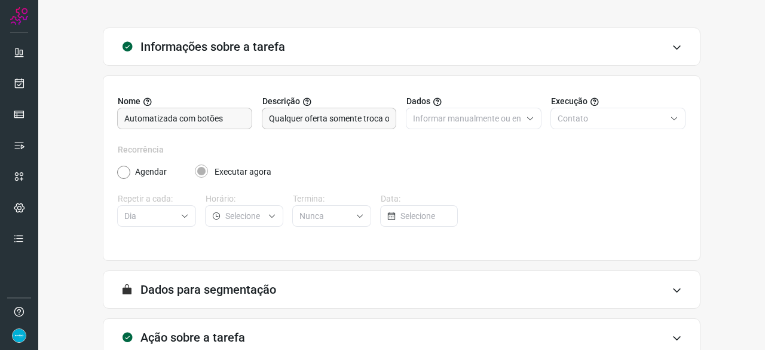
scroll to position [117, 0]
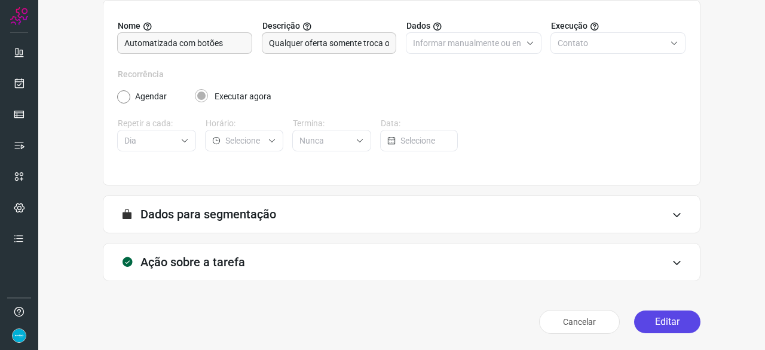
click at [667, 315] on button "Editar" at bounding box center [667, 321] width 66 height 23
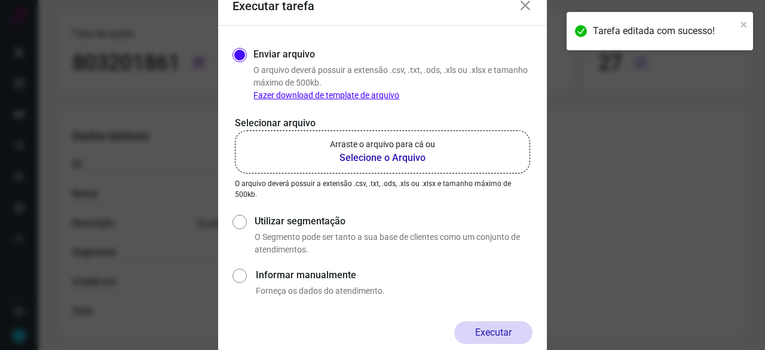
click at [361, 159] on b "Selecione o Arquivo" at bounding box center [382, 158] width 105 height 14
click at [0, 0] on input "Arraste o arquivo para cá ou Selecione o Arquivo" at bounding box center [0, 0] width 0 height 0
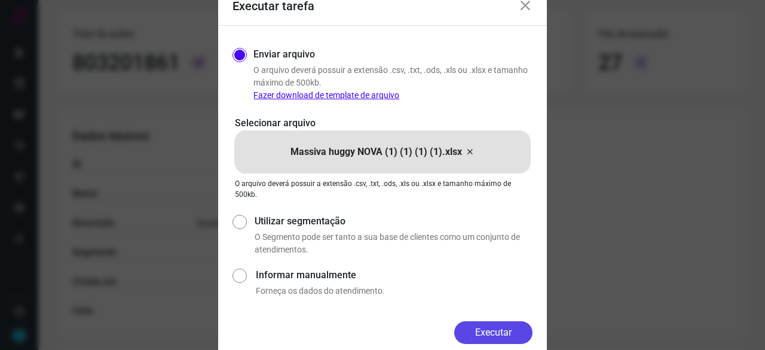
click at [489, 330] on button "Executar" at bounding box center [493, 332] width 78 height 23
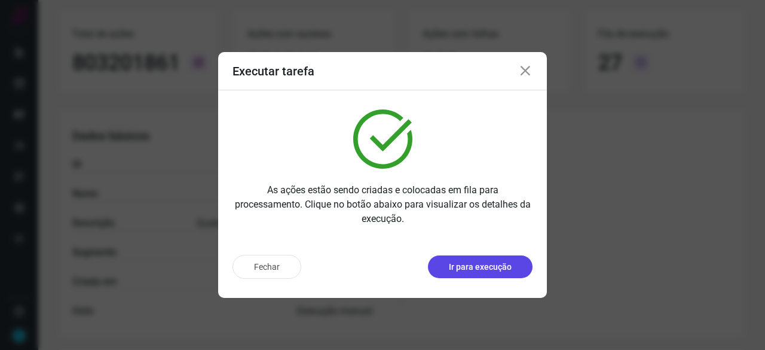
click at [458, 265] on p "Ir para execução" at bounding box center [480, 267] width 63 height 13
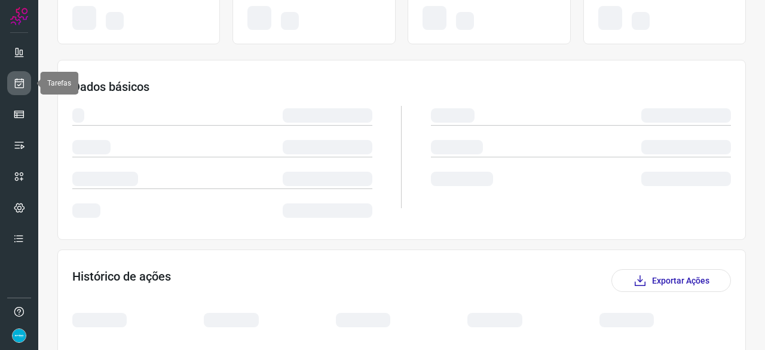
click at [19, 81] on icon at bounding box center [19, 83] width 13 height 12
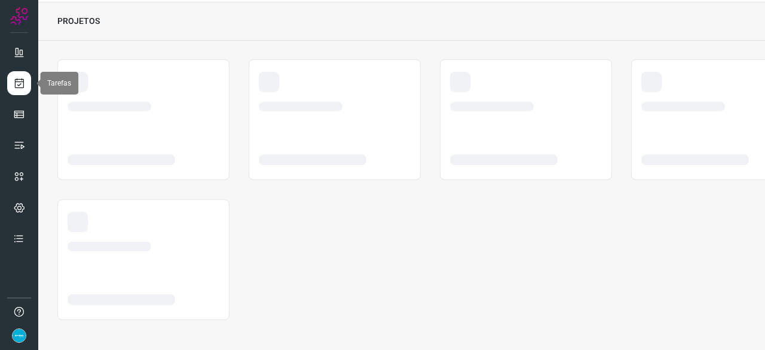
scroll to position [36, 0]
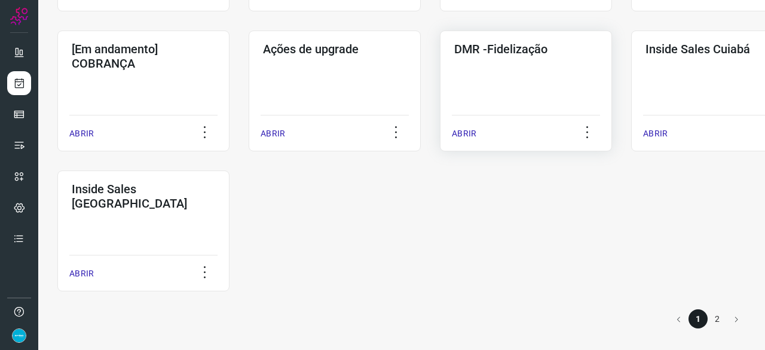
click at [464, 133] on p "ABRIR" at bounding box center [464, 133] width 25 height 13
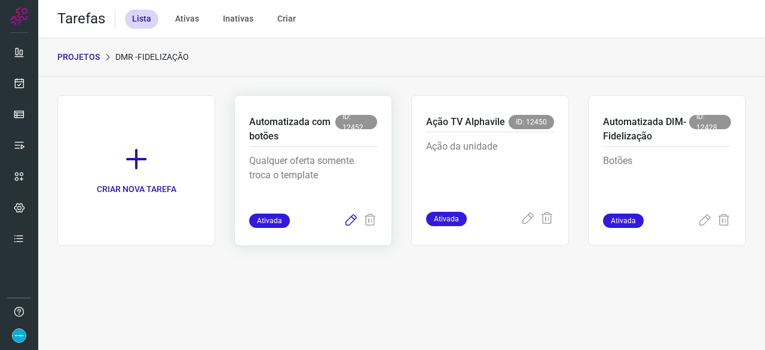
click at [348, 219] on icon at bounding box center [351, 220] width 14 height 14
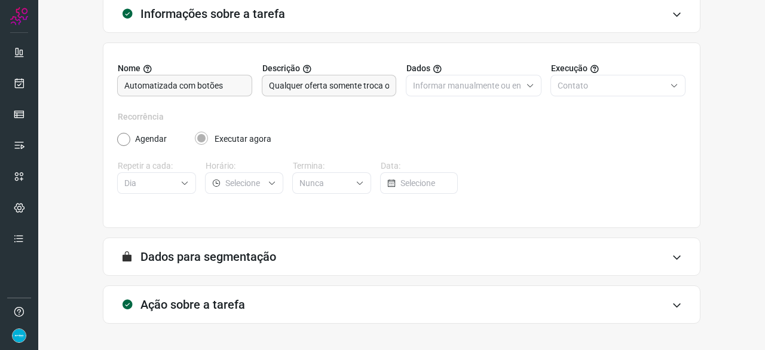
scroll to position [117, 0]
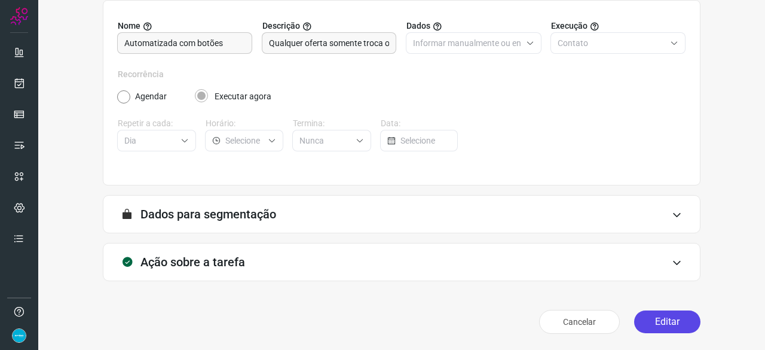
click at [648, 316] on button "Editar" at bounding box center [667, 321] width 66 height 23
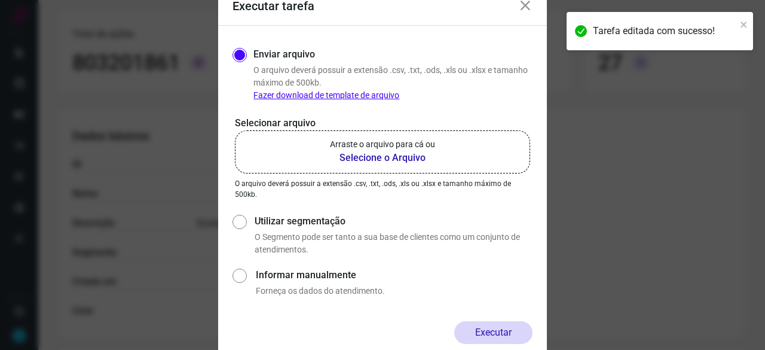
click at [375, 158] on b "Selecione o Arquivo" at bounding box center [382, 158] width 105 height 14
click at [0, 0] on input "Arraste o arquivo para cá ou Selecione o Arquivo" at bounding box center [0, 0] width 0 height 0
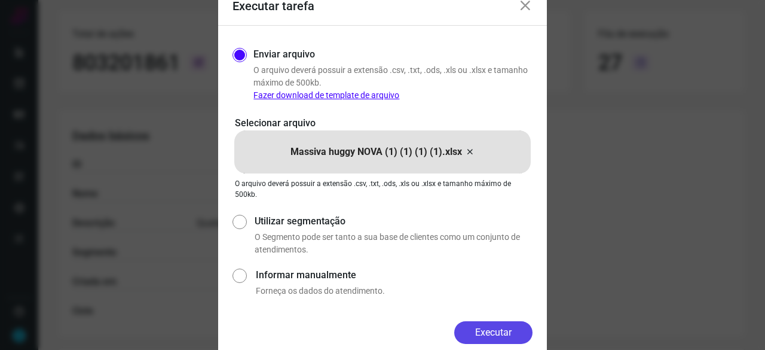
click at [517, 329] on button "Executar" at bounding box center [493, 332] width 78 height 23
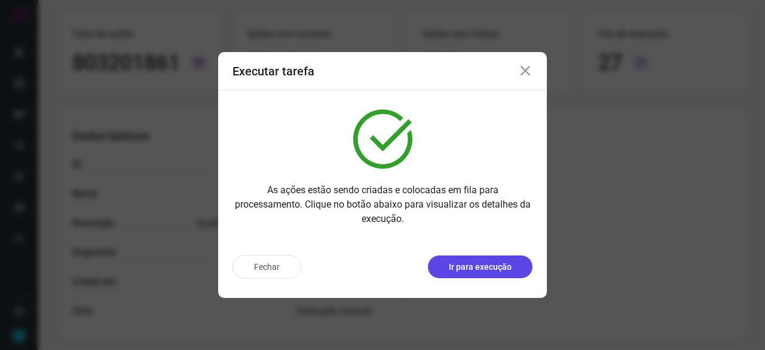
click at [469, 268] on p "Ir para execução" at bounding box center [480, 267] width 63 height 13
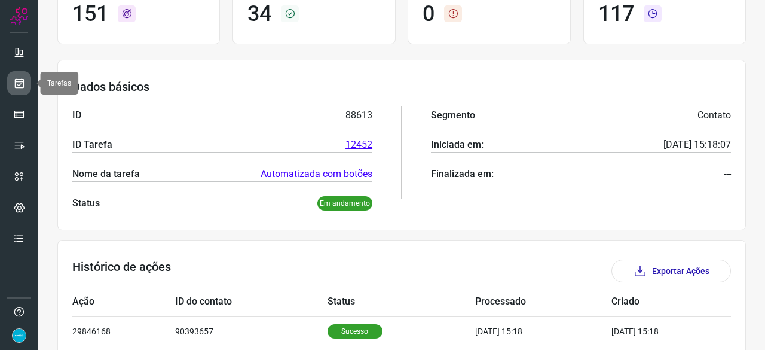
click at [19, 77] on icon at bounding box center [19, 83] width 13 height 12
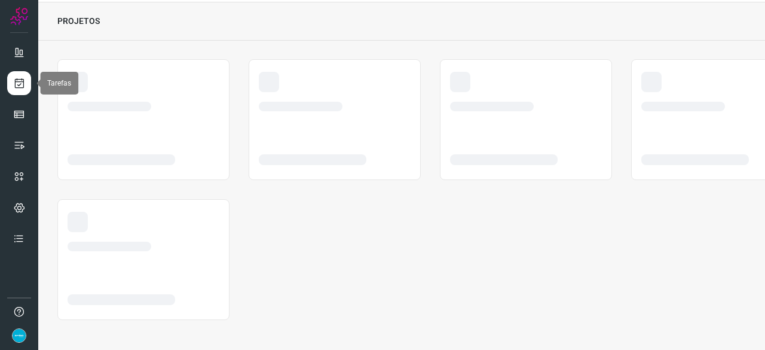
scroll to position [36, 0]
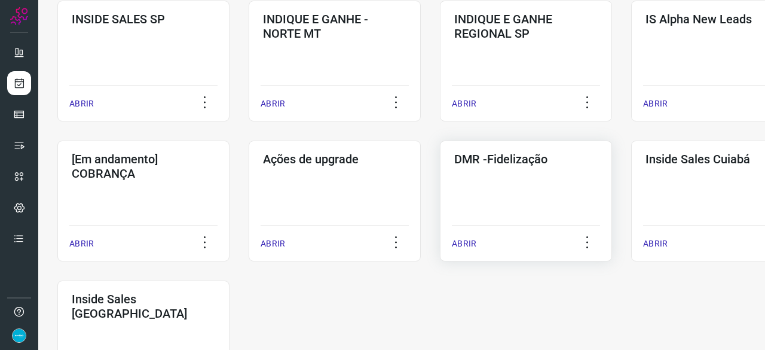
click at [469, 245] on p "ABRIR" at bounding box center [464, 243] width 25 height 13
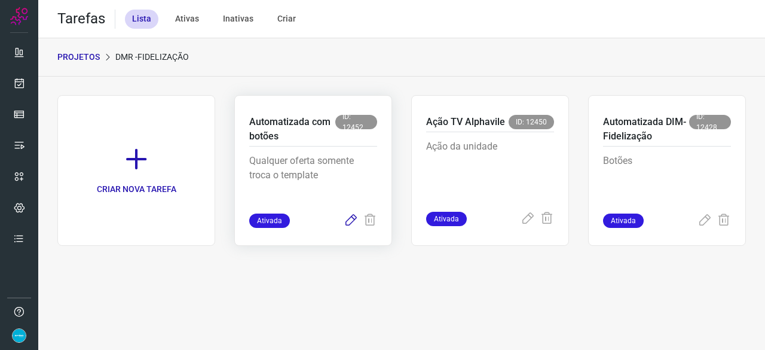
click at [352, 220] on icon at bounding box center [351, 220] width 14 height 14
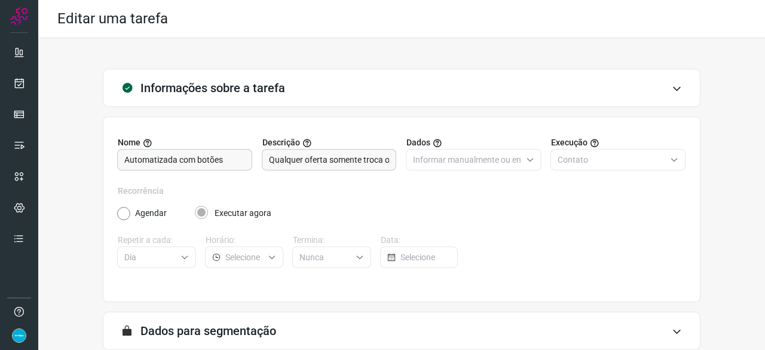
scroll to position [117, 0]
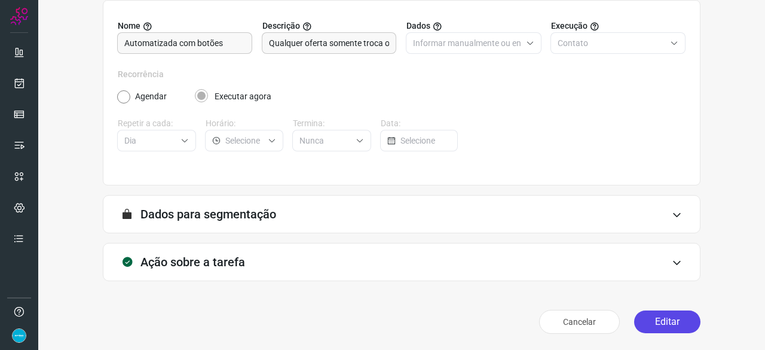
click at [661, 315] on button "Editar" at bounding box center [667, 321] width 66 height 23
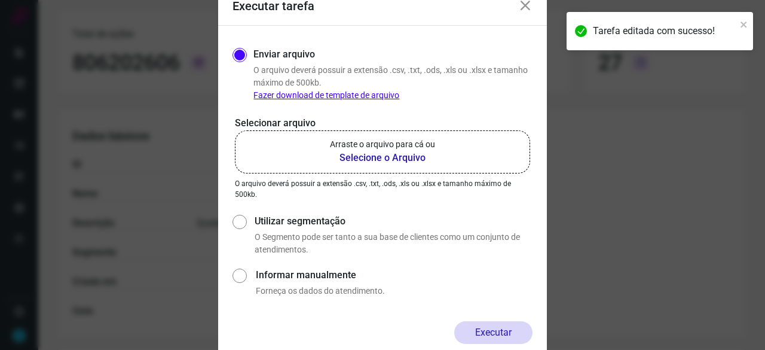
click at [359, 155] on b "Selecione o Arquivo" at bounding box center [382, 158] width 105 height 14
click at [0, 0] on input "Arraste o arquivo para cá ou Selecione o Arquivo" at bounding box center [0, 0] width 0 height 0
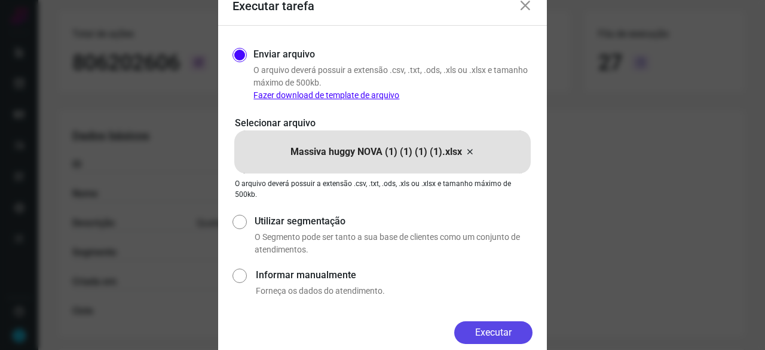
click at [502, 326] on button "Executar" at bounding box center [493, 332] width 78 height 23
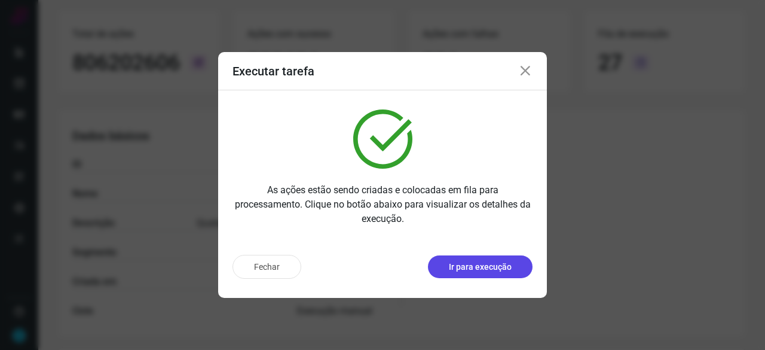
click at [506, 267] on p "Ir para execução" at bounding box center [480, 267] width 63 height 13
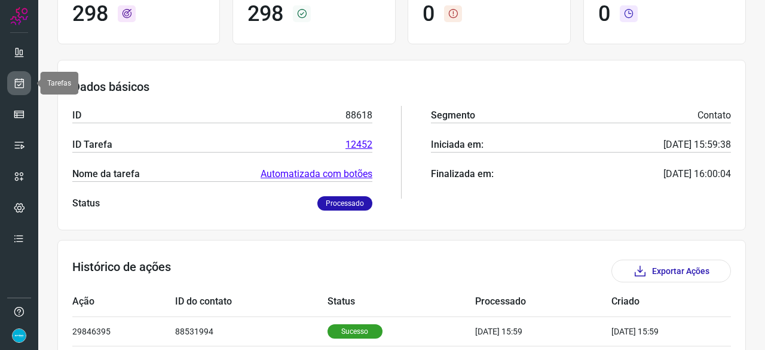
click at [20, 80] on icon at bounding box center [19, 83] width 13 height 12
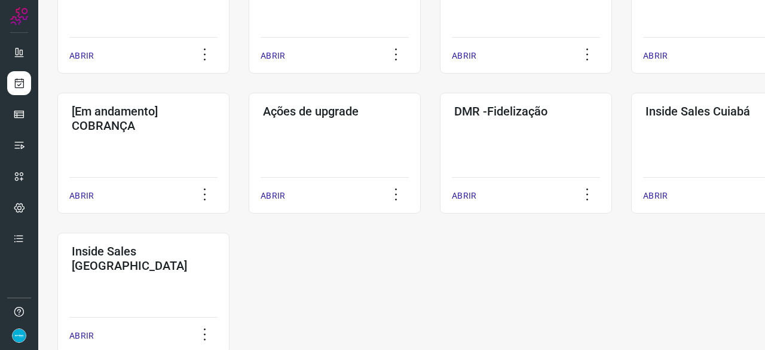
scroll to position [574, 0]
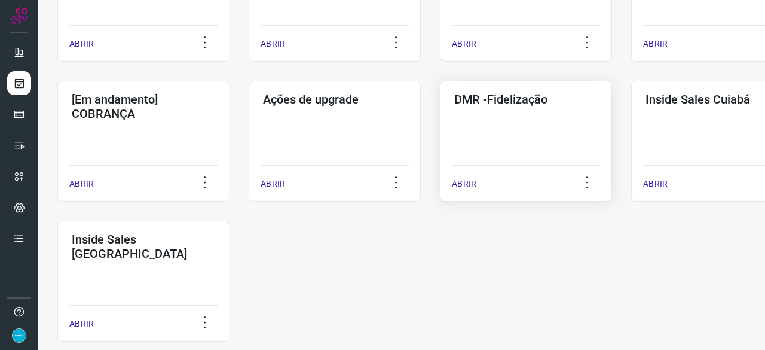
click at [469, 182] on p "ABRIR" at bounding box center [464, 184] width 25 height 13
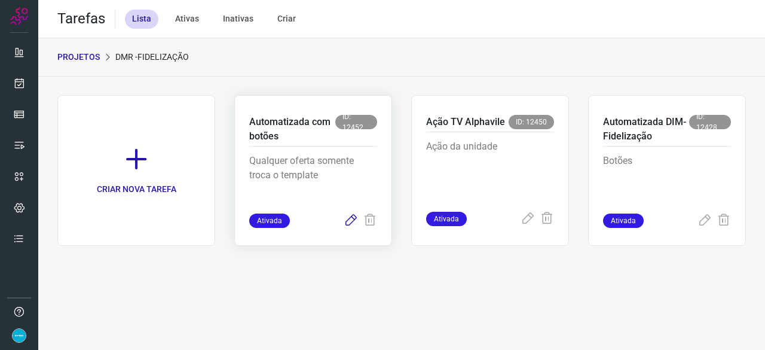
click at [348, 220] on icon at bounding box center [351, 220] width 14 height 14
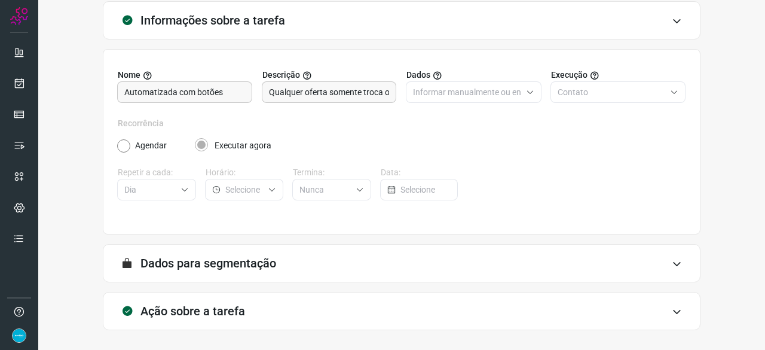
scroll to position [117, 0]
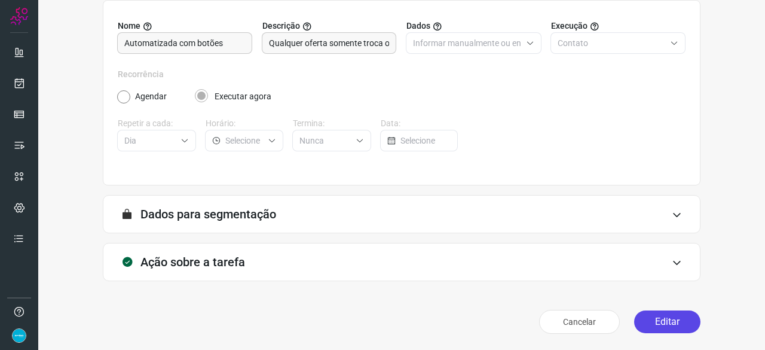
click at [652, 315] on button "Editar" at bounding box center [667, 321] width 66 height 23
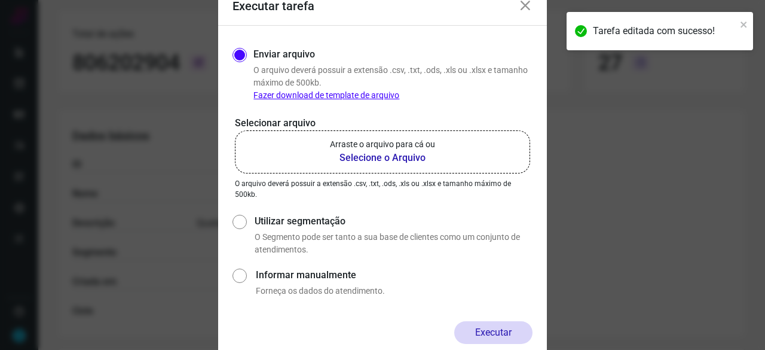
click at [354, 155] on b "Selecione o Arquivo" at bounding box center [382, 158] width 105 height 14
click at [0, 0] on input "Arraste o arquivo para cá ou Selecione o Arquivo" at bounding box center [0, 0] width 0 height 0
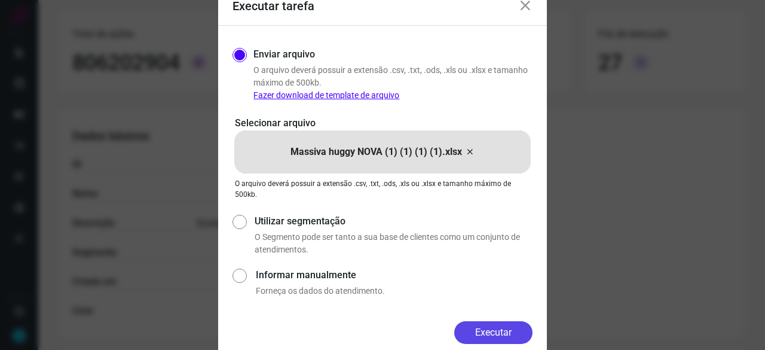
click at [507, 332] on button "Executar" at bounding box center [493, 332] width 78 height 23
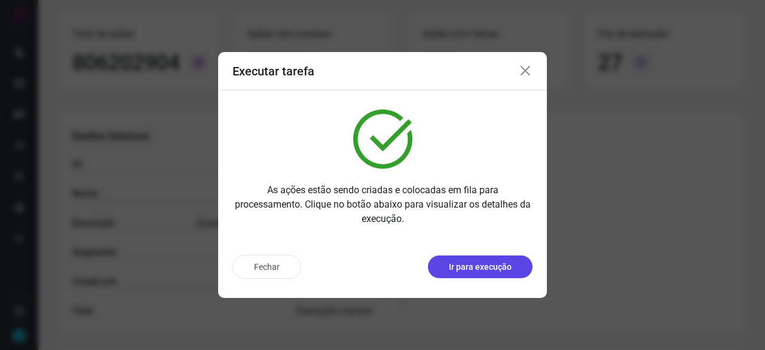
click at [466, 262] on p "Ir para execução" at bounding box center [480, 267] width 63 height 13
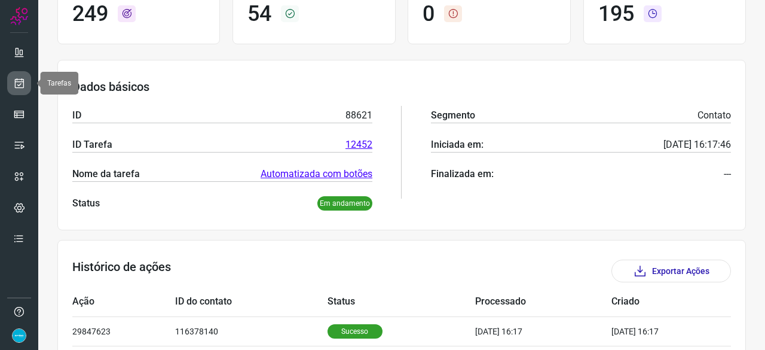
click at [20, 77] on icon at bounding box center [19, 83] width 13 height 12
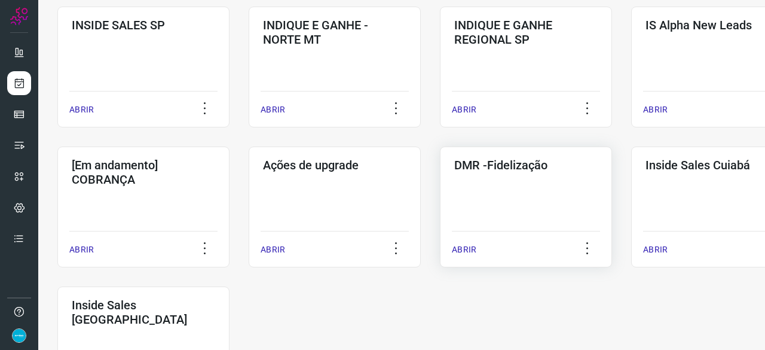
scroll to position [514, 0]
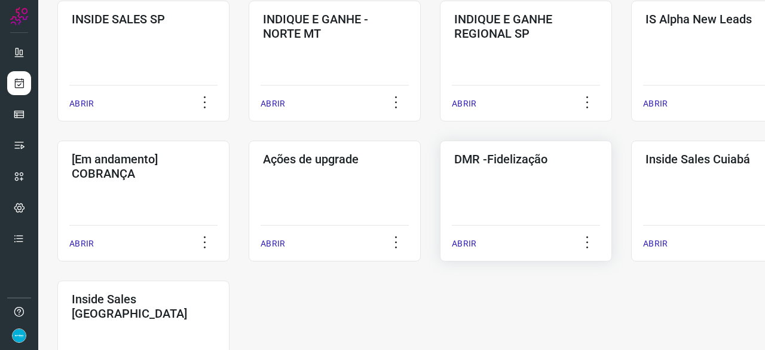
click at [467, 245] on p "ABRIR" at bounding box center [464, 243] width 25 height 13
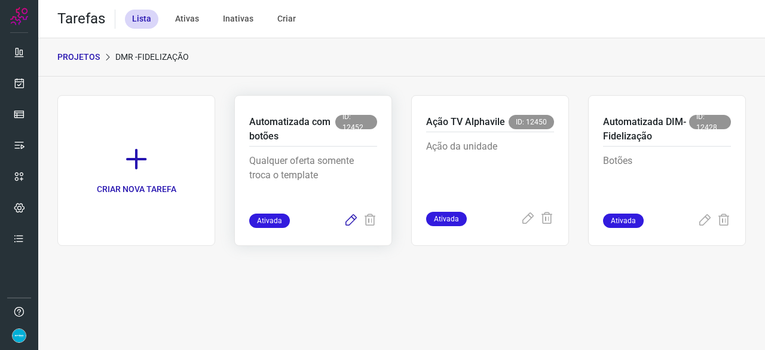
click at [353, 219] on icon at bounding box center [351, 220] width 14 height 14
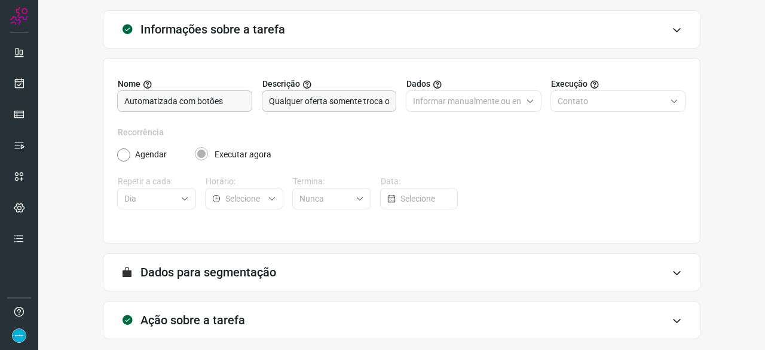
scroll to position [117, 0]
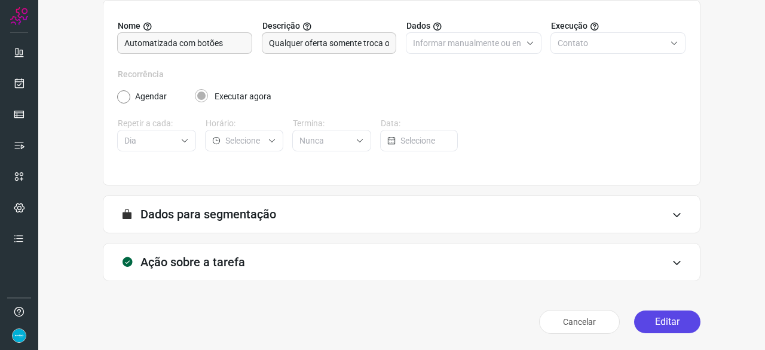
click at [654, 322] on button "Editar" at bounding box center [667, 321] width 66 height 23
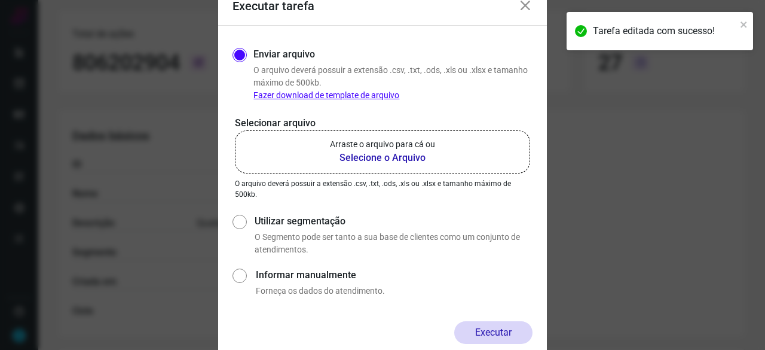
click at [367, 157] on b "Selecione o Arquivo" at bounding box center [382, 158] width 105 height 14
click at [0, 0] on input "Arraste o arquivo para cá ou Selecione o Arquivo" at bounding box center [0, 0] width 0 height 0
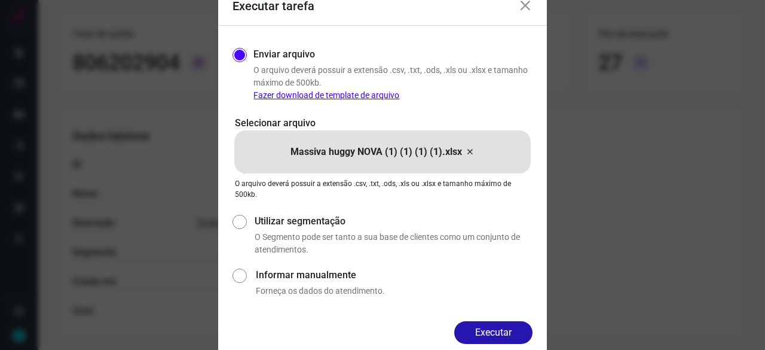
click at [500, 328] on button "Executar" at bounding box center [493, 332] width 78 height 23
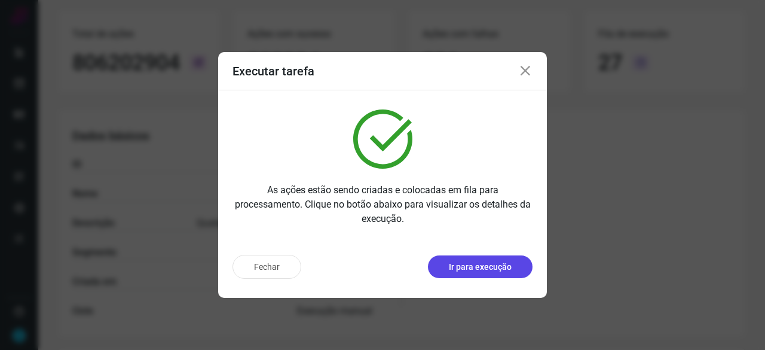
click at [486, 267] on p "Ir para execução" at bounding box center [480, 267] width 63 height 13
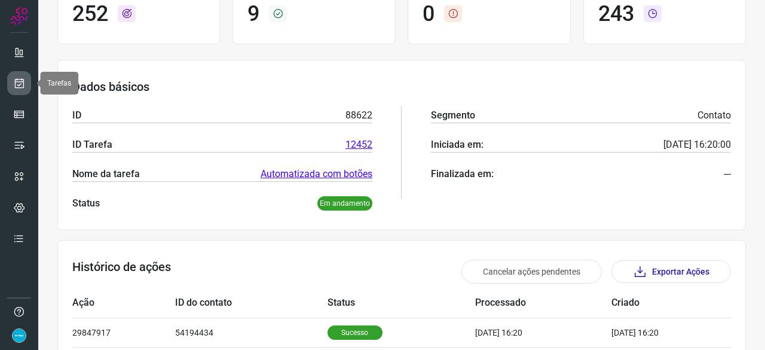
click at [17, 82] on icon at bounding box center [19, 83] width 13 height 12
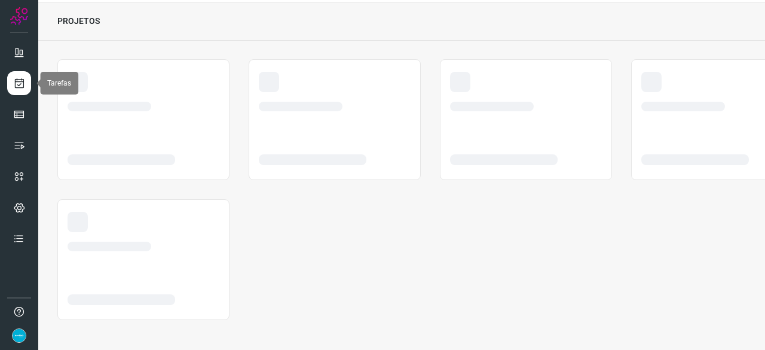
scroll to position [36, 0]
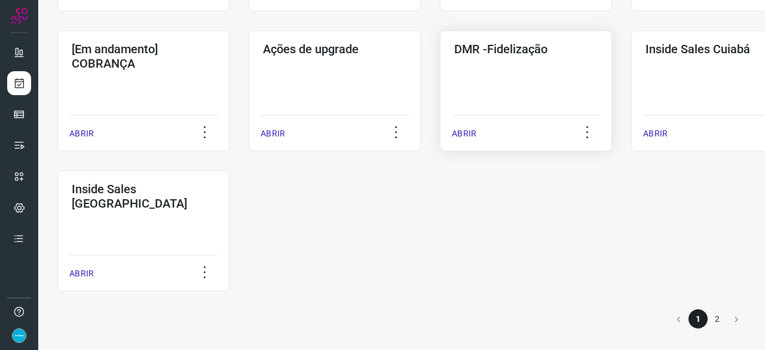
click at [466, 134] on p "ABRIR" at bounding box center [464, 133] width 25 height 13
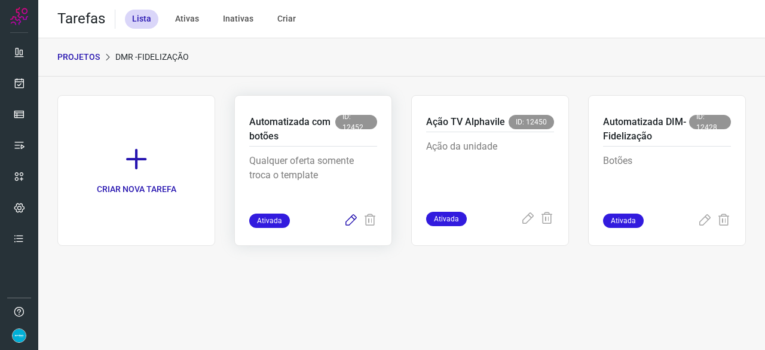
click at [349, 224] on icon at bounding box center [351, 220] width 14 height 14
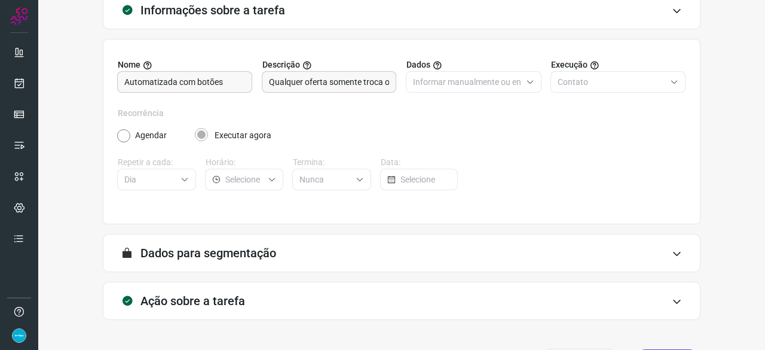
scroll to position [117, 0]
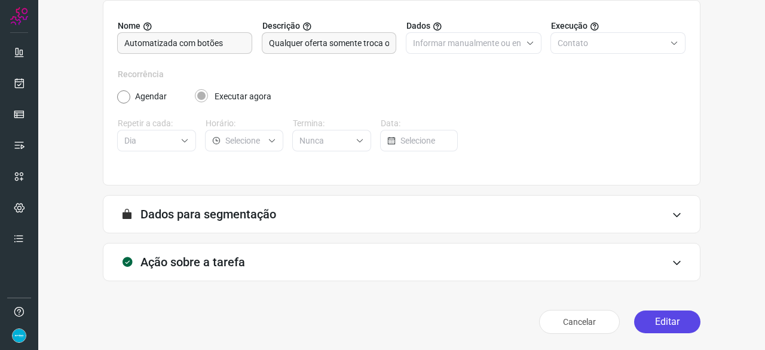
click at [667, 323] on button "Editar" at bounding box center [667, 321] width 66 height 23
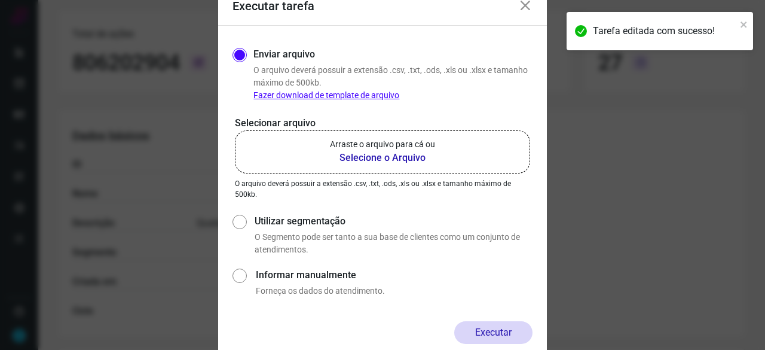
click at [368, 158] on b "Selecione o Arquivo" at bounding box center [382, 158] width 105 height 14
click at [0, 0] on input "Arraste o arquivo para cá ou Selecione o Arquivo" at bounding box center [0, 0] width 0 height 0
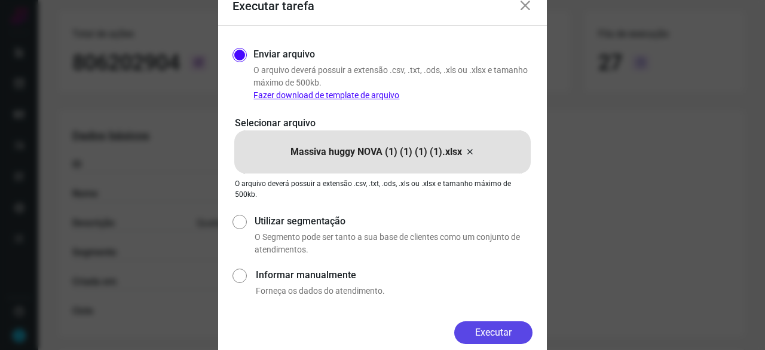
click at [526, 335] on button "Executar" at bounding box center [493, 332] width 78 height 23
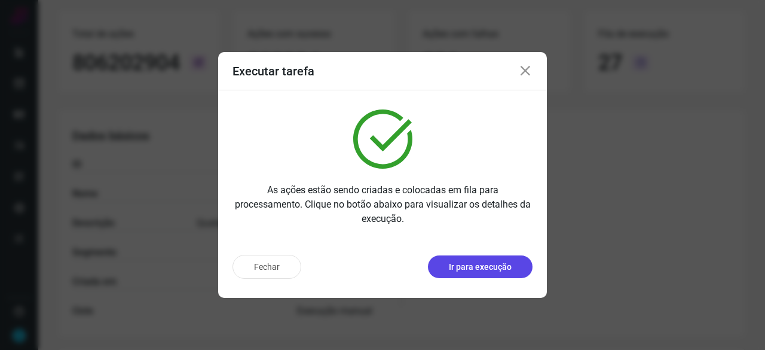
click at [478, 268] on p "Ir para execução" at bounding box center [480, 267] width 63 height 13
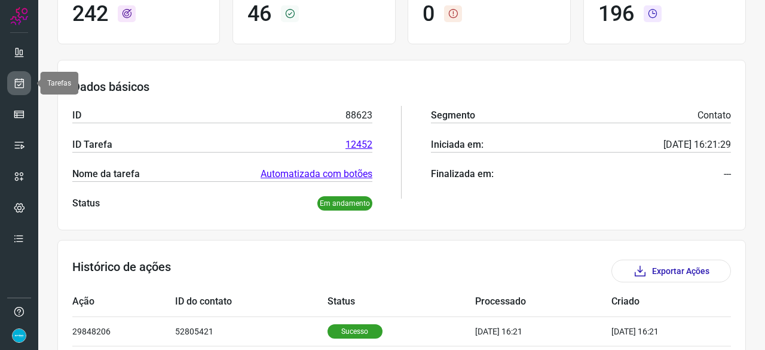
click at [16, 81] on icon at bounding box center [19, 83] width 13 height 12
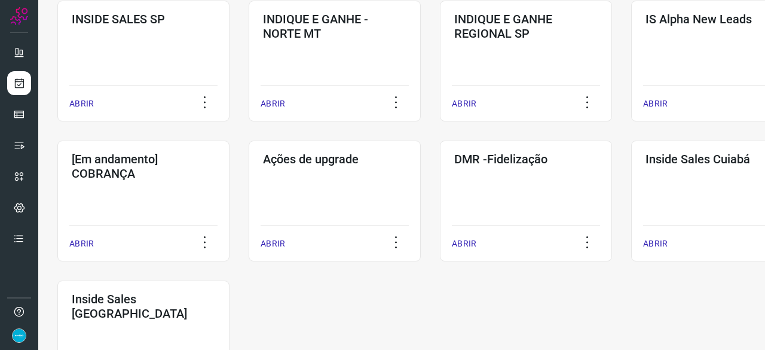
scroll to position [624, 0]
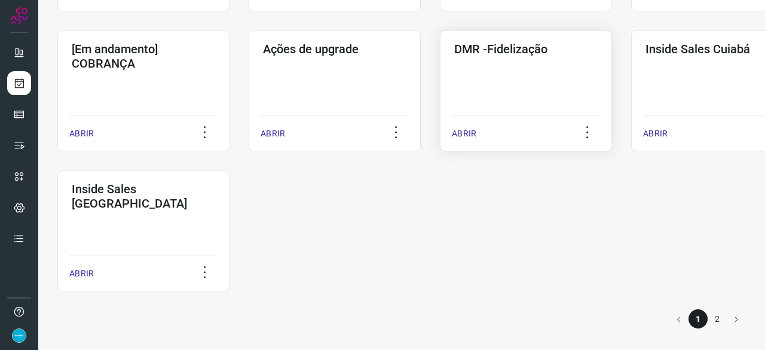
click at [460, 136] on p "ABRIR" at bounding box center [464, 133] width 25 height 13
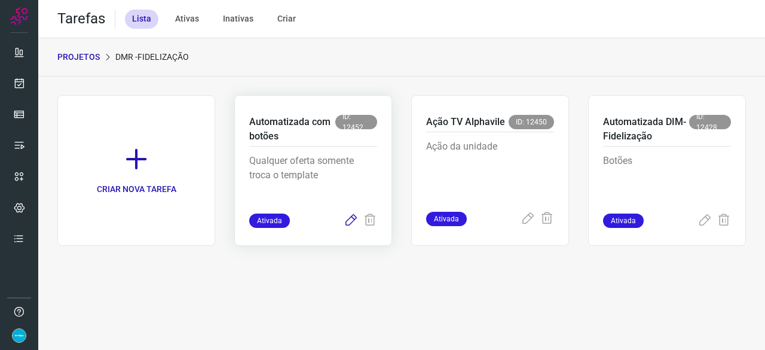
click at [353, 221] on icon at bounding box center [351, 220] width 14 height 14
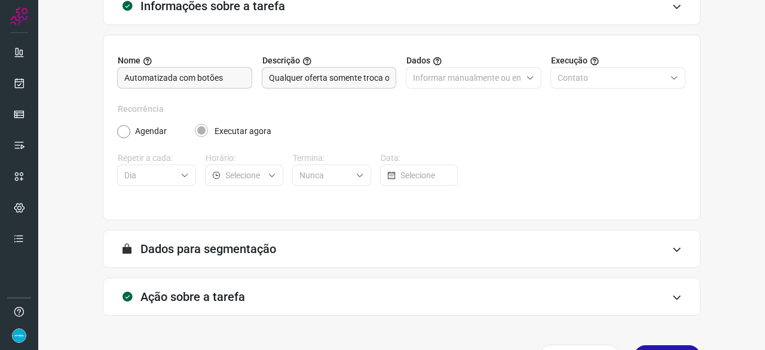
scroll to position [117, 0]
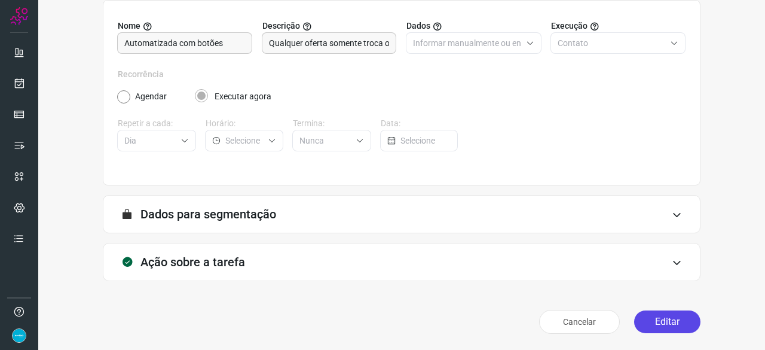
click at [648, 320] on button "Editar" at bounding box center [667, 321] width 66 height 23
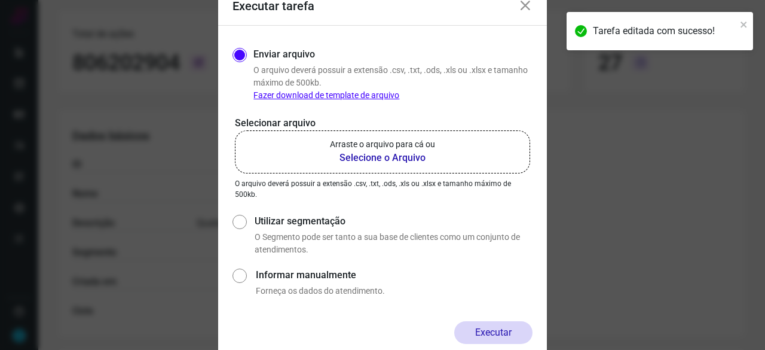
click at [383, 156] on b "Selecione o Arquivo" at bounding box center [382, 158] width 105 height 14
click at [0, 0] on input "Arraste o arquivo para cá ou Selecione o Arquivo" at bounding box center [0, 0] width 0 height 0
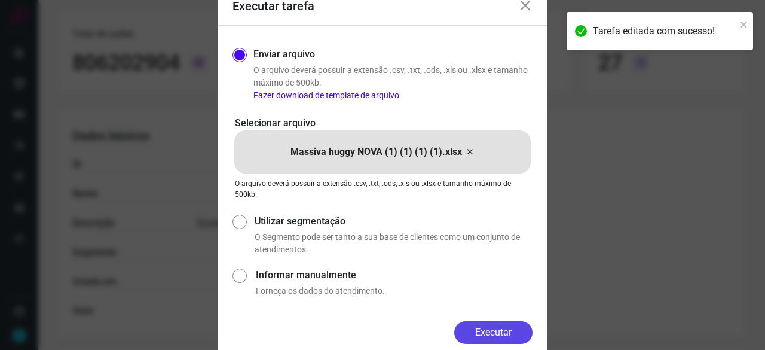
click at [498, 336] on button "Executar" at bounding box center [493, 332] width 78 height 23
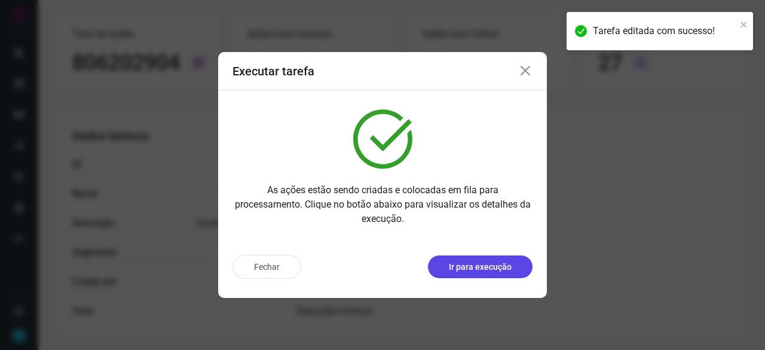
click at [482, 271] on p "Ir para execução" at bounding box center [480, 267] width 63 height 13
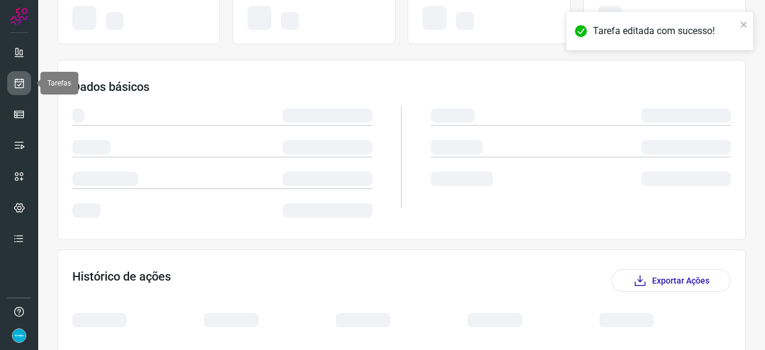
click at [20, 75] on link at bounding box center [19, 83] width 24 height 24
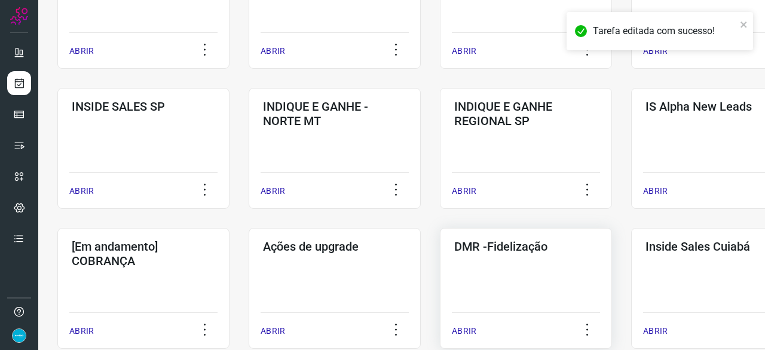
scroll to position [454, 0]
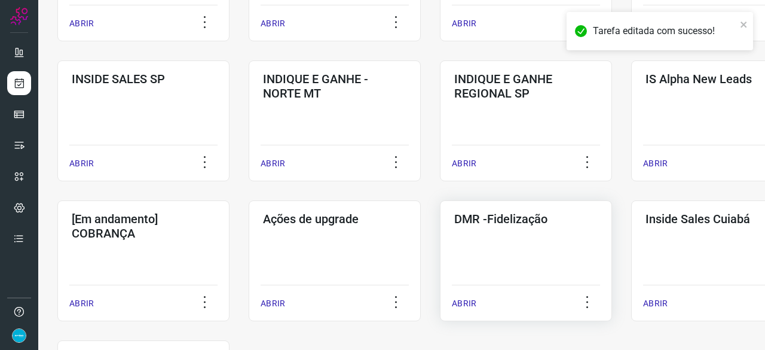
click at [465, 300] on p "ABRIR" at bounding box center [464, 303] width 25 height 13
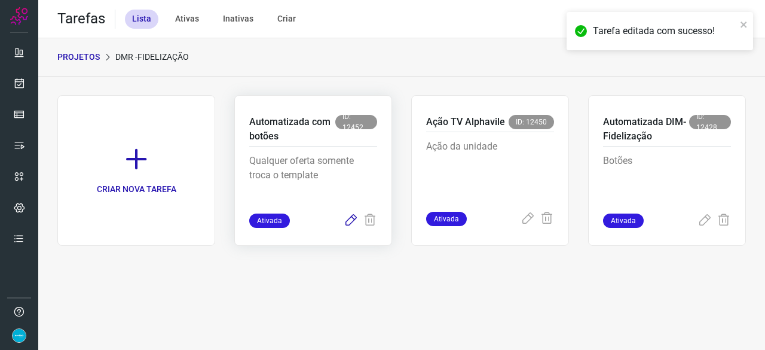
click at [352, 221] on icon at bounding box center [351, 220] width 14 height 14
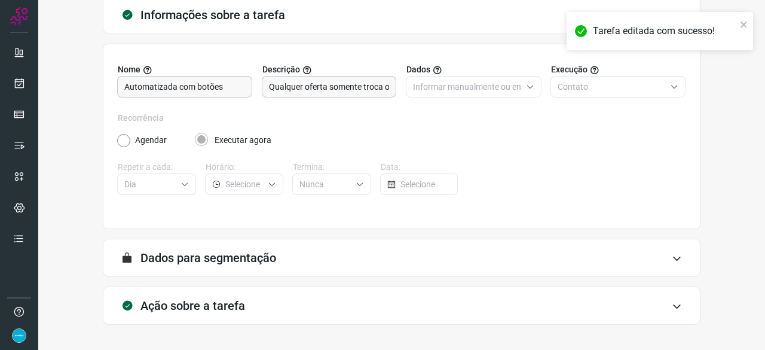
scroll to position [117, 0]
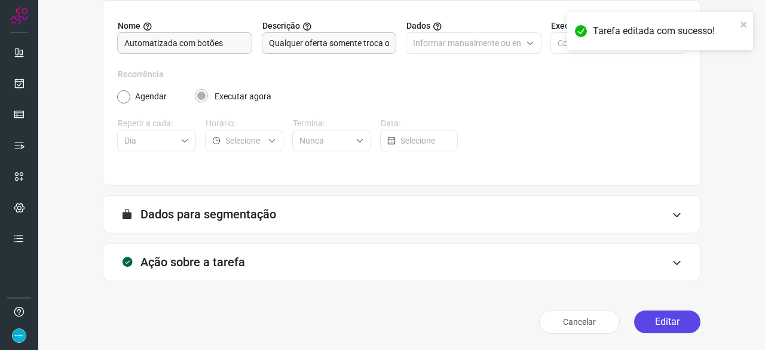
click at [668, 319] on button "Editar" at bounding box center [667, 321] width 66 height 23
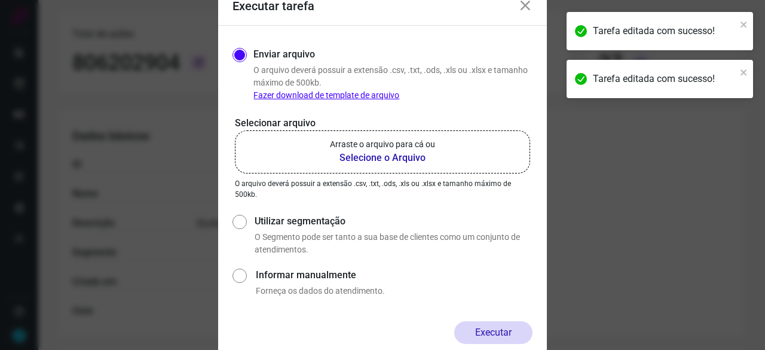
click at [378, 158] on b "Selecione o Arquivo" at bounding box center [382, 158] width 105 height 14
click at [0, 0] on input "Arraste o arquivo para cá ou Selecione o Arquivo" at bounding box center [0, 0] width 0 height 0
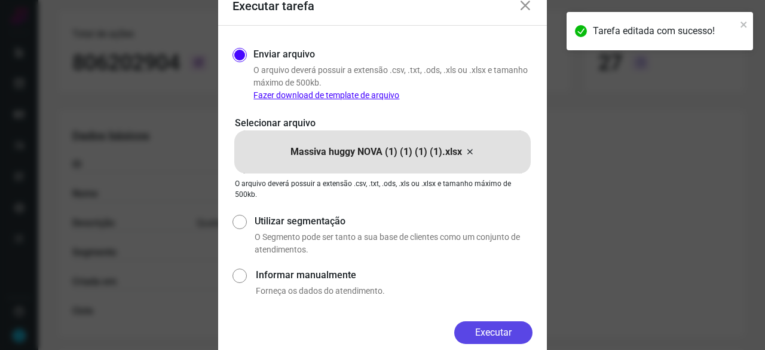
click at [498, 330] on button "Executar" at bounding box center [493, 332] width 78 height 23
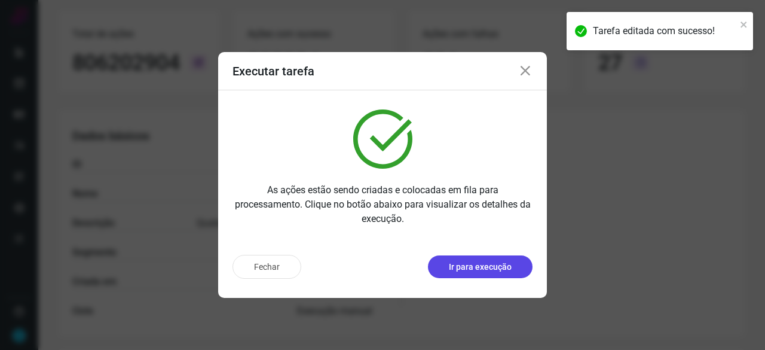
click at [478, 265] on p "Ir para execução" at bounding box center [480, 267] width 63 height 13
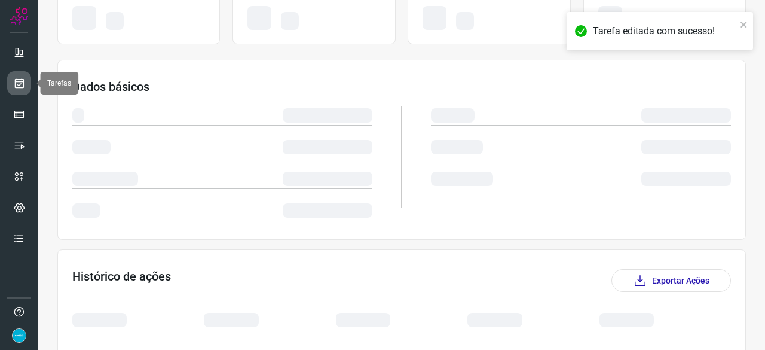
click at [22, 83] on icon at bounding box center [19, 83] width 13 height 12
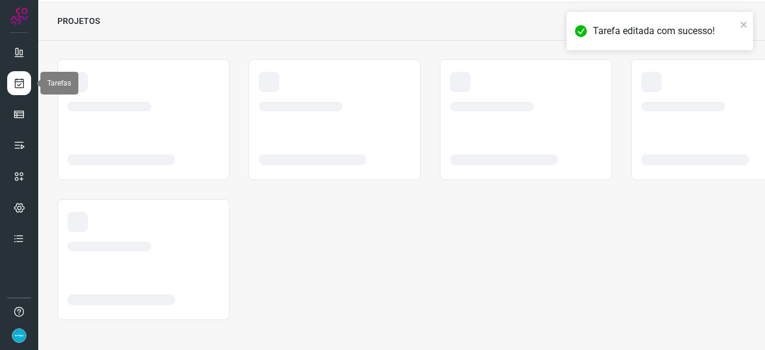
scroll to position [36, 0]
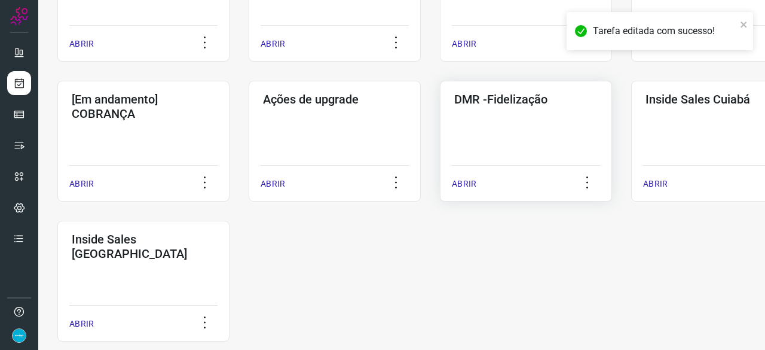
click at [457, 184] on p "ABRIR" at bounding box center [464, 184] width 25 height 13
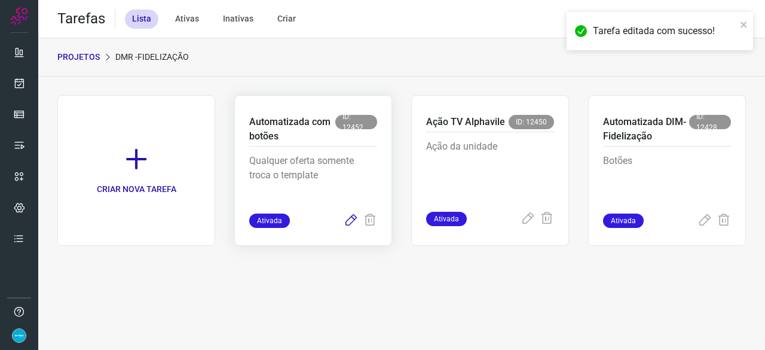
click at [349, 217] on icon at bounding box center [351, 220] width 14 height 14
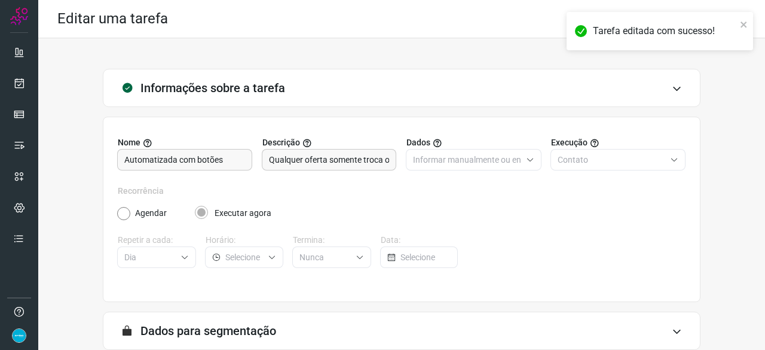
scroll to position [117, 0]
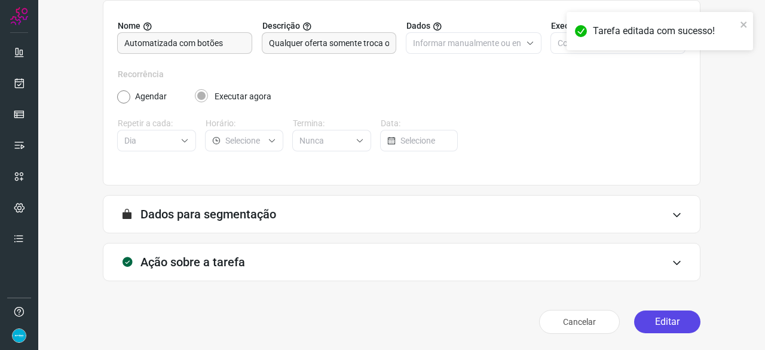
click at [667, 321] on button "Editar" at bounding box center [667, 321] width 66 height 23
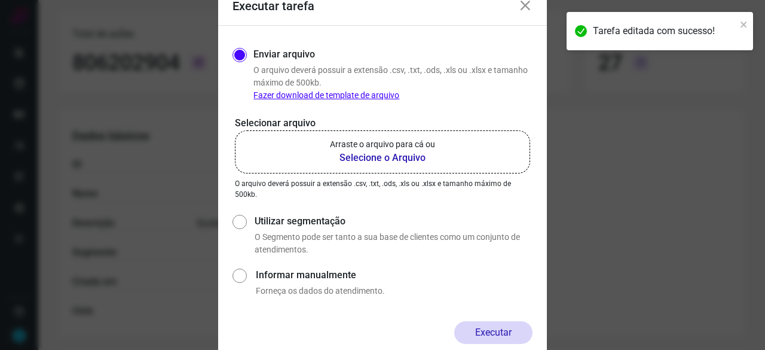
click at [380, 156] on b "Selecione o Arquivo" at bounding box center [382, 158] width 105 height 14
click at [0, 0] on input "Arraste o arquivo para cá ou Selecione o Arquivo" at bounding box center [0, 0] width 0 height 0
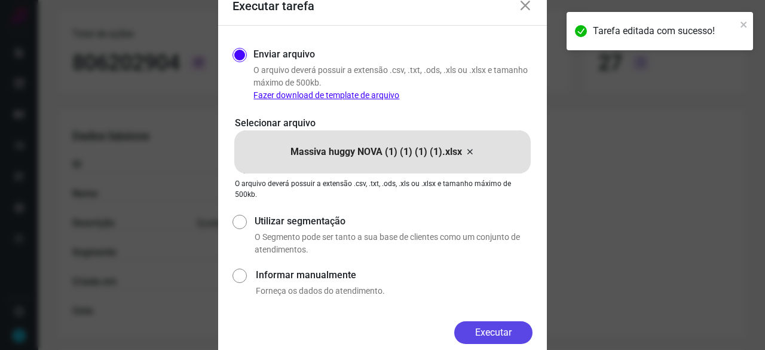
click at [501, 329] on button "Executar" at bounding box center [493, 332] width 78 height 23
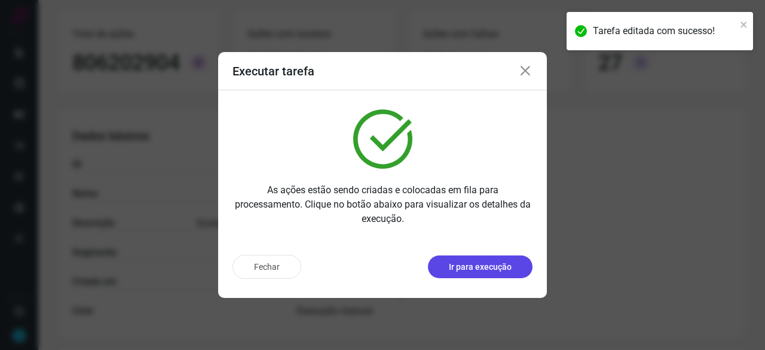
click at [471, 268] on p "Ir para execução" at bounding box center [480, 267] width 63 height 13
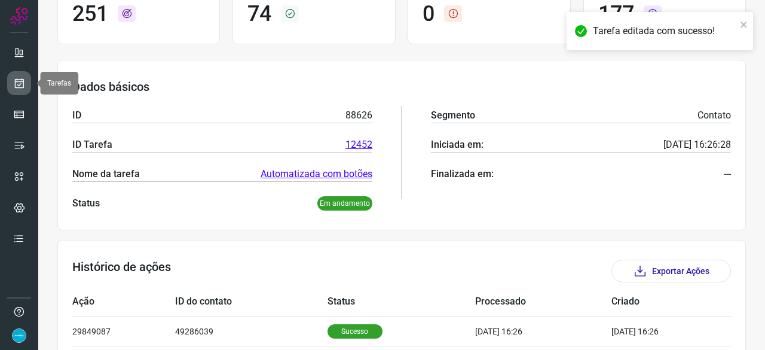
click at [19, 78] on icon at bounding box center [19, 83] width 13 height 12
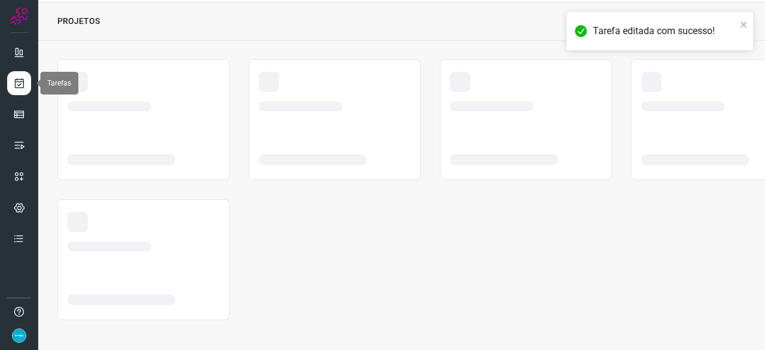
scroll to position [36, 0]
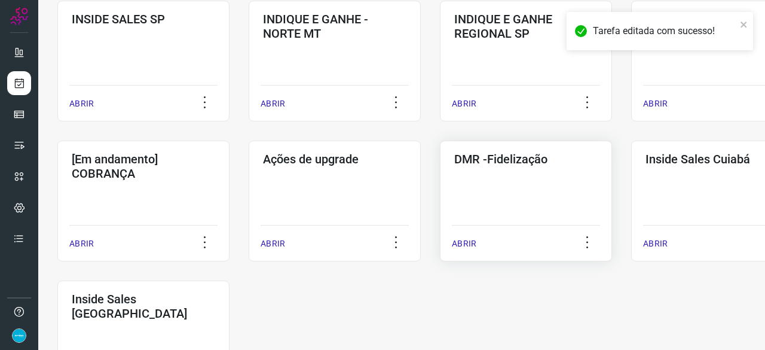
click at [468, 243] on p "ABRIR" at bounding box center [464, 243] width 25 height 13
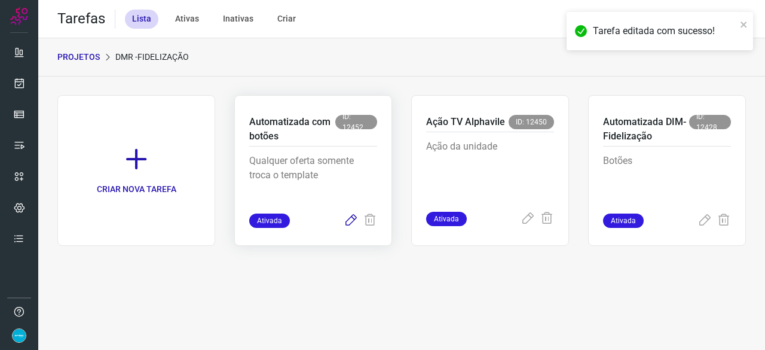
click at [352, 218] on icon at bounding box center [351, 220] width 14 height 14
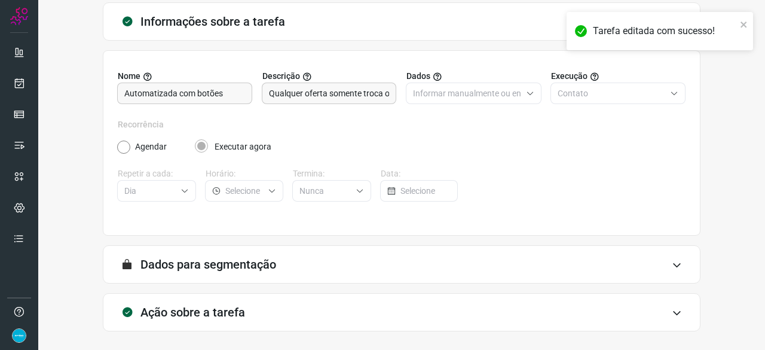
scroll to position [117, 0]
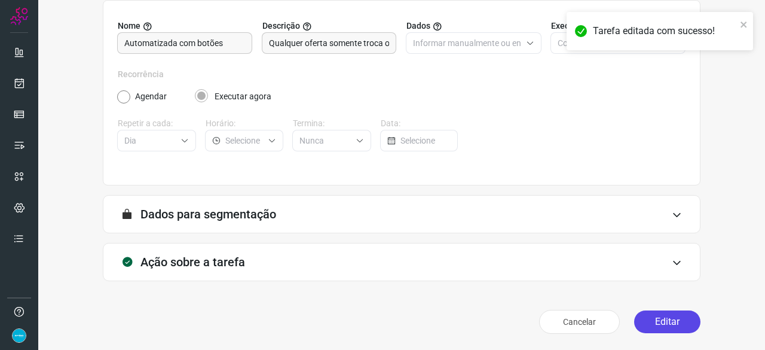
click at [657, 325] on button "Editar" at bounding box center [667, 321] width 66 height 23
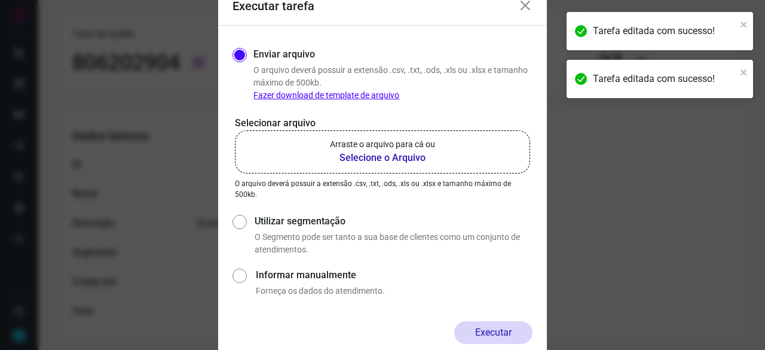
click at [365, 160] on b "Selecione o Arquivo" at bounding box center [382, 158] width 105 height 14
click at [0, 0] on input "Arraste o arquivo para cá ou Selecione o Arquivo" at bounding box center [0, 0] width 0 height 0
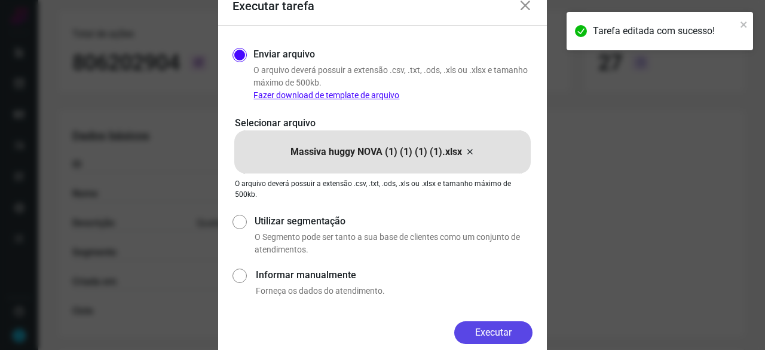
click at [506, 327] on button "Executar" at bounding box center [493, 332] width 78 height 23
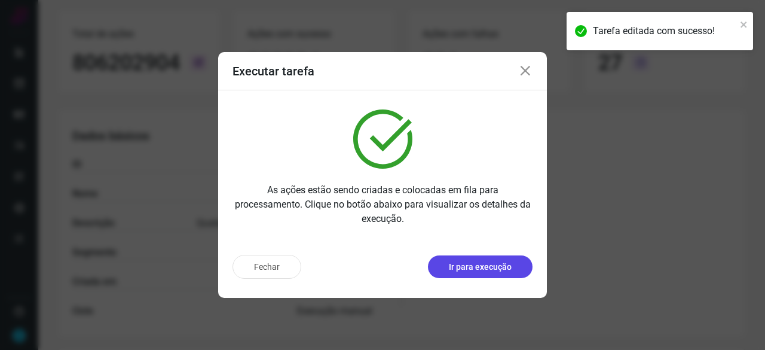
click at [465, 261] on p "Ir para execução" at bounding box center [480, 267] width 63 height 13
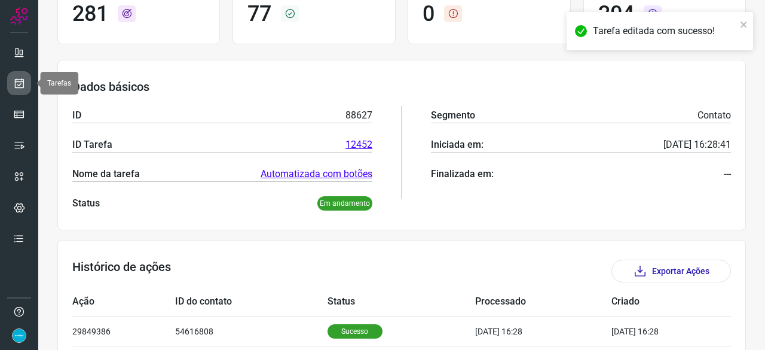
click at [23, 79] on icon at bounding box center [19, 83] width 13 height 12
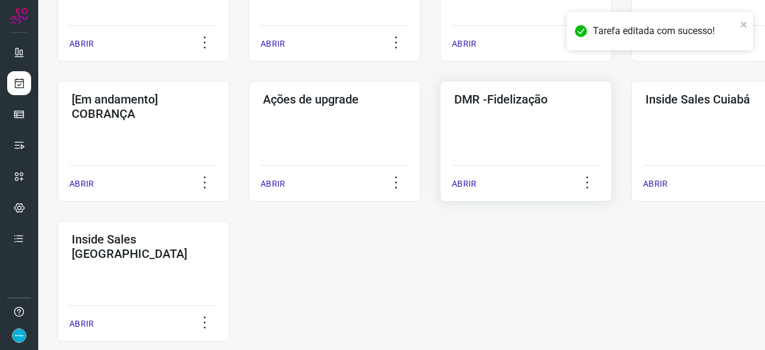
click at [468, 187] on p "ABRIR" at bounding box center [464, 184] width 25 height 13
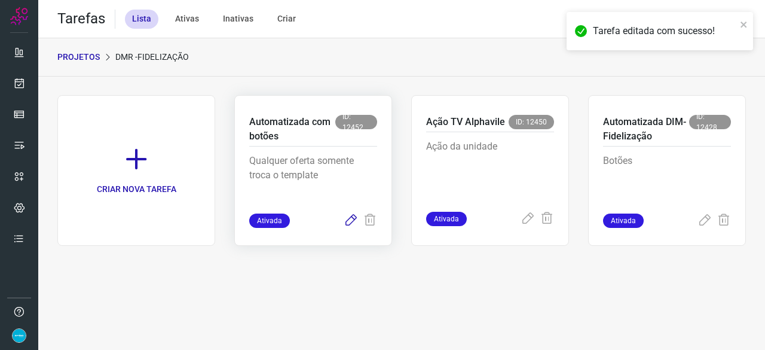
click at [348, 221] on icon at bounding box center [351, 220] width 14 height 14
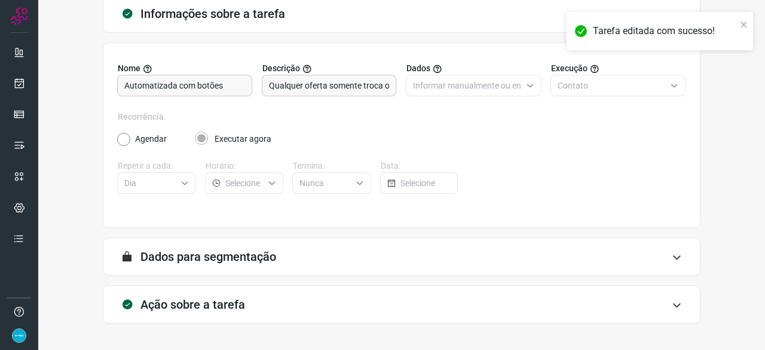
scroll to position [117, 0]
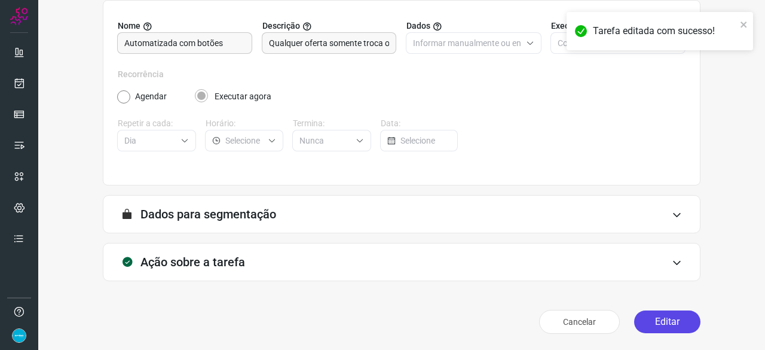
click at [669, 326] on button "Editar" at bounding box center [667, 321] width 66 height 23
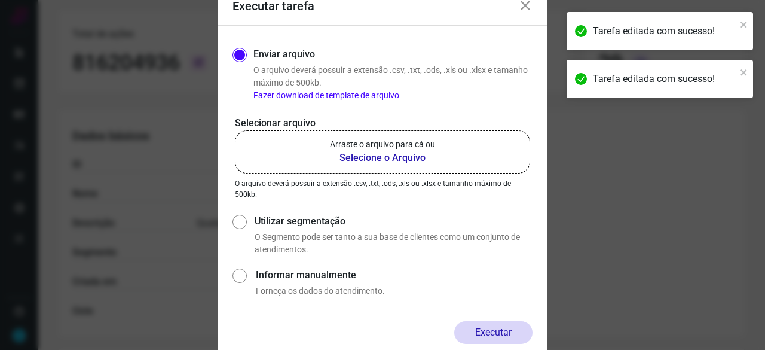
click at [379, 156] on b "Selecione o Arquivo" at bounding box center [382, 158] width 105 height 14
click at [0, 0] on input "Arraste o arquivo para cá ou Selecione o Arquivo" at bounding box center [0, 0] width 0 height 0
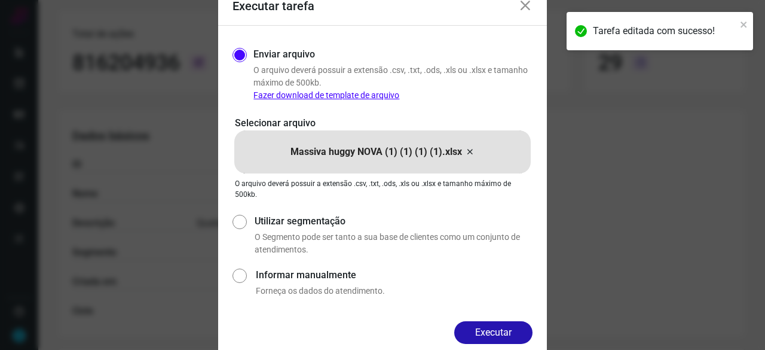
drag, startPoint x: 492, startPoint y: 329, endPoint x: 517, endPoint y: 323, distance: 25.1
click at [491, 328] on button "Executar" at bounding box center [493, 332] width 78 height 23
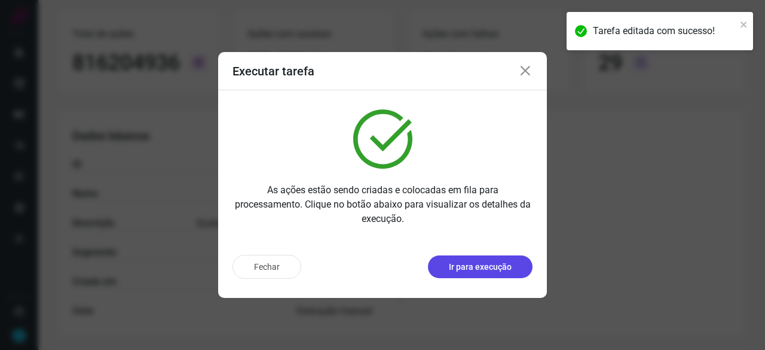
click at [468, 270] on p "Ir para execução" at bounding box center [480, 267] width 63 height 13
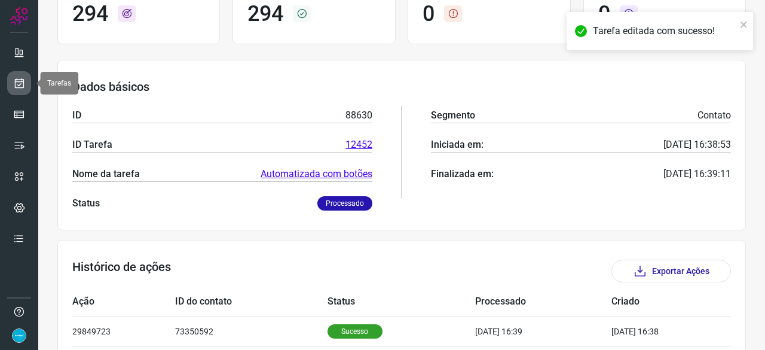
click at [18, 81] on icon at bounding box center [19, 83] width 13 height 12
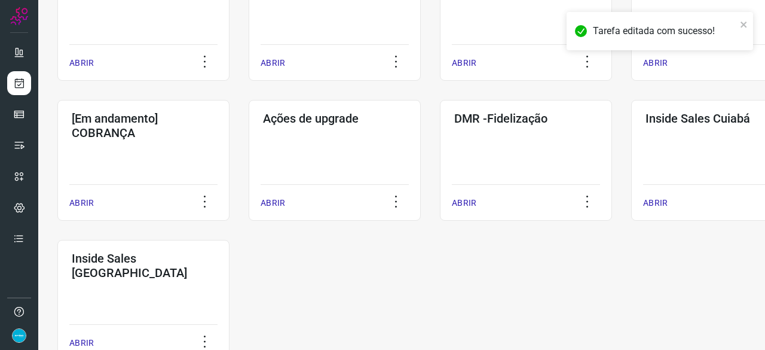
scroll to position [574, 0]
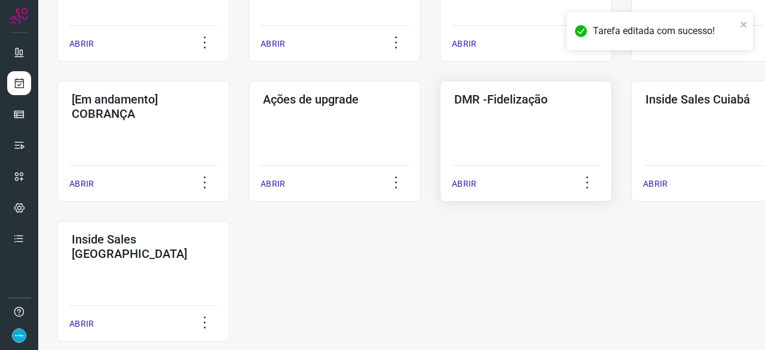
click at [462, 173] on div "ABRIR" at bounding box center [526, 180] width 148 height 30
click at [466, 185] on p "ABRIR" at bounding box center [464, 184] width 25 height 13
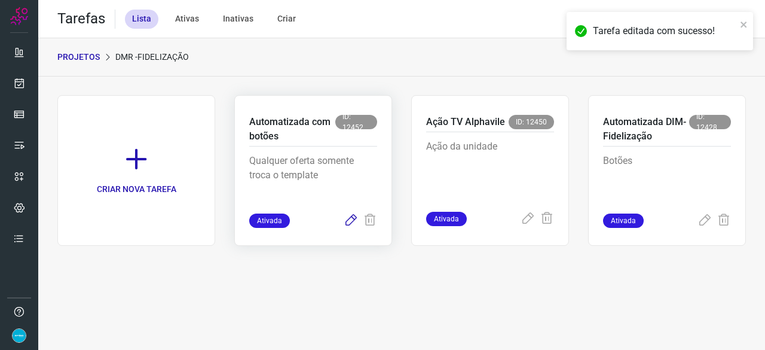
click at [350, 218] on icon at bounding box center [351, 220] width 14 height 14
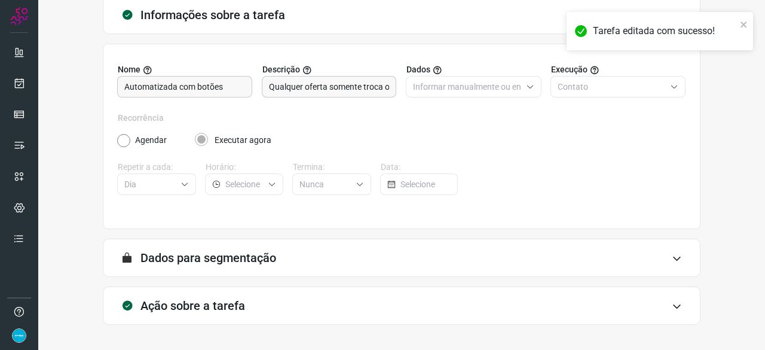
scroll to position [117, 0]
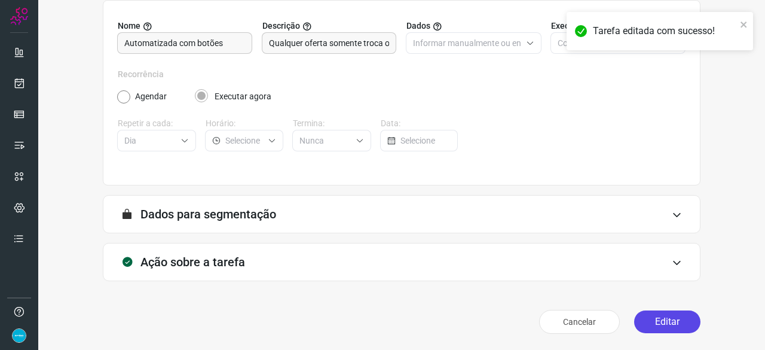
click at [648, 318] on button "Editar" at bounding box center [667, 321] width 66 height 23
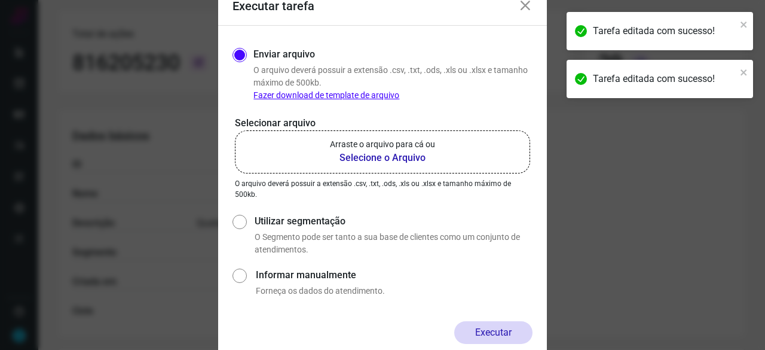
click at [355, 158] on b "Selecione o Arquivo" at bounding box center [382, 158] width 105 height 14
click at [0, 0] on input "Arraste o arquivo para cá ou Selecione o Arquivo" at bounding box center [0, 0] width 0 height 0
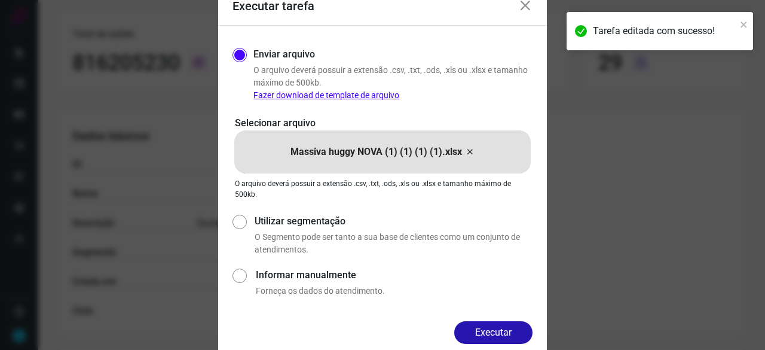
click at [515, 329] on button "Executar" at bounding box center [493, 332] width 78 height 23
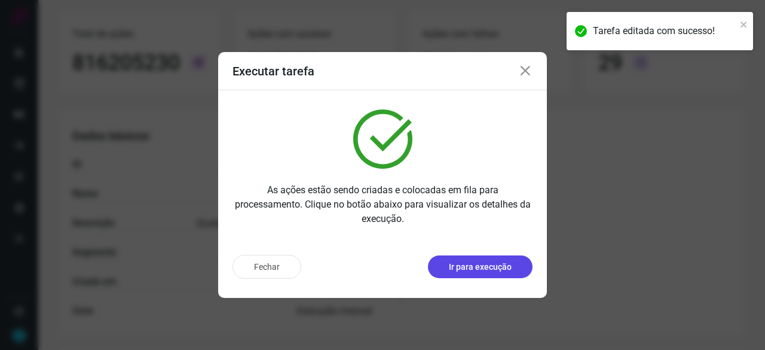
click at [497, 271] on p "Ir para execução" at bounding box center [480, 267] width 63 height 13
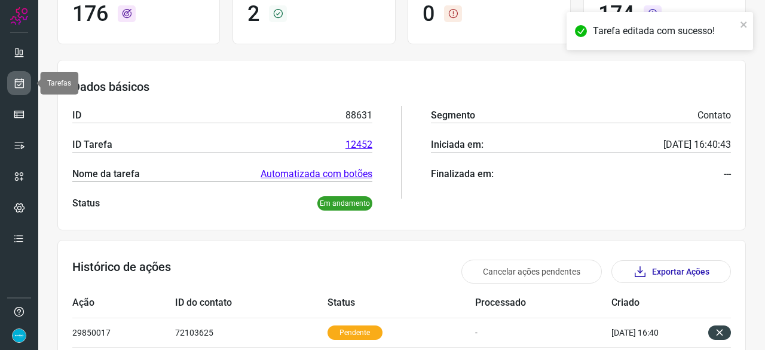
click at [17, 82] on icon at bounding box center [19, 83] width 13 height 12
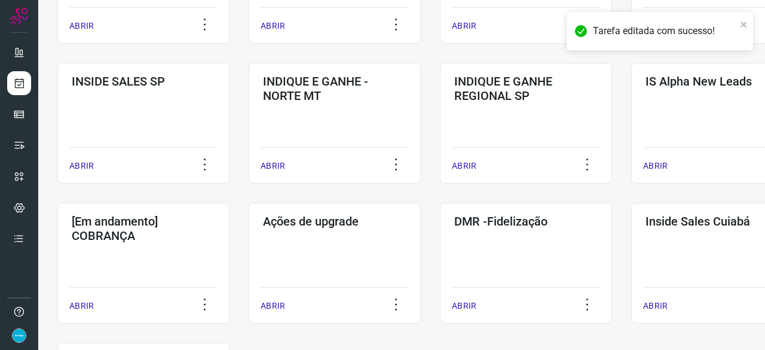
scroll to position [574, 0]
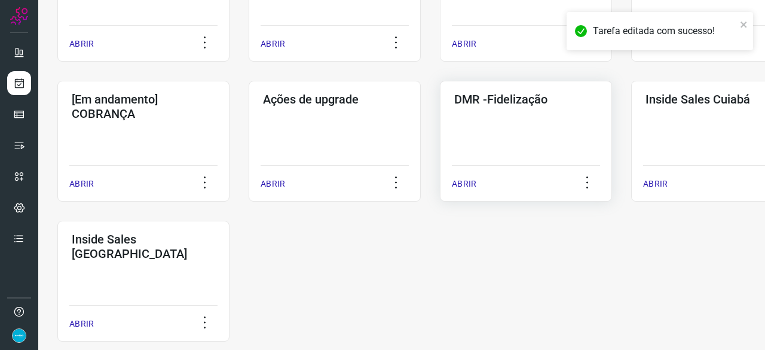
click at [457, 181] on p "ABRIR" at bounding box center [464, 184] width 25 height 13
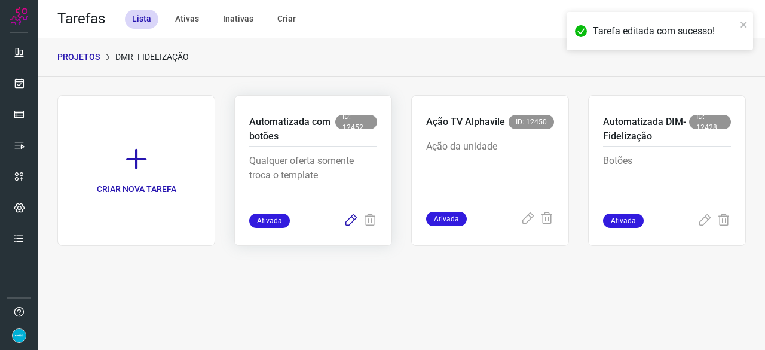
click at [348, 221] on icon at bounding box center [351, 220] width 14 height 14
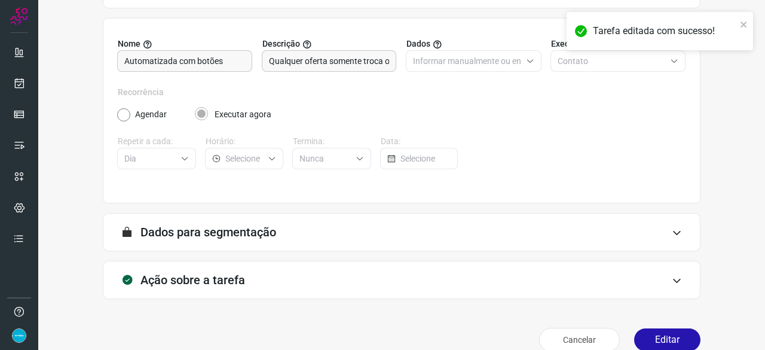
scroll to position [117, 0]
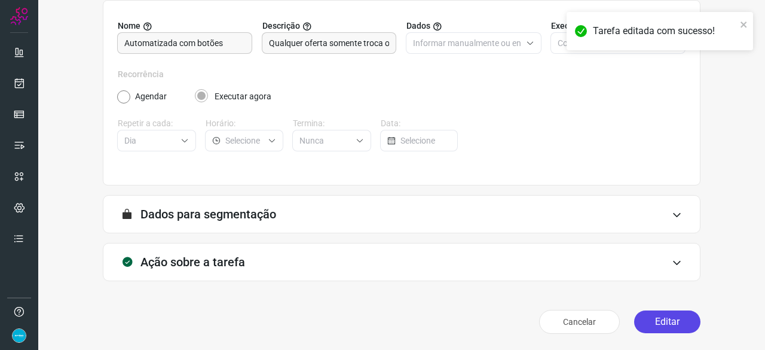
click at [667, 326] on button "Editar" at bounding box center [667, 321] width 66 height 23
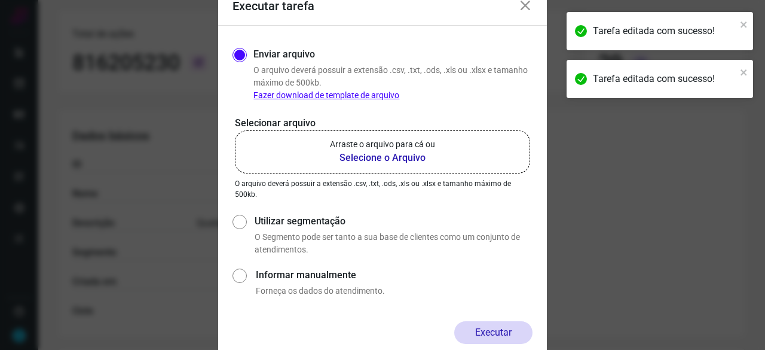
click at [358, 158] on b "Selecione o Arquivo" at bounding box center [382, 158] width 105 height 14
click at [0, 0] on input "Arraste o arquivo para cá ou Selecione o Arquivo" at bounding box center [0, 0] width 0 height 0
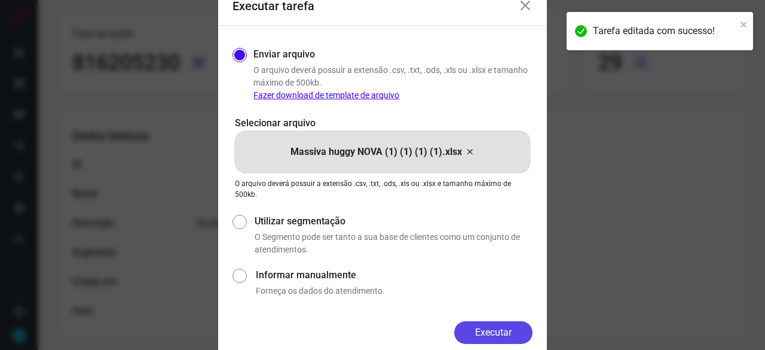
click at [511, 328] on button "Executar" at bounding box center [493, 332] width 78 height 23
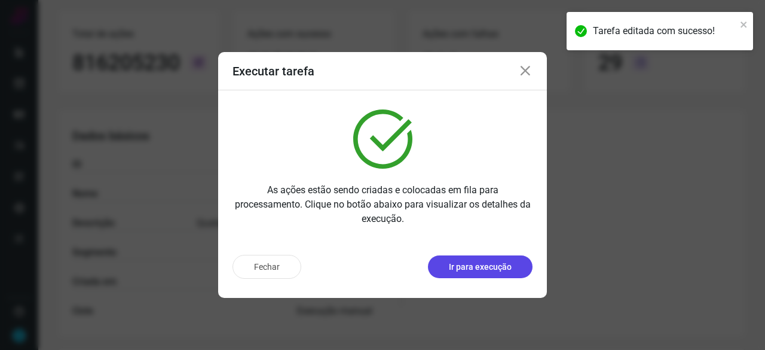
click at [471, 269] on p "Ir para execução" at bounding box center [480, 267] width 63 height 13
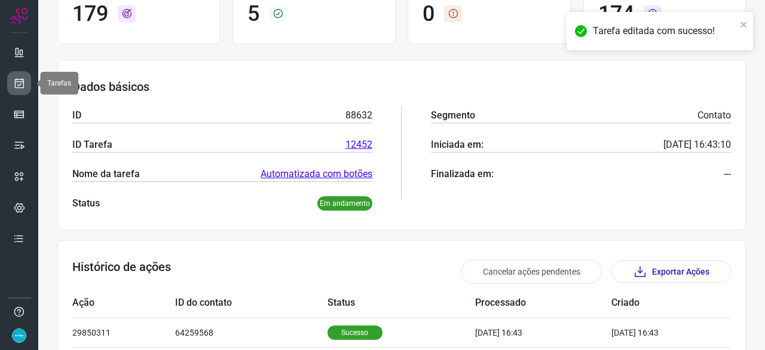
click at [18, 80] on icon at bounding box center [19, 83] width 13 height 12
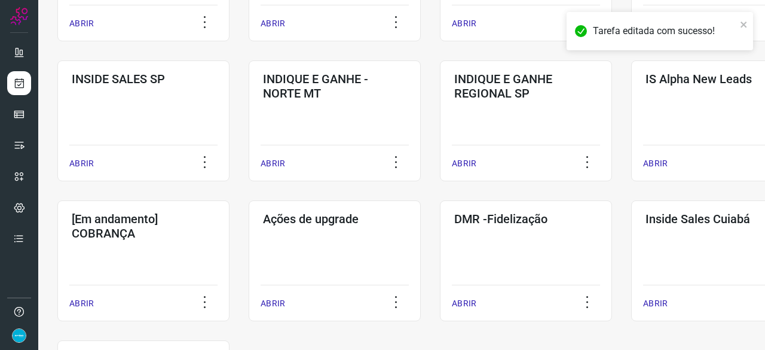
scroll to position [574, 0]
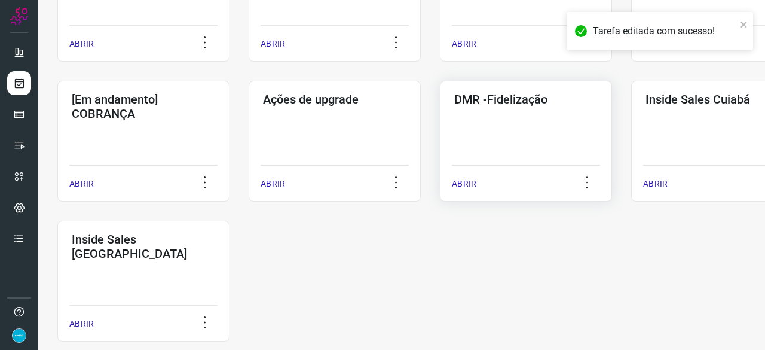
click at [469, 182] on p "ABRIR" at bounding box center [464, 184] width 25 height 13
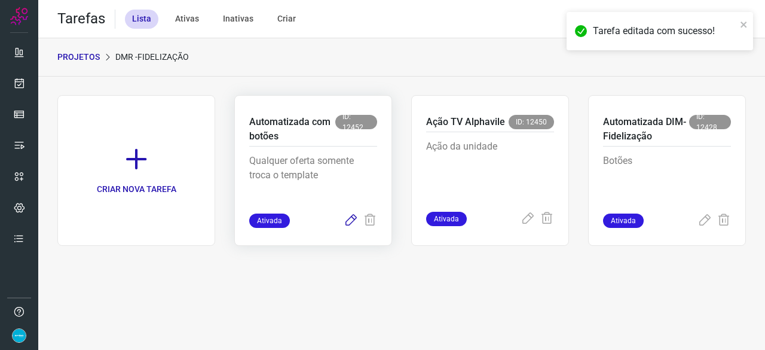
click at [358, 218] on icon at bounding box center [351, 220] width 14 height 14
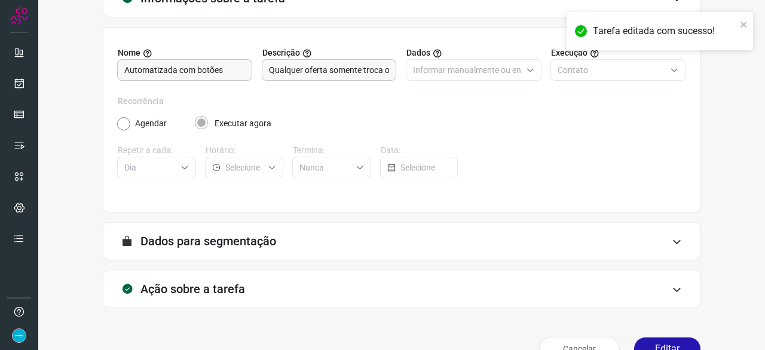
scroll to position [117, 0]
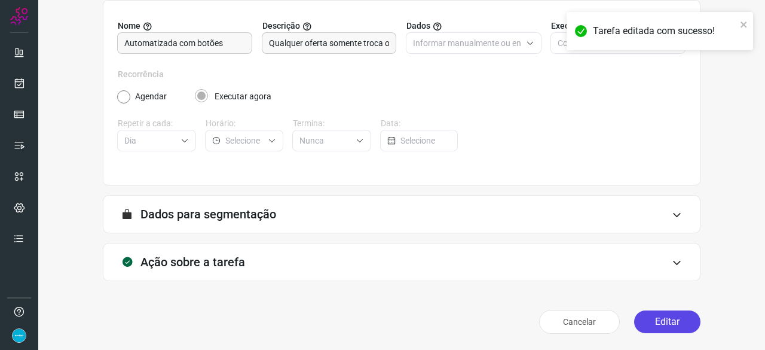
click at [655, 324] on button "Editar" at bounding box center [667, 321] width 66 height 23
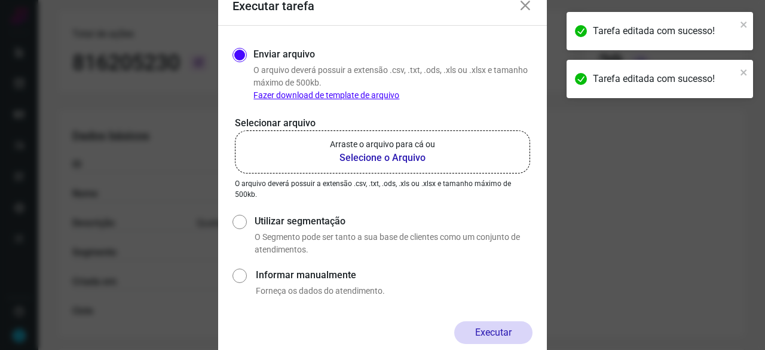
click at [381, 157] on b "Selecione o Arquivo" at bounding box center [382, 158] width 105 height 14
click at [0, 0] on input "Arraste o arquivo para cá ou Selecione o Arquivo" at bounding box center [0, 0] width 0 height 0
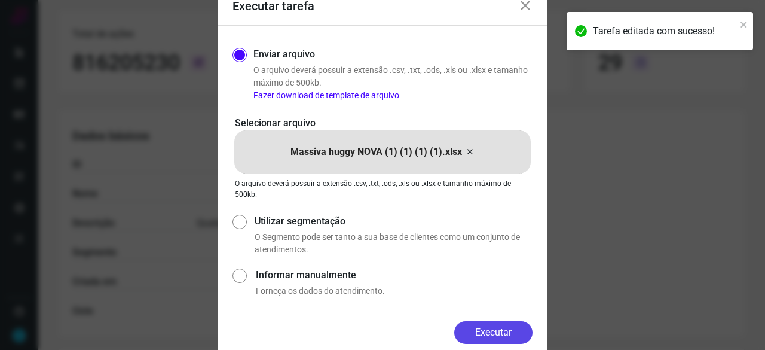
click at [524, 334] on button "Executar" at bounding box center [493, 332] width 78 height 23
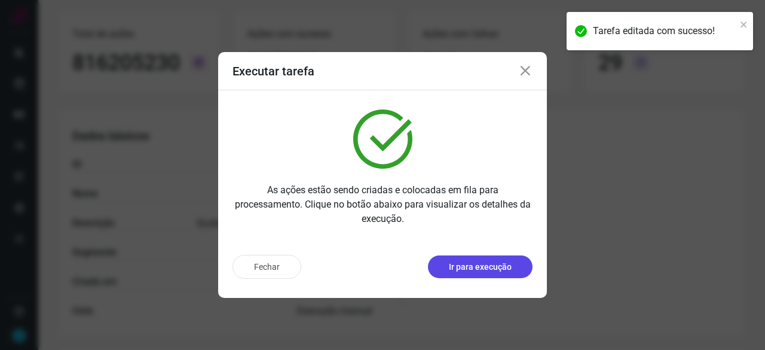
click at [486, 267] on p "Ir para execução" at bounding box center [480, 267] width 63 height 13
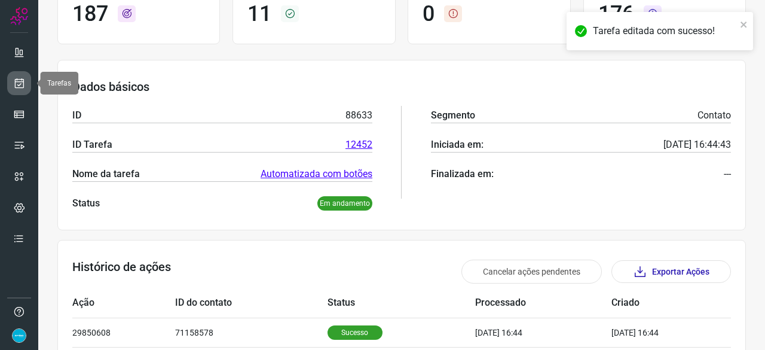
click at [25, 84] on icon at bounding box center [19, 83] width 13 height 12
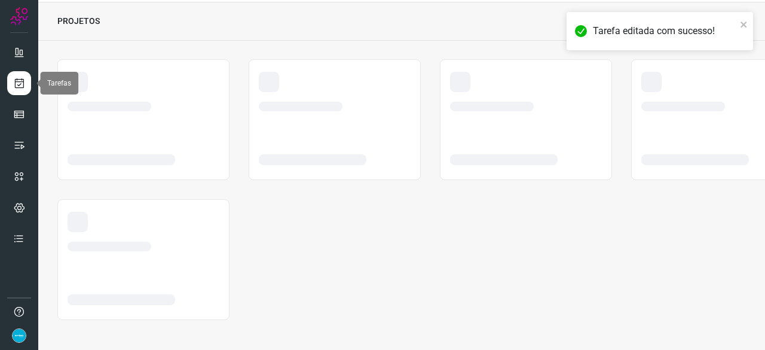
scroll to position [36, 0]
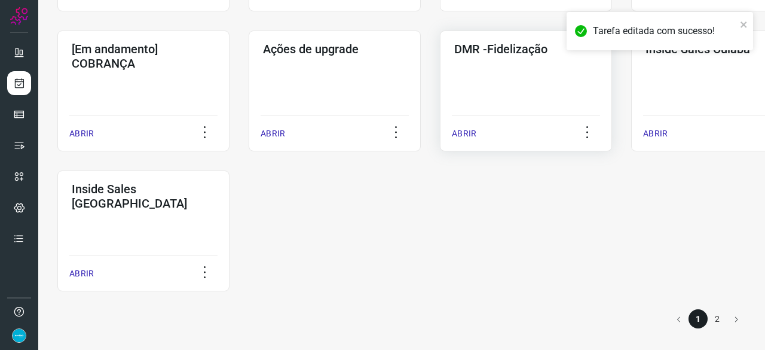
click at [464, 131] on p "ABRIR" at bounding box center [464, 133] width 25 height 13
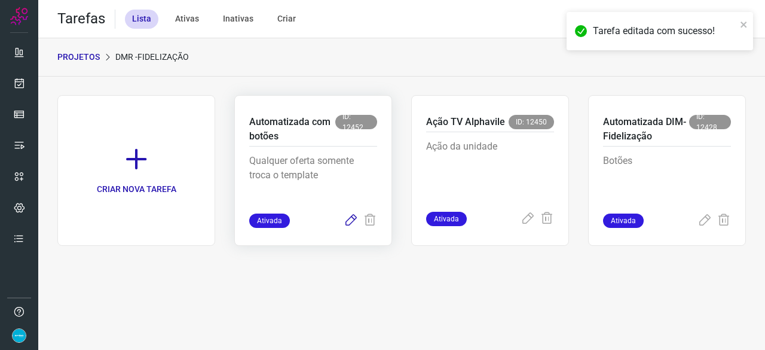
click at [346, 220] on icon at bounding box center [351, 220] width 14 height 14
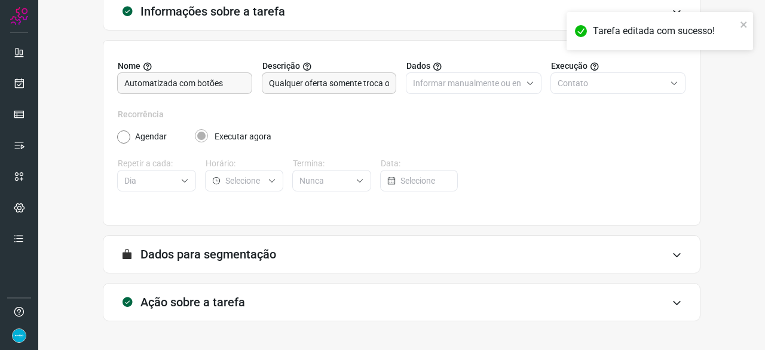
scroll to position [117, 0]
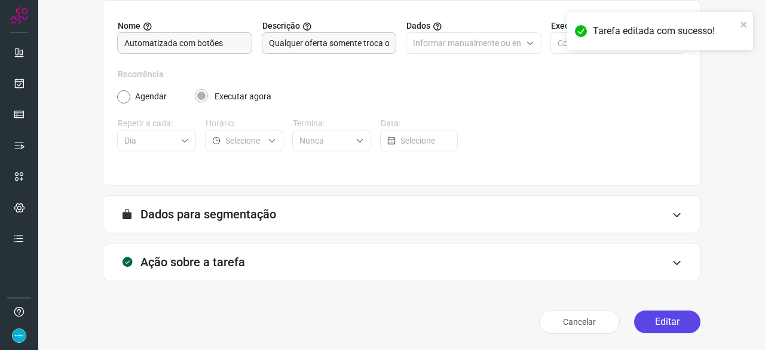
click at [657, 319] on button "Editar" at bounding box center [667, 321] width 66 height 23
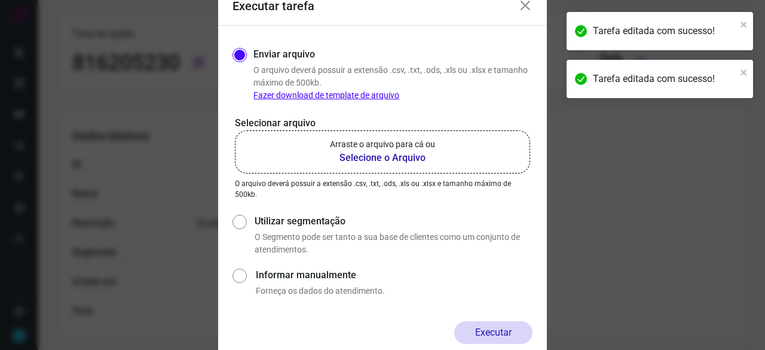
click at [370, 161] on b "Selecione o Arquivo" at bounding box center [382, 158] width 105 height 14
click at [0, 0] on input "Arraste o arquivo para cá ou Selecione o Arquivo" at bounding box center [0, 0] width 0 height 0
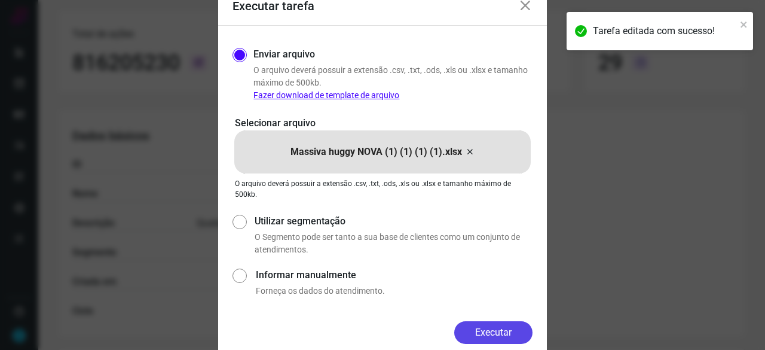
click at [497, 329] on button "Executar" at bounding box center [493, 332] width 78 height 23
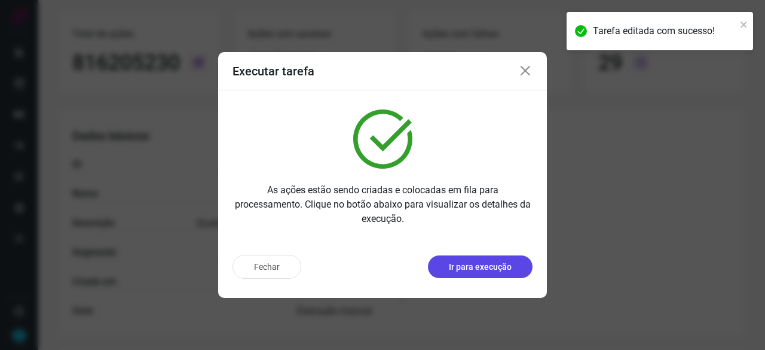
click at [476, 274] on button "Ir para execução" at bounding box center [480, 266] width 105 height 23
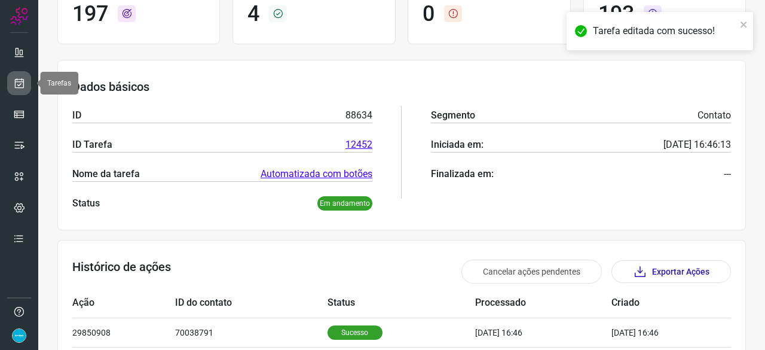
click at [16, 81] on icon at bounding box center [19, 83] width 13 height 12
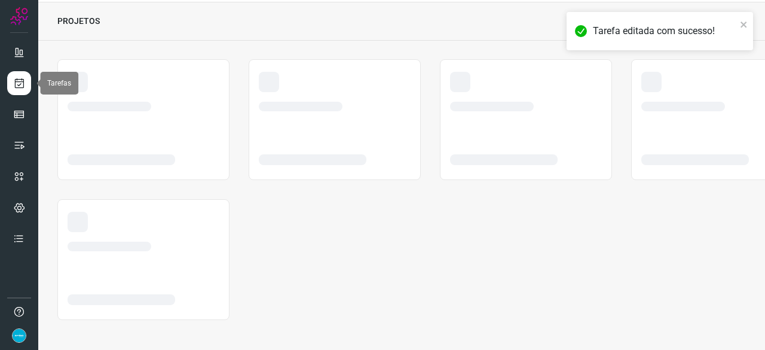
scroll to position [36, 0]
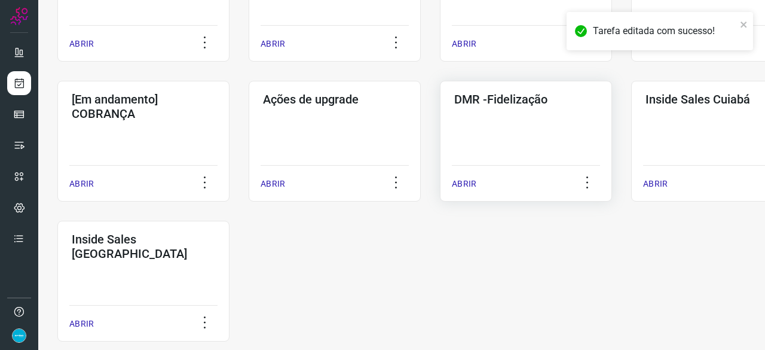
click at [461, 180] on p "ABRIR" at bounding box center [464, 184] width 25 height 13
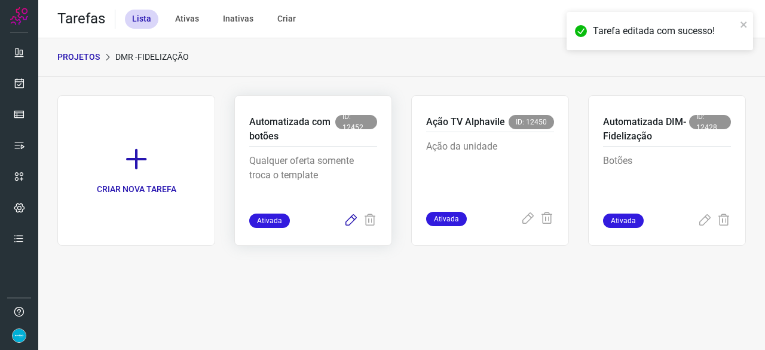
click at [350, 219] on icon at bounding box center [351, 220] width 14 height 14
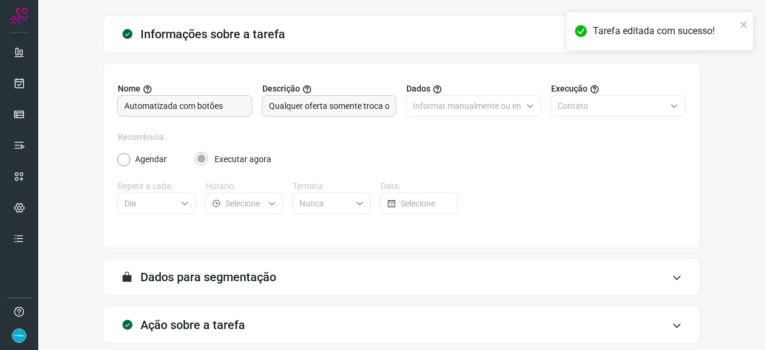
scroll to position [117, 0]
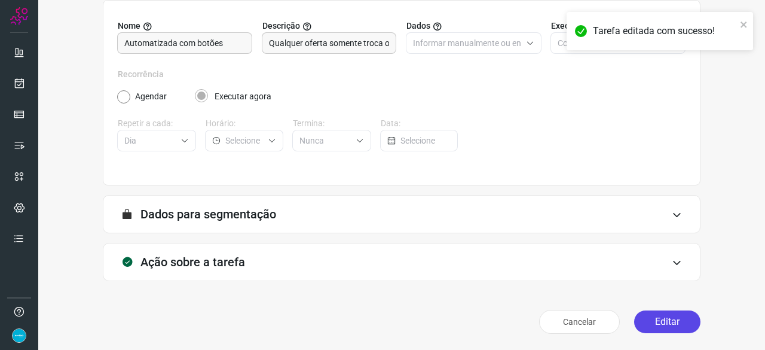
click at [674, 320] on button "Editar" at bounding box center [667, 321] width 66 height 23
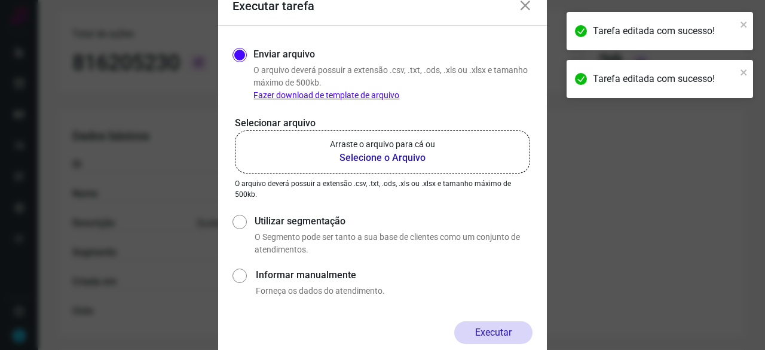
click at [363, 157] on b "Selecione o Arquivo" at bounding box center [382, 158] width 105 height 14
click at [0, 0] on input "Arraste o arquivo para cá ou Selecione o Arquivo" at bounding box center [0, 0] width 0 height 0
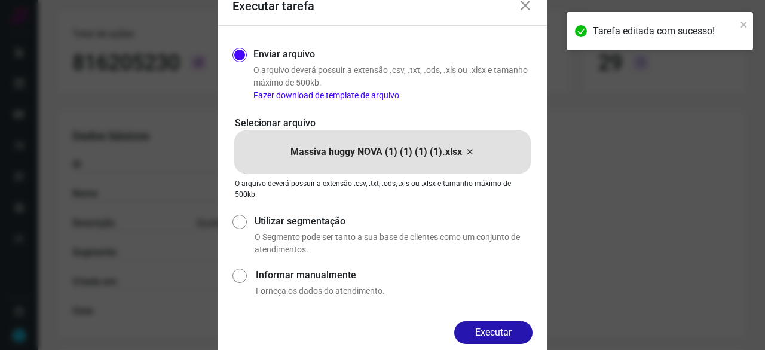
click at [508, 329] on button "Executar" at bounding box center [493, 332] width 78 height 23
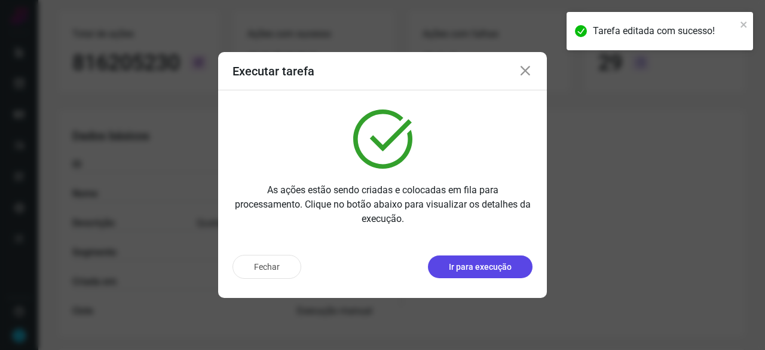
click at [469, 264] on p "Ir para execução" at bounding box center [480, 267] width 63 height 13
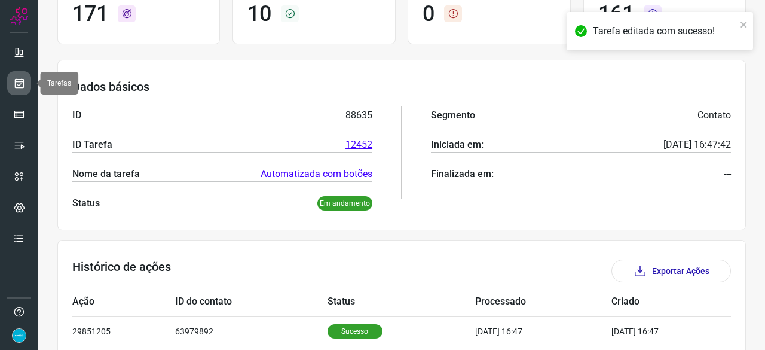
click at [19, 81] on icon at bounding box center [19, 83] width 13 height 12
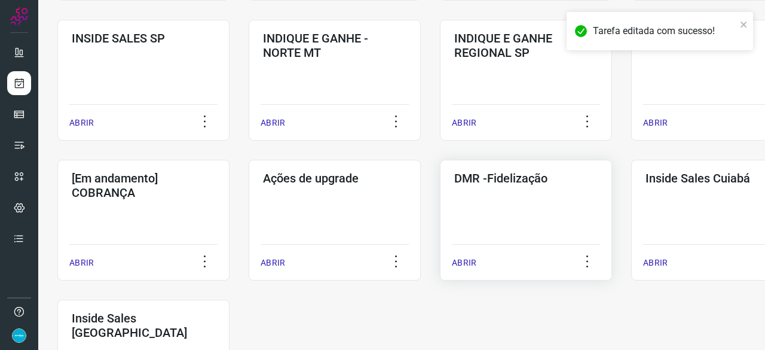
scroll to position [514, 0]
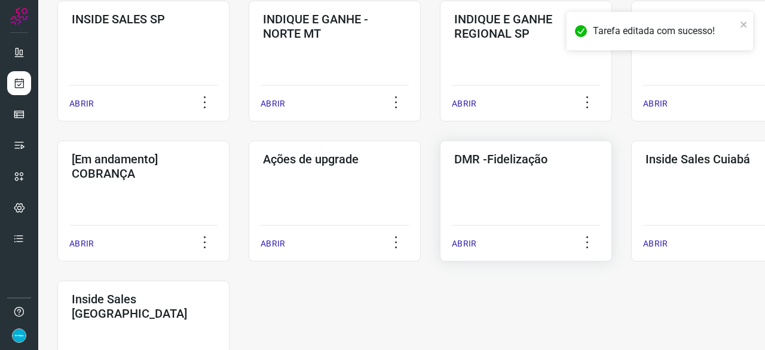
click at [468, 245] on p "ABRIR" at bounding box center [464, 243] width 25 height 13
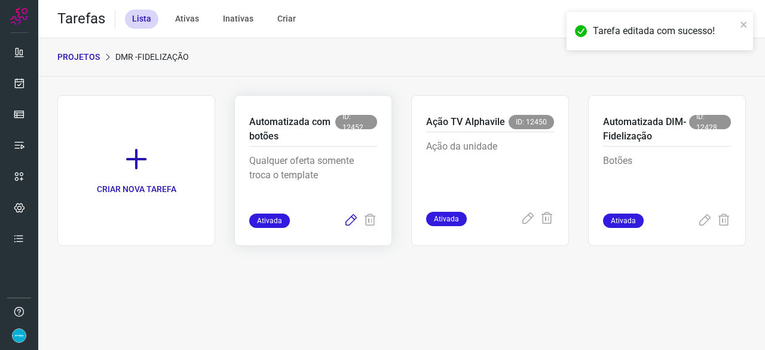
click at [346, 223] on icon at bounding box center [351, 220] width 14 height 14
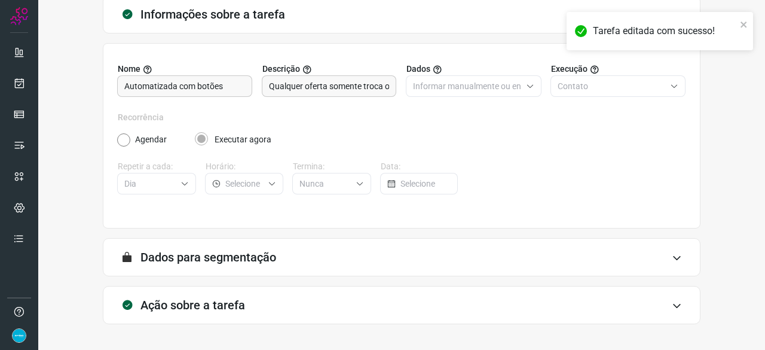
scroll to position [117, 0]
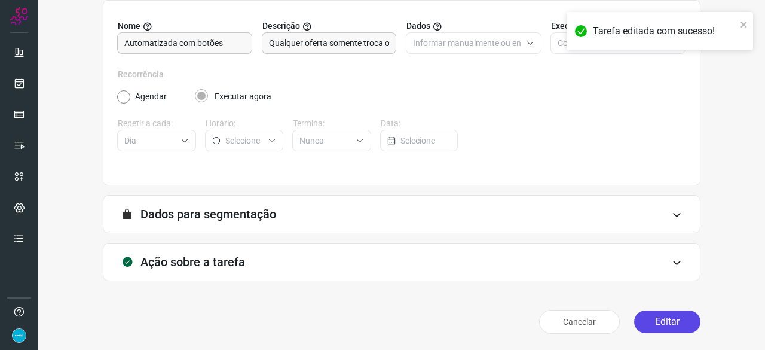
click at [642, 322] on button "Editar" at bounding box center [667, 321] width 66 height 23
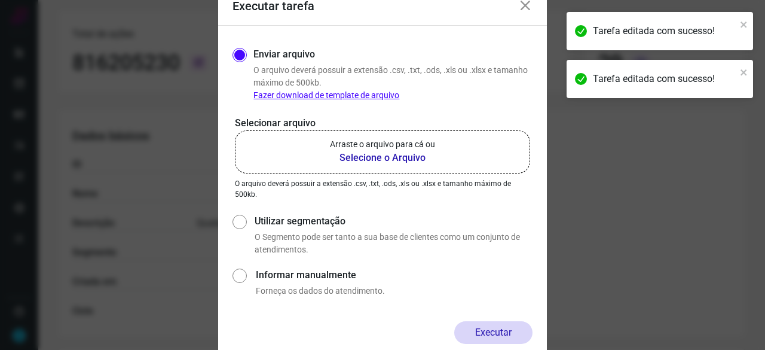
click at [395, 159] on b "Selecione o Arquivo" at bounding box center [382, 158] width 105 height 14
click at [0, 0] on input "Arraste o arquivo para cá ou Selecione o Arquivo" at bounding box center [0, 0] width 0 height 0
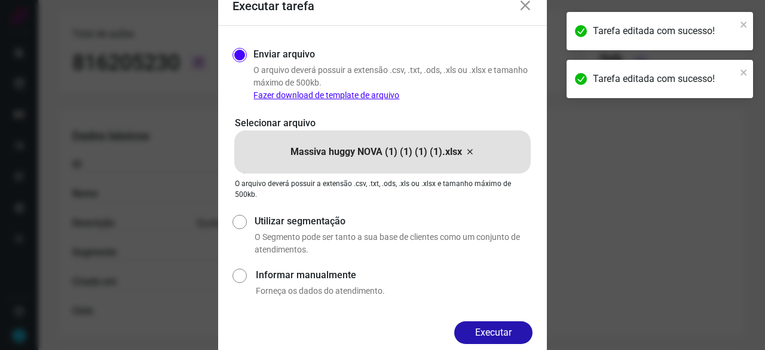
click at [518, 331] on button "Executar" at bounding box center [493, 332] width 78 height 23
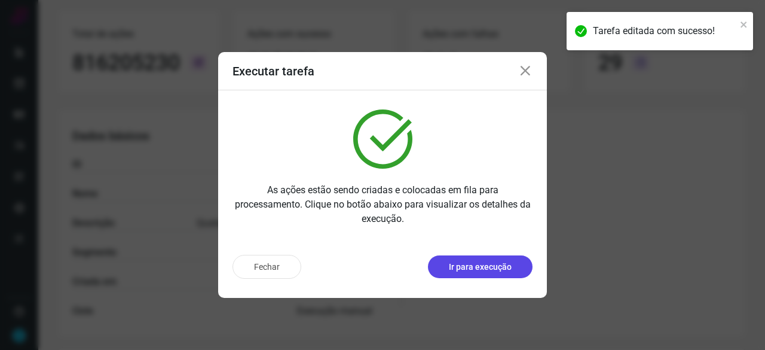
click at [474, 270] on p "Ir para execução" at bounding box center [480, 267] width 63 height 13
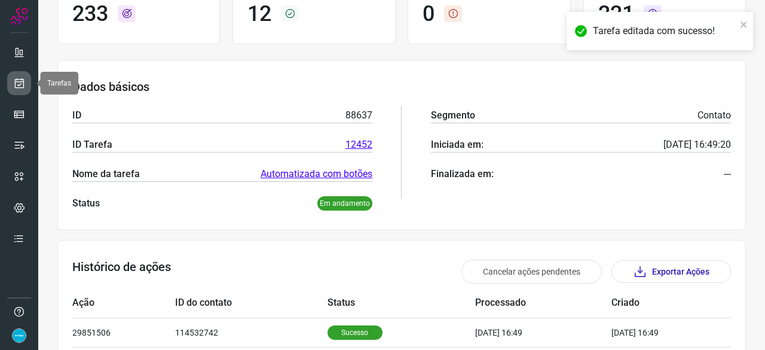
click at [23, 82] on icon at bounding box center [19, 83] width 13 height 12
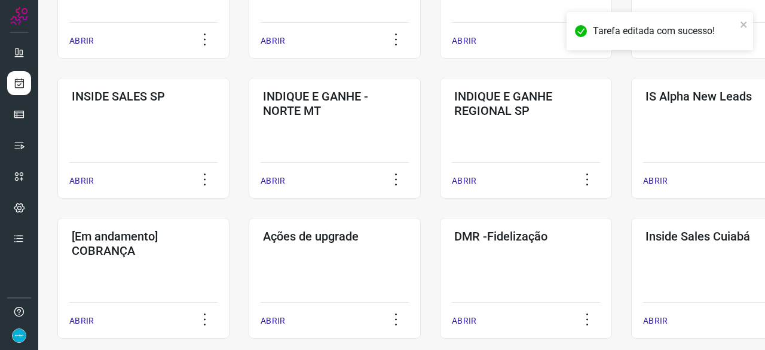
scroll to position [454, 0]
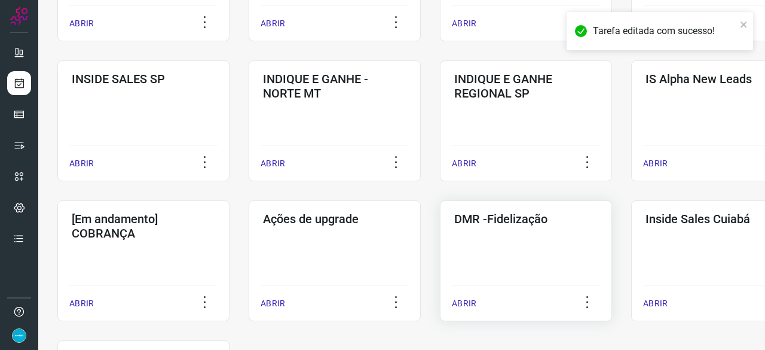
click at [464, 306] on p "ABRIR" at bounding box center [464, 303] width 25 height 13
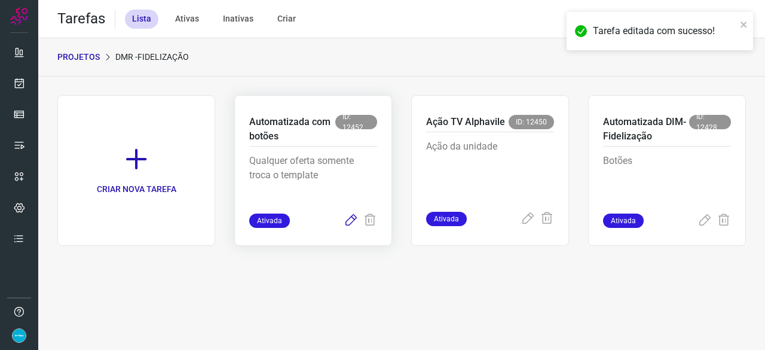
click at [356, 215] on icon at bounding box center [351, 220] width 14 height 14
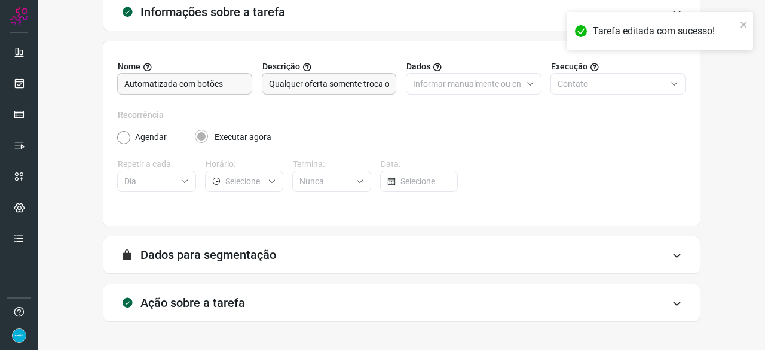
scroll to position [117, 0]
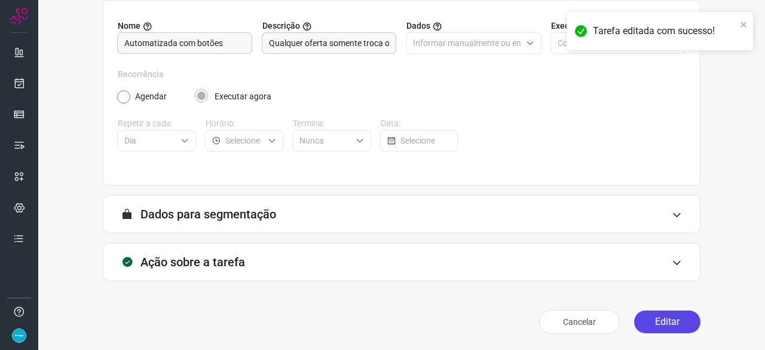
click at [646, 319] on button "Editar" at bounding box center [667, 321] width 66 height 23
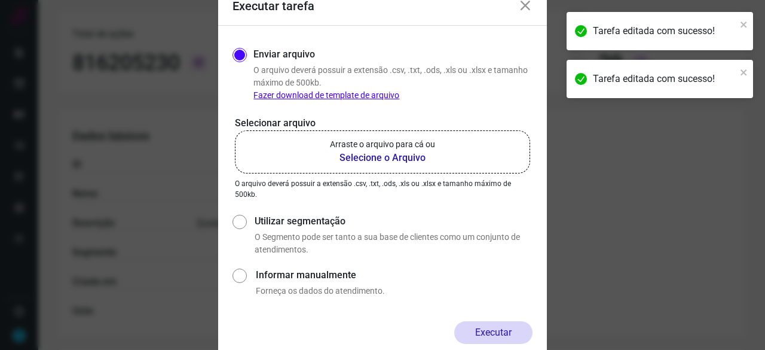
click at [354, 159] on b "Selecione o Arquivo" at bounding box center [382, 158] width 105 height 14
click at [0, 0] on input "Arraste o arquivo para cá ou Selecione o Arquivo" at bounding box center [0, 0] width 0 height 0
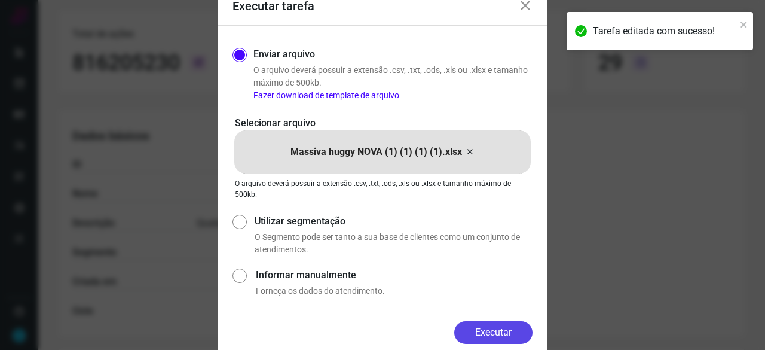
click at [486, 327] on button "Executar" at bounding box center [493, 332] width 78 height 23
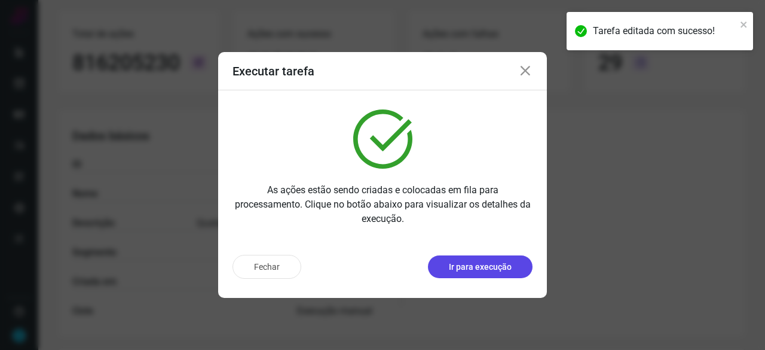
click at [476, 265] on p "Ir para execução" at bounding box center [480, 267] width 63 height 13
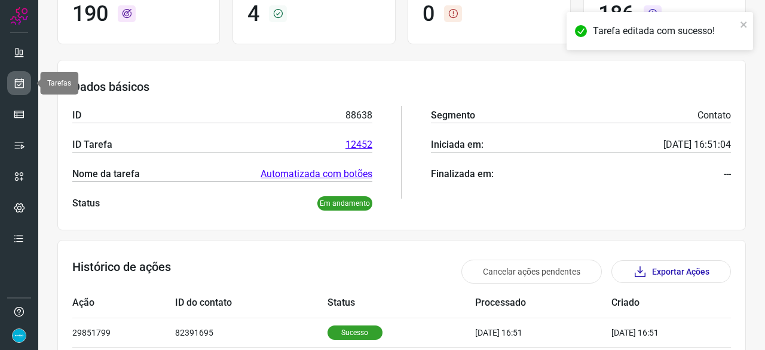
click at [19, 87] on icon at bounding box center [19, 83] width 13 height 12
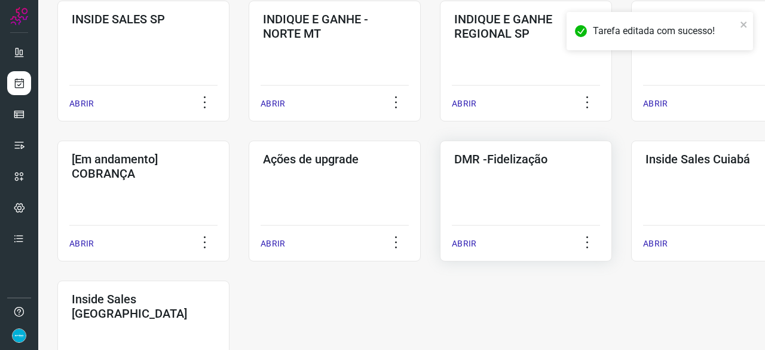
click at [463, 244] on p "ABRIR" at bounding box center [464, 243] width 25 height 13
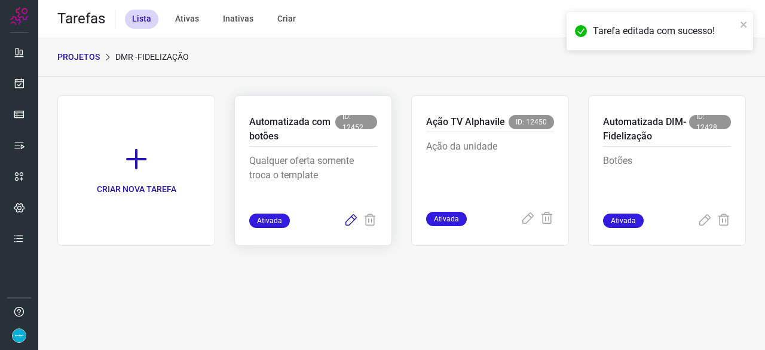
click at [350, 221] on icon at bounding box center [351, 220] width 14 height 14
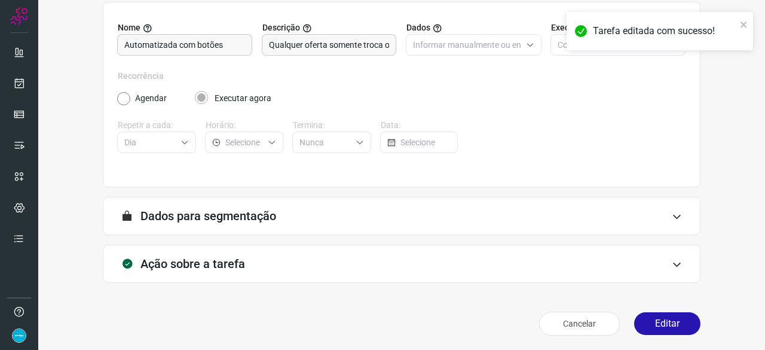
scroll to position [117, 0]
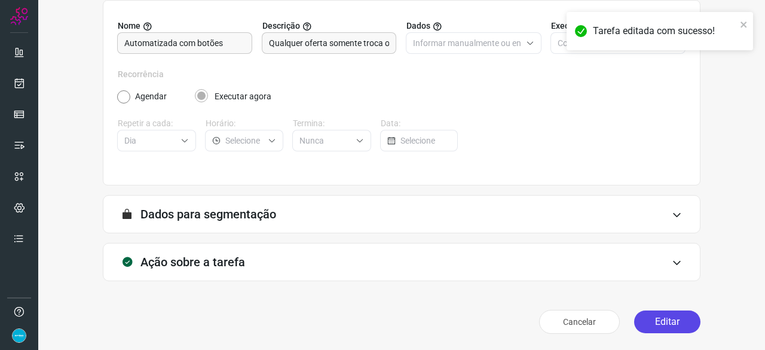
click at [648, 322] on button "Editar" at bounding box center [667, 321] width 66 height 23
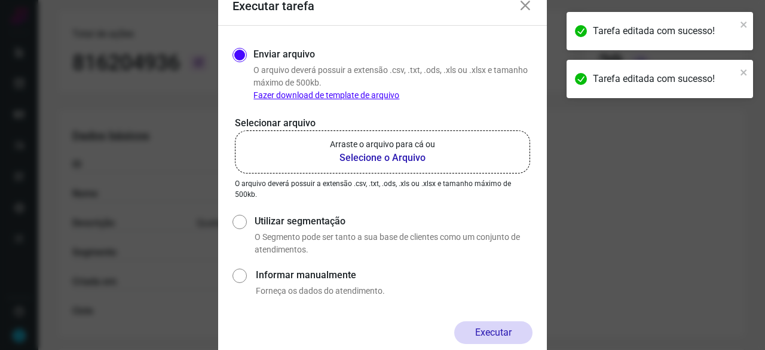
click at [346, 160] on b "Selecione o Arquivo" at bounding box center [382, 158] width 105 height 14
click at [0, 0] on input "Arraste o arquivo para cá ou Selecione o Arquivo" at bounding box center [0, 0] width 0 height 0
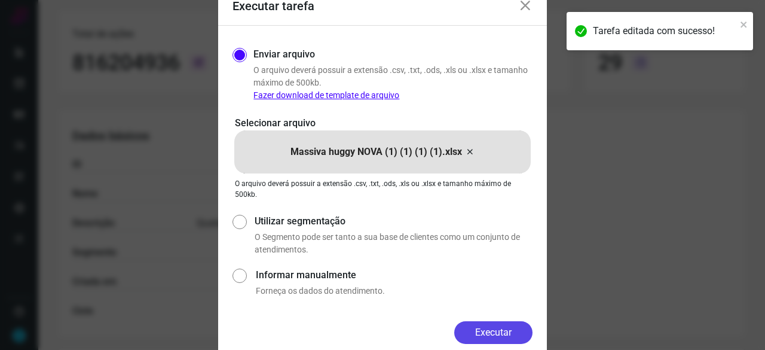
click at [494, 330] on button "Executar" at bounding box center [493, 332] width 78 height 23
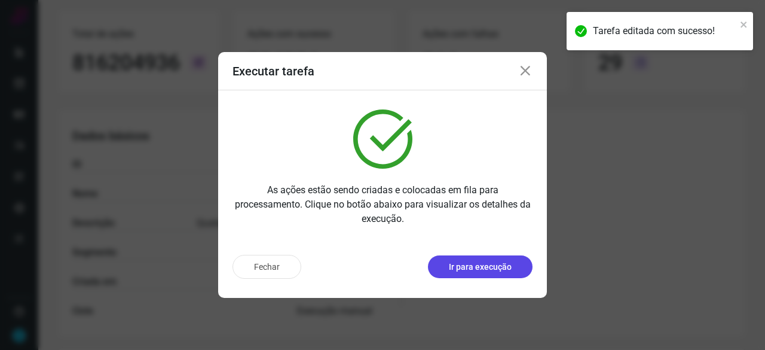
click at [514, 275] on button "Ir para execução" at bounding box center [480, 266] width 105 height 23
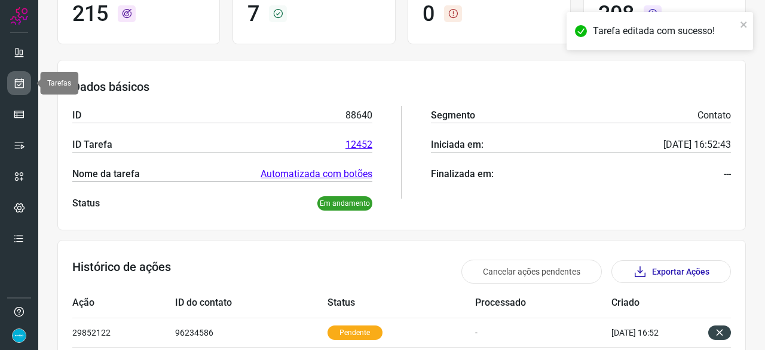
click at [24, 80] on icon at bounding box center [19, 83] width 13 height 12
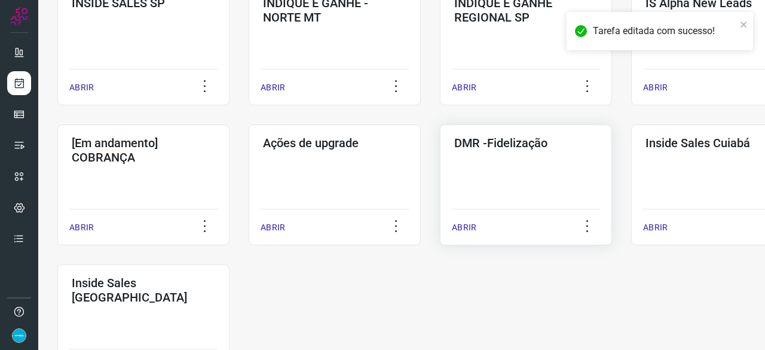
scroll to position [574, 0]
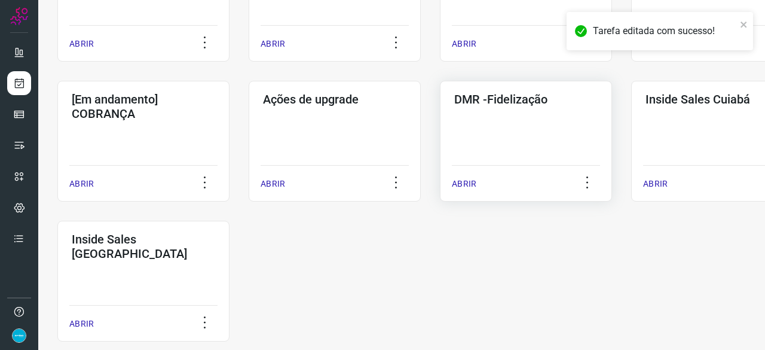
click at [475, 182] on p "ABRIR" at bounding box center [464, 184] width 25 height 13
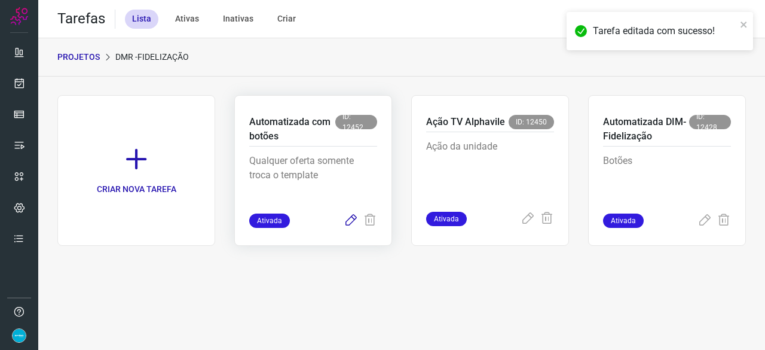
click at [351, 218] on icon at bounding box center [351, 220] width 14 height 14
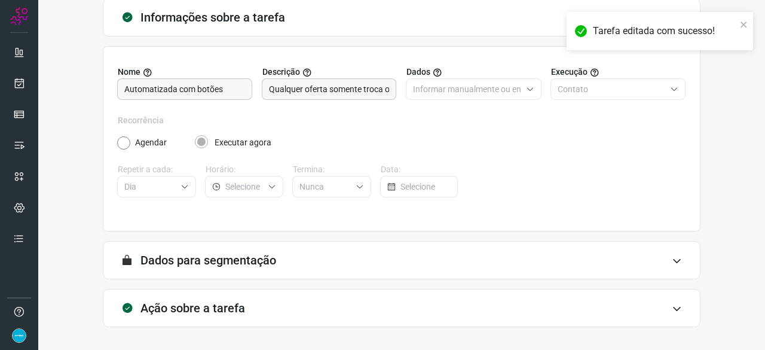
scroll to position [117, 0]
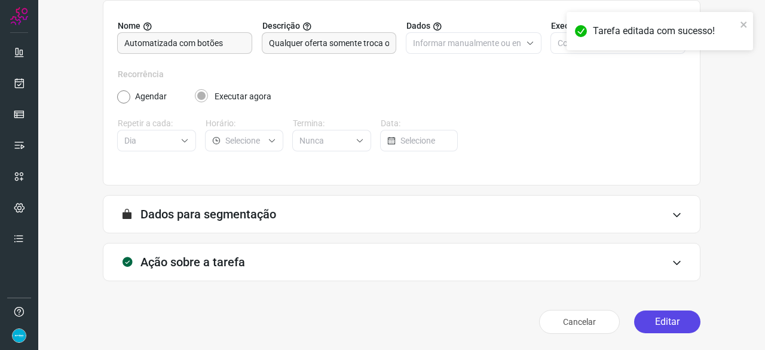
click at [653, 324] on button "Editar" at bounding box center [667, 321] width 66 height 23
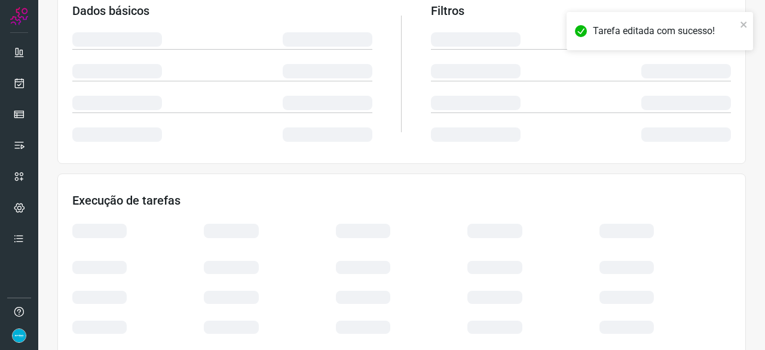
scroll to position [286, 0]
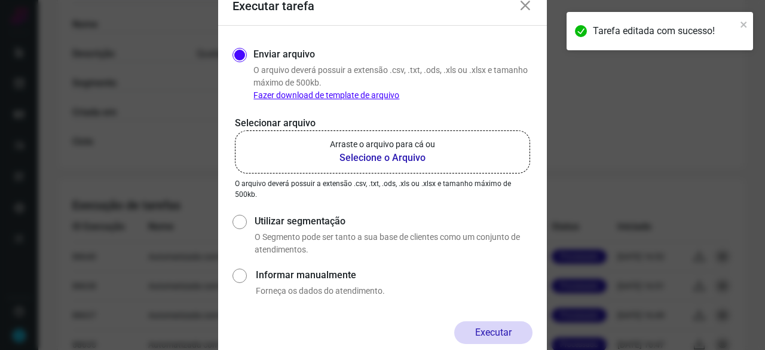
click at [375, 161] on b "Selecione o Arquivo" at bounding box center [382, 158] width 105 height 14
click at [0, 0] on input "Arraste o arquivo para cá ou Selecione o Arquivo" at bounding box center [0, 0] width 0 height 0
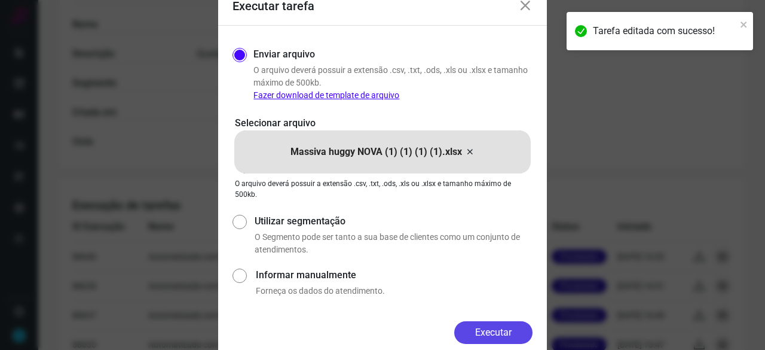
click at [497, 325] on button "Executar" at bounding box center [493, 332] width 78 height 23
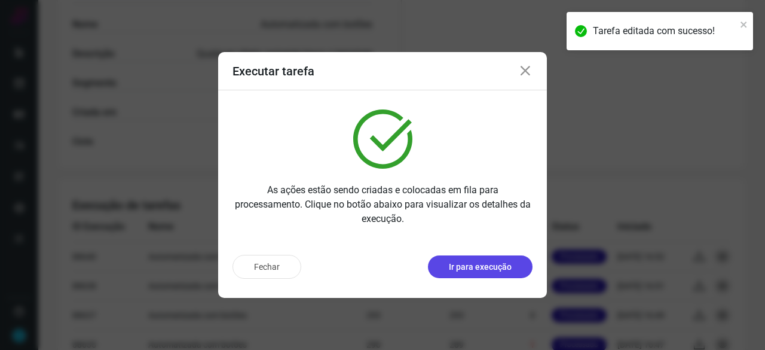
click at [466, 268] on p "Ir para execução" at bounding box center [480, 267] width 63 height 13
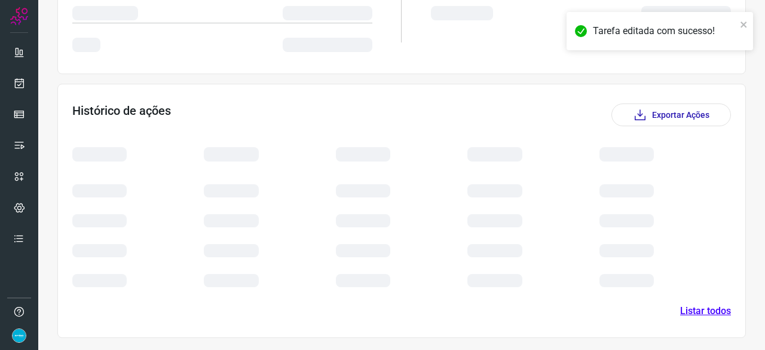
scroll to position [279, 0]
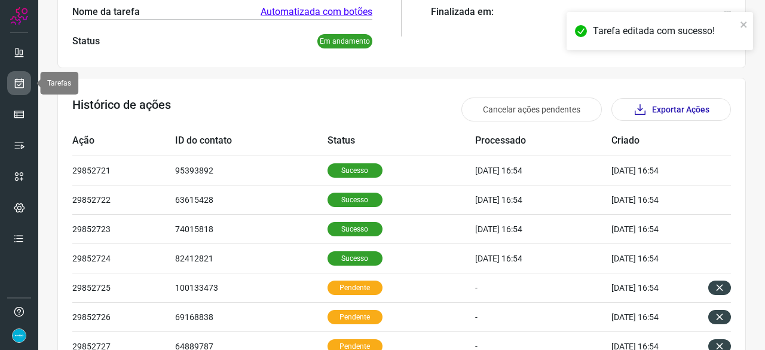
click at [23, 83] on icon at bounding box center [19, 83] width 13 height 12
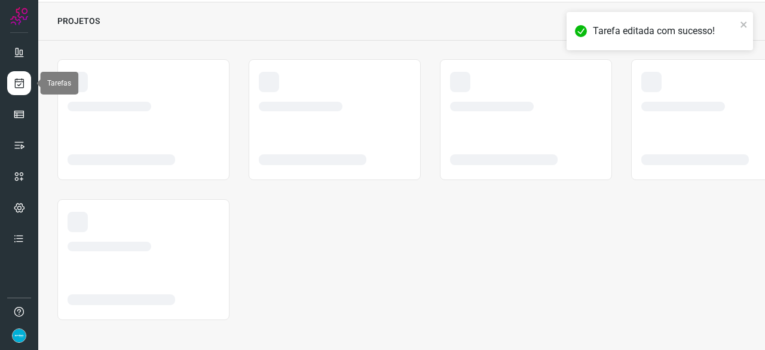
scroll to position [36, 0]
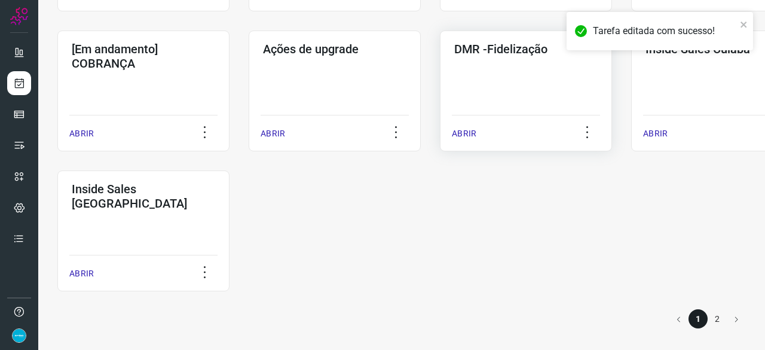
click at [470, 129] on p "ABRIR" at bounding box center [464, 133] width 25 height 13
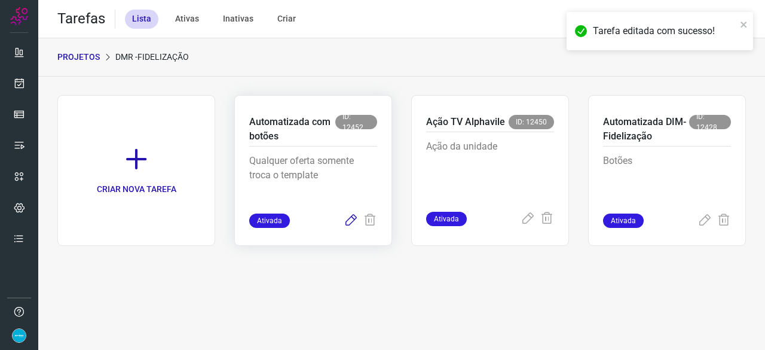
click at [347, 219] on icon at bounding box center [351, 220] width 14 height 14
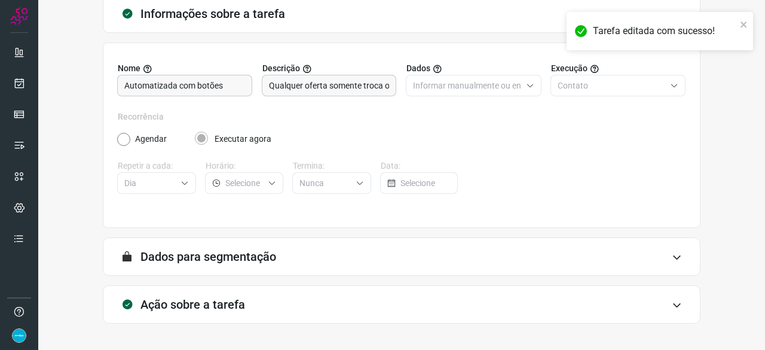
scroll to position [117, 0]
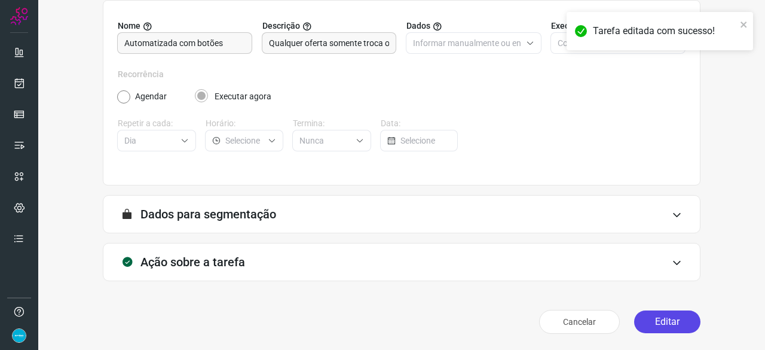
click at [662, 321] on button "Editar" at bounding box center [667, 321] width 66 height 23
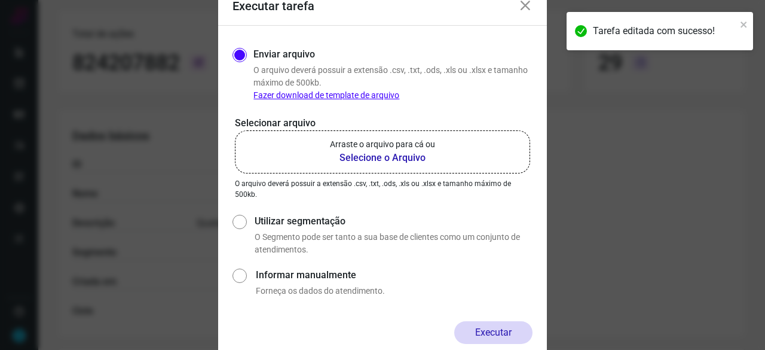
click at [378, 159] on b "Selecione o Arquivo" at bounding box center [382, 158] width 105 height 14
click at [0, 0] on input "Arraste o arquivo para cá ou Selecione o Arquivo" at bounding box center [0, 0] width 0 height 0
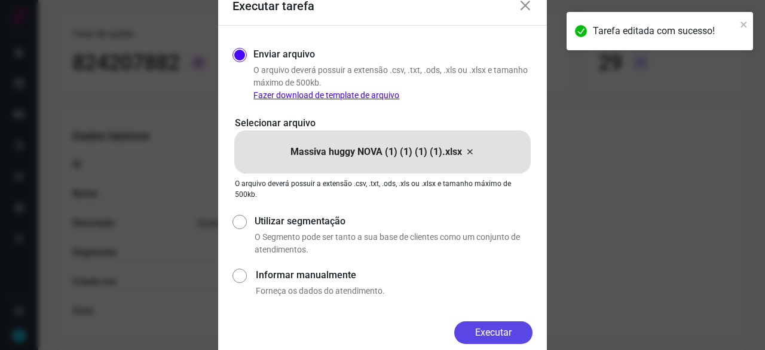
click at [495, 332] on button "Executar" at bounding box center [493, 332] width 78 height 23
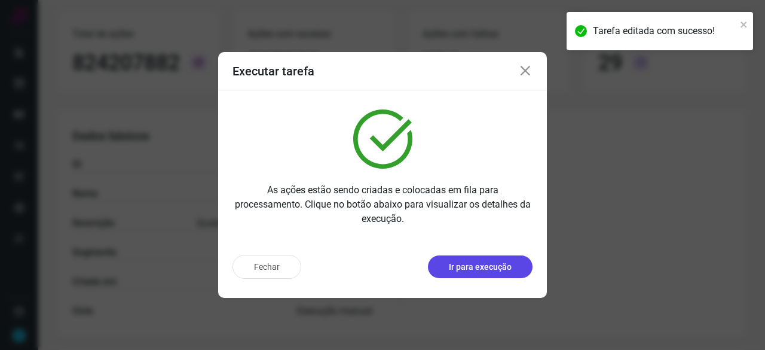
click at [480, 260] on button "Ir para execução" at bounding box center [480, 266] width 105 height 23
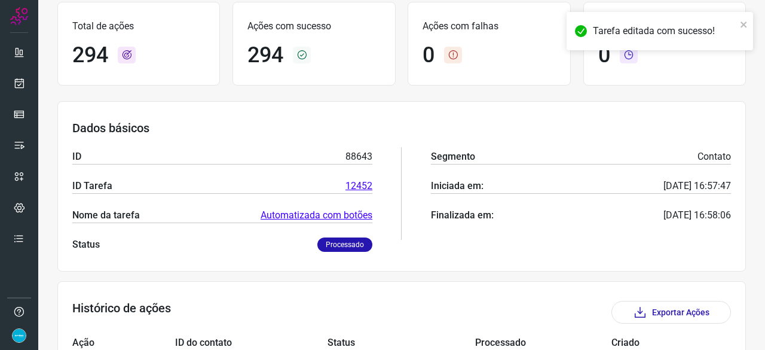
scroll to position [57, 0]
